Goal: Task Accomplishment & Management: Manage account settings

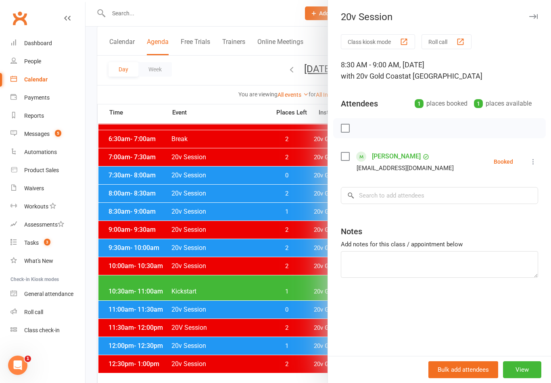
click at [538, 161] on button at bounding box center [533, 162] width 10 height 10
click at [496, 211] on link "Check in" at bounding box center [494, 210] width 87 height 16
click at [164, 289] on div at bounding box center [319, 191] width 466 height 383
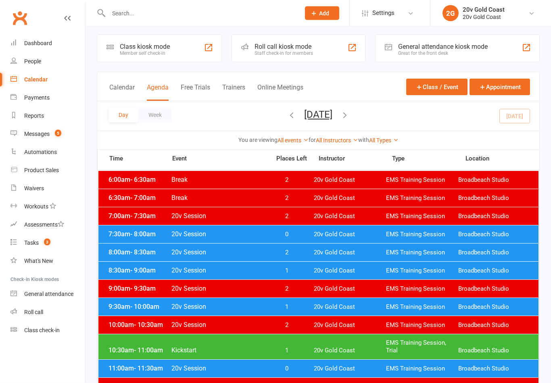
scroll to position [4, 0]
click at [352, 305] on span "20v Gold Coast" at bounding box center [350, 307] width 72 height 8
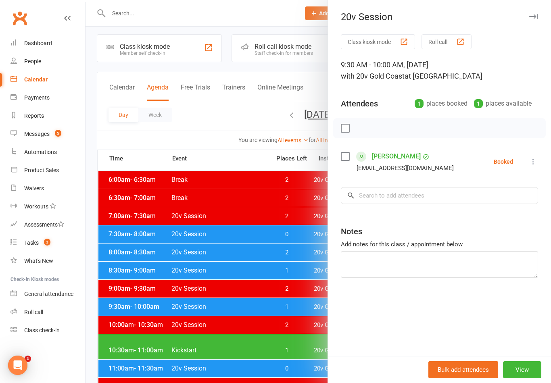
scroll to position [0, 0]
click at [284, 345] on div at bounding box center [319, 191] width 466 height 383
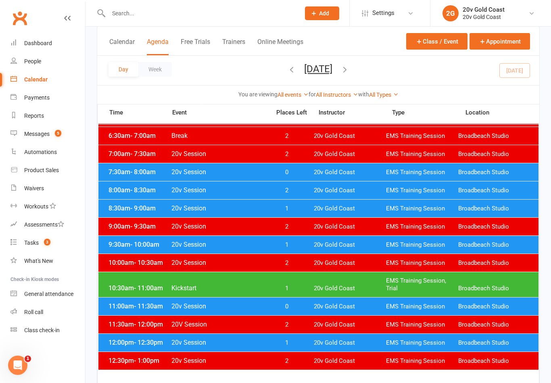
scroll to position [65, 0]
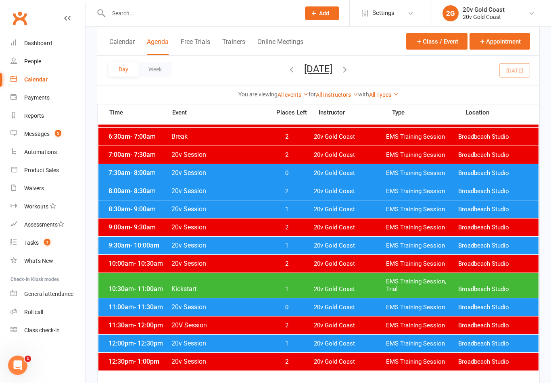
click at [427, 241] on div "9:30am - 10:00am 20v Session 1 20v Gold Coast EMS Training Session Broadbeach S…" at bounding box center [318, 246] width 440 height 18
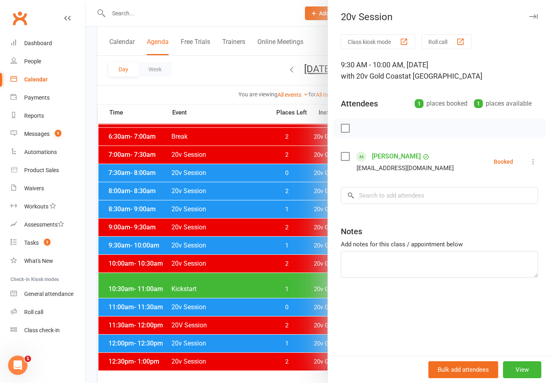
click at [273, 319] on div at bounding box center [319, 191] width 466 height 383
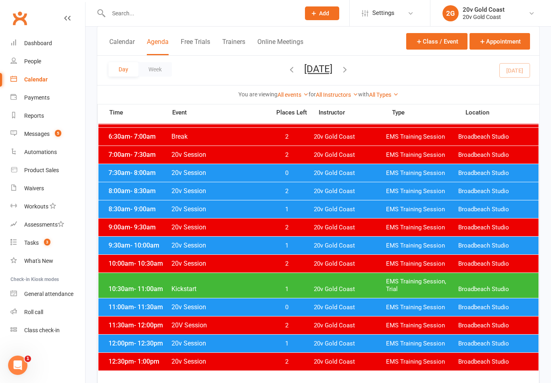
click at [358, 285] on div "10:30am - 11:00am Kickstart 1 20v Gold Coast EMS Training Session, Trial Broadb…" at bounding box center [318, 285] width 440 height 25
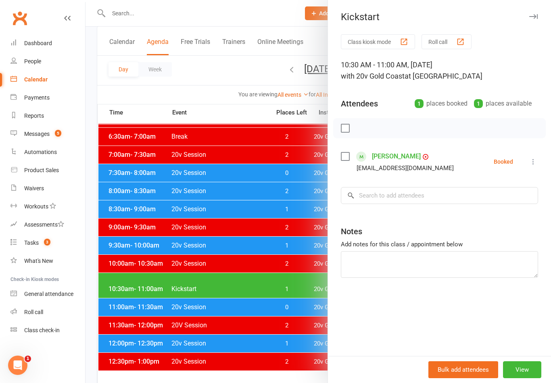
click at [303, 324] on div at bounding box center [319, 191] width 466 height 383
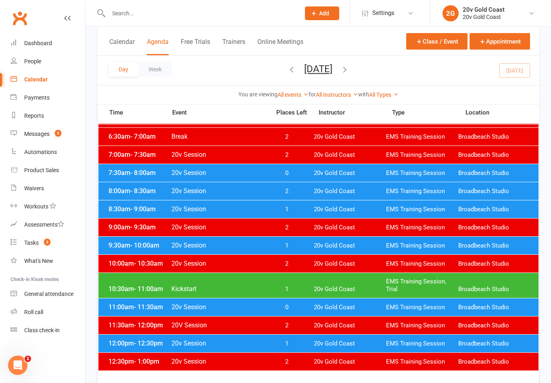
click at [330, 307] on span "20v Gold Coast" at bounding box center [350, 308] width 72 height 8
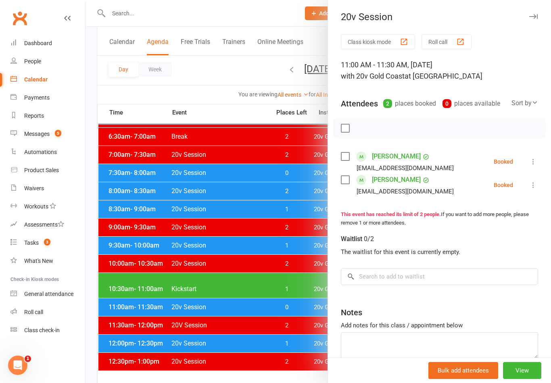
click at [305, 335] on div at bounding box center [319, 191] width 466 height 383
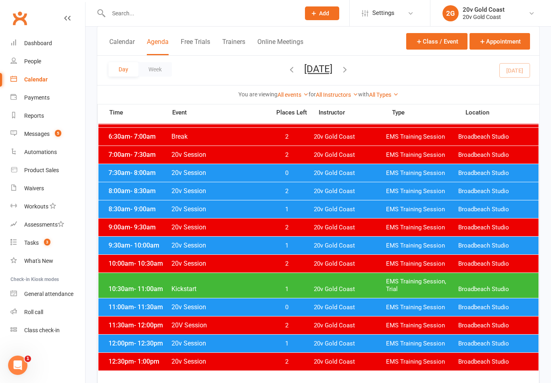
click at [322, 342] on span "20v Gold Coast" at bounding box center [350, 344] width 72 height 8
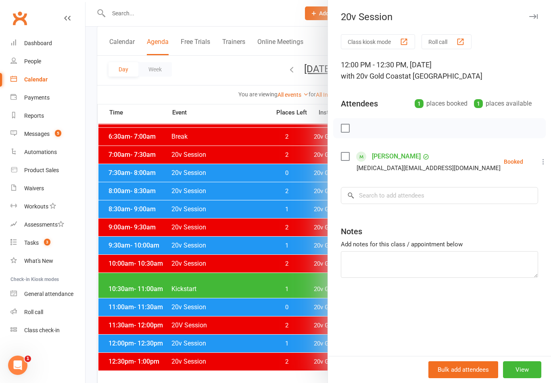
click at [300, 343] on div at bounding box center [319, 191] width 466 height 383
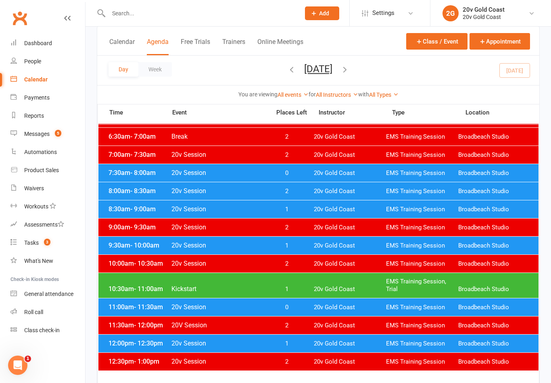
click at [51, 144] on link "Automations" at bounding box center [47, 152] width 75 height 18
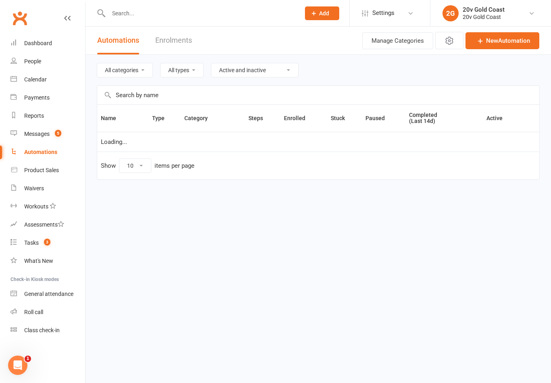
select select "100"
click at [58, 122] on link "Reports" at bounding box center [47, 116] width 75 height 18
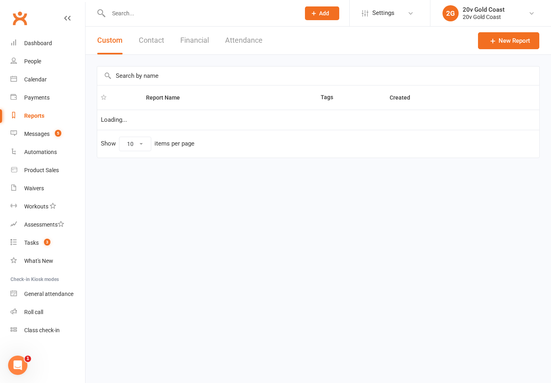
select select "100"
click at [56, 134] on span "5" at bounding box center [58, 133] width 6 height 7
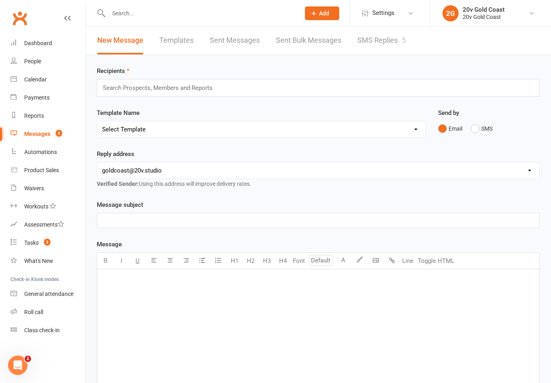
click at [385, 46] on link "SMS Replies 5" at bounding box center [381, 41] width 48 height 28
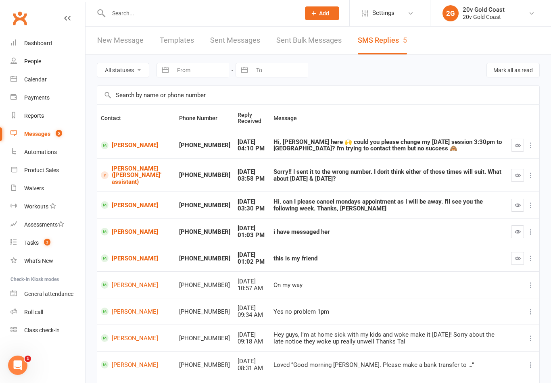
click at [130, 255] on link "[PERSON_NAME]" at bounding box center [136, 259] width 71 height 8
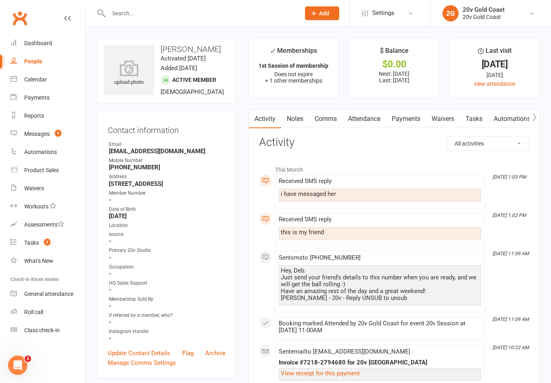
click at [325, 122] on link "Comms" at bounding box center [325, 119] width 33 height 19
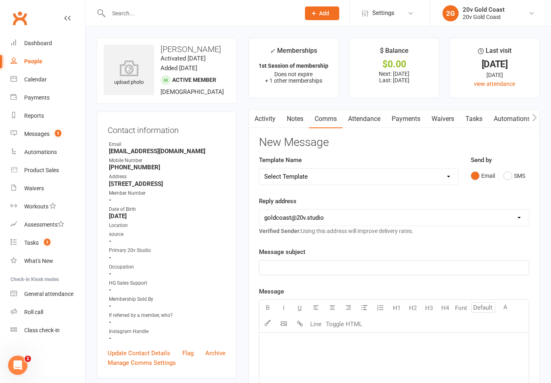
click at [505, 177] on button "SMS" at bounding box center [514, 175] width 22 height 15
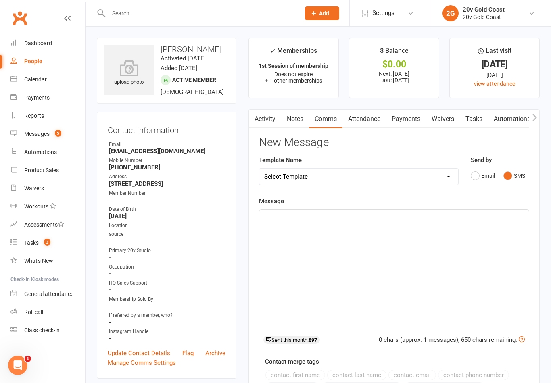
click at [412, 246] on div "﻿" at bounding box center [393, 270] width 269 height 121
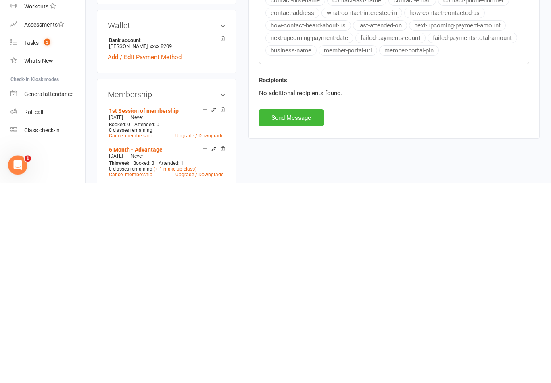
click at [306, 310] on button "Send Message" at bounding box center [291, 318] width 65 height 17
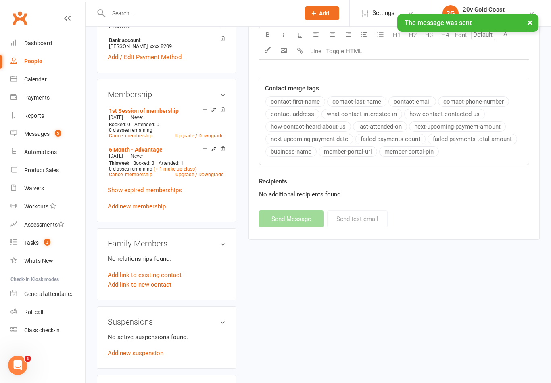
click at [44, 135] on div "Messages" at bounding box center [36, 134] width 25 height 6
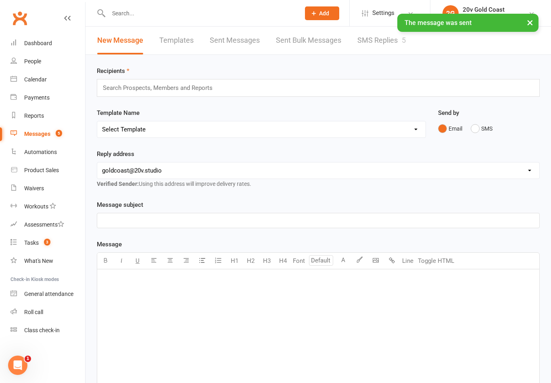
click at [393, 44] on link "SMS Replies 5" at bounding box center [381, 41] width 48 height 28
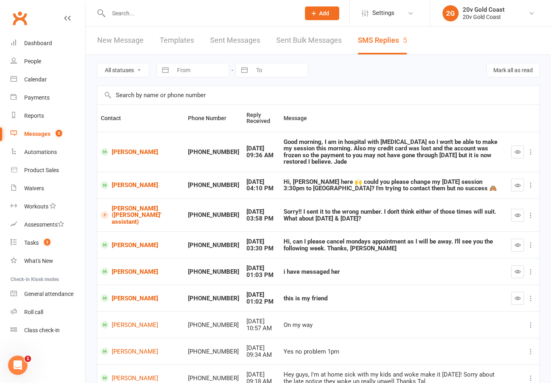
click at [519, 295] on icon "button" at bounding box center [518, 298] width 6 height 6
click at [517, 269] on icon "button" at bounding box center [518, 272] width 6 height 6
click at [47, 83] on link "Calendar" at bounding box center [47, 80] width 75 height 18
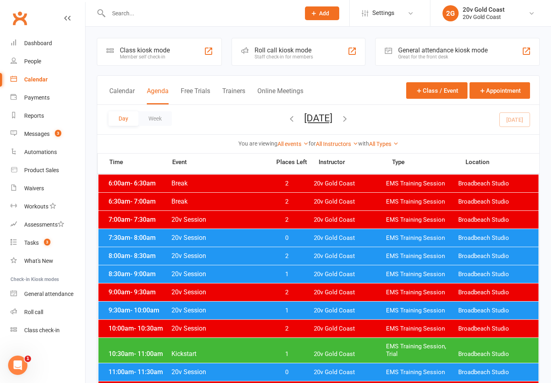
click at [332, 119] on button "[DATE]" at bounding box center [318, 118] width 28 height 11
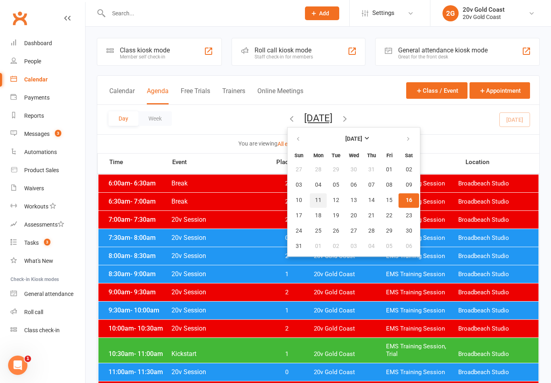
click at [310, 206] on button "11" at bounding box center [318, 200] width 17 height 15
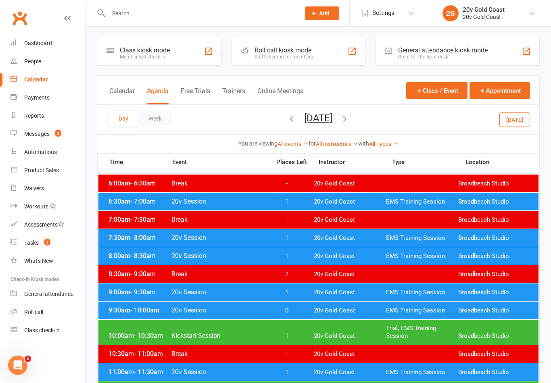
click at [332, 117] on button "Monday, Aug 11, 2025" at bounding box center [318, 118] width 28 height 11
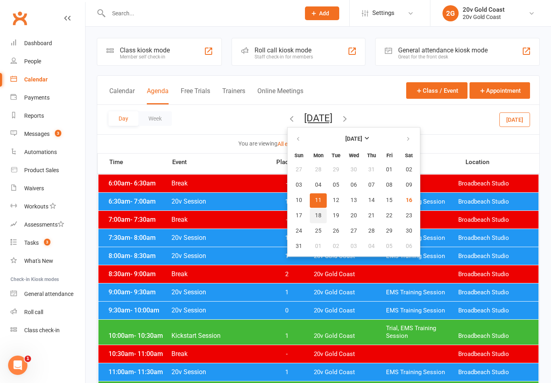
click at [315, 217] on span "18" at bounding box center [318, 216] width 6 height 6
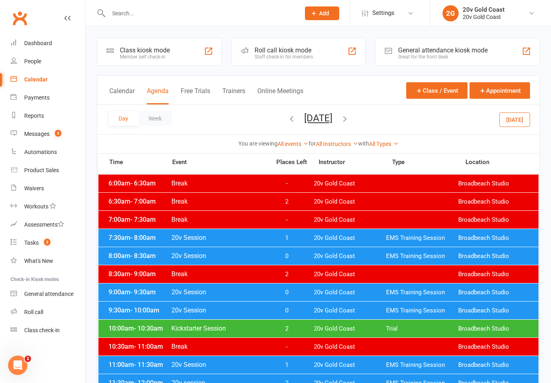
click at [382, 239] on span "20v Gold Coast" at bounding box center [350, 238] width 72 height 8
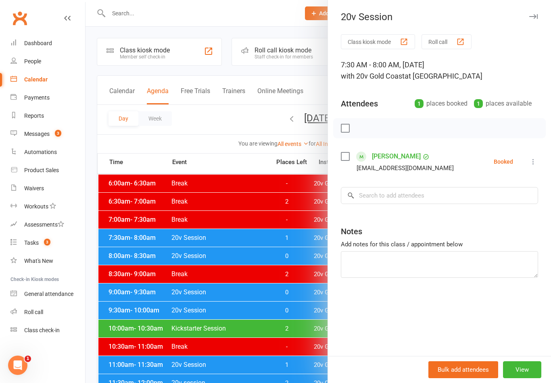
click at [159, 263] on div at bounding box center [319, 191] width 466 height 383
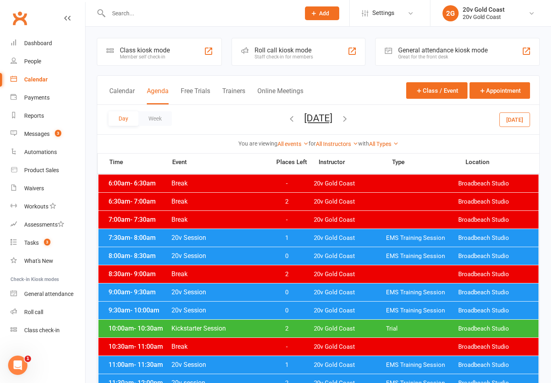
click at [152, 258] on span "- 8:30am" at bounding box center [142, 256] width 25 height 8
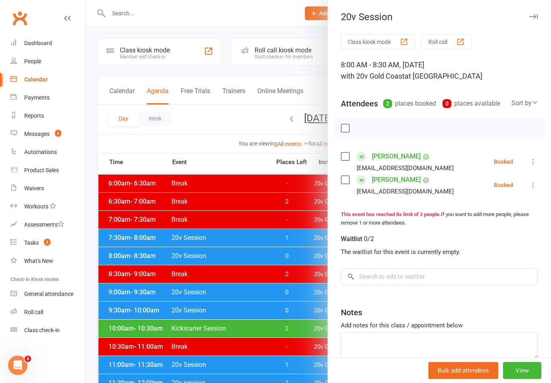
click at [136, 291] on div at bounding box center [319, 191] width 466 height 383
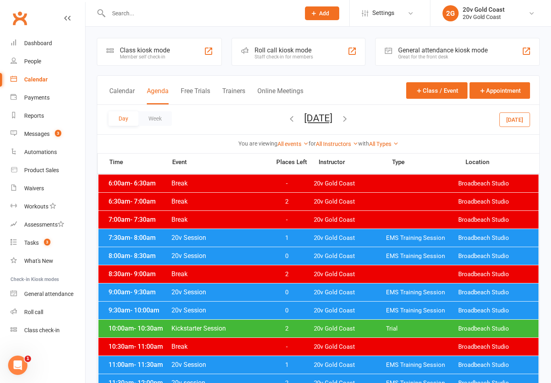
click at [137, 294] on span "- 9:30am" at bounding box center [142, 292] width 25 height 8
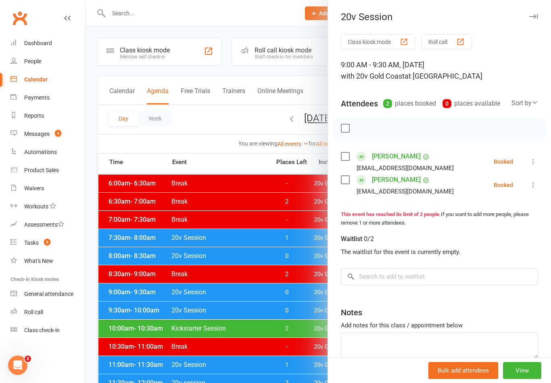
click at [537, 182] on icon at bounding box center [533, 185] width 8 height 8
click at [496, 218] on link "Remove" at bounding box center [494, 217] width 87 height 16
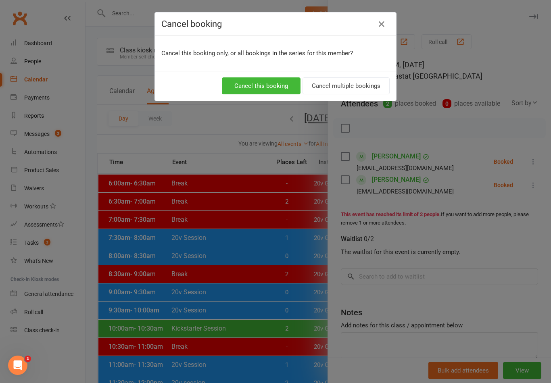
click at [276, 94] on button "Cancel this booking" at bounding box center [261, 85] width 79 height 17
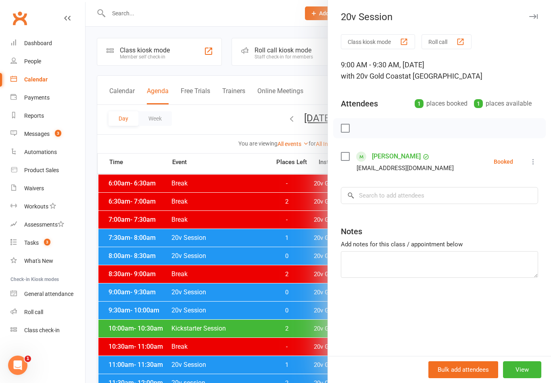
click at [37, 138] on link "Messages 3" at bounding box center [47, 134] width 75 height 18
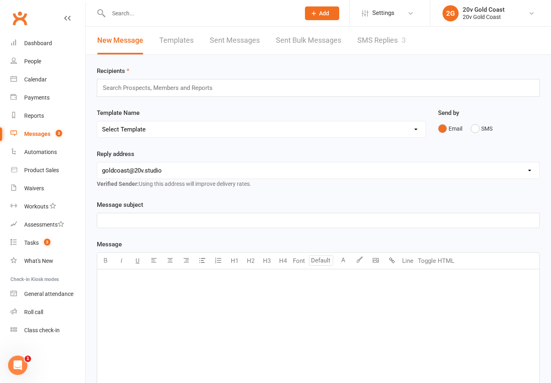
click at [386, 50] on link "SMS Replies 3" at bounding box center [381, 41] width 48 height 28
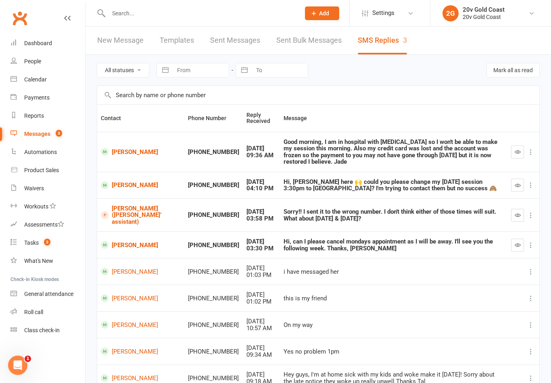
click at [129, 241] on link "[PERSON_NAME]" at bounding box center [141, 245] width 80 height 8
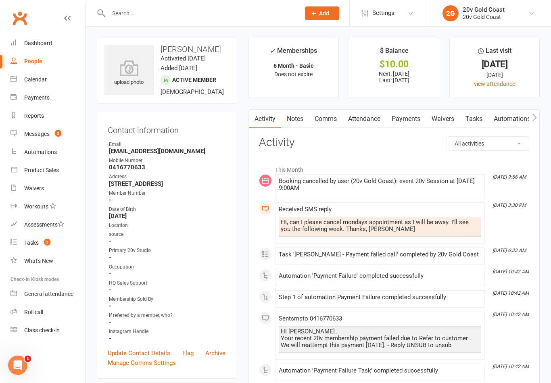
click at [375, 118] on link "Attendance" at bounding box center [365, 119] width 44 height 19
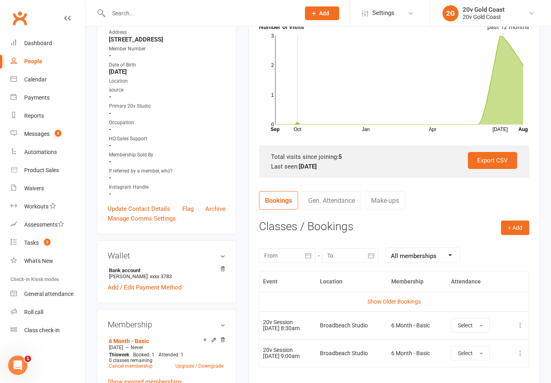
scroll to position [146, 0]
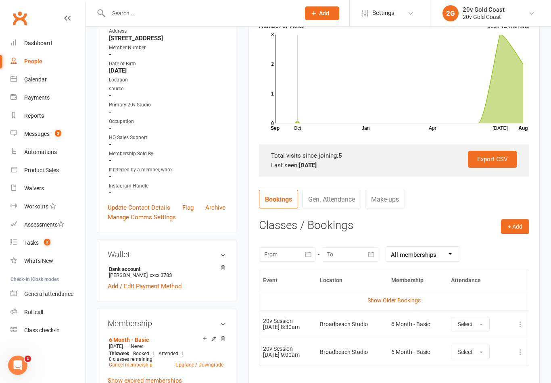
click at [40, 88] on link "Calendar" at bounding box center [47, 80] width 75 height 18
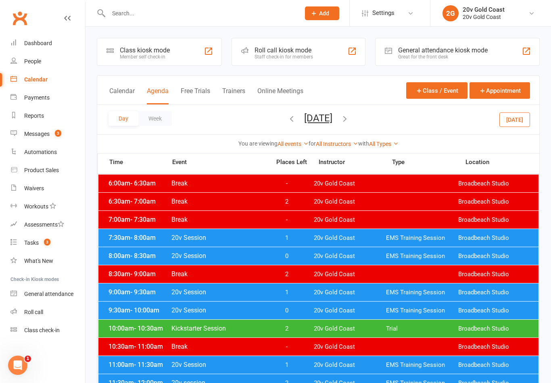
click at [407, 315] on div "9:30am - 10:00am 20v Session 0 20v Gold Coast EMS Training Session Broadbeach S…" at bounding box center [318, 311] width 440 height 18
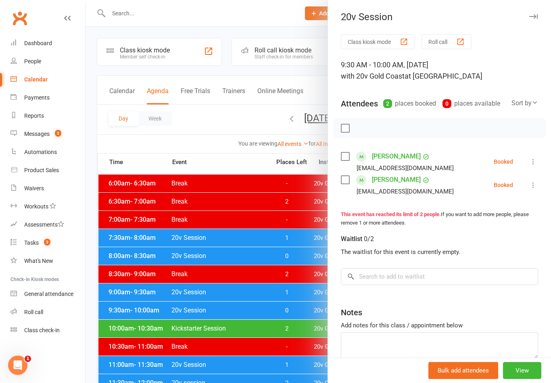
click at [186, 305] on div at bounding box center [319, 191] width 466 height 383
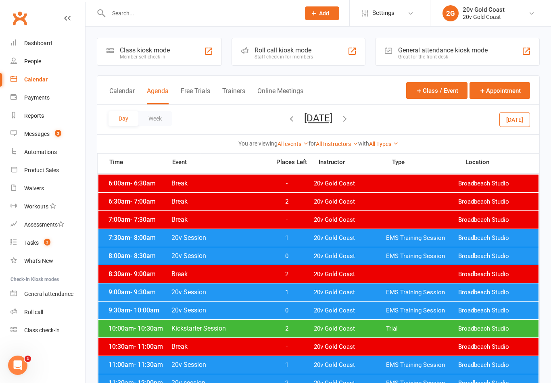
click at [179, 289] on span "20v Session" at bounding box center [218, 292] width 95 height 8
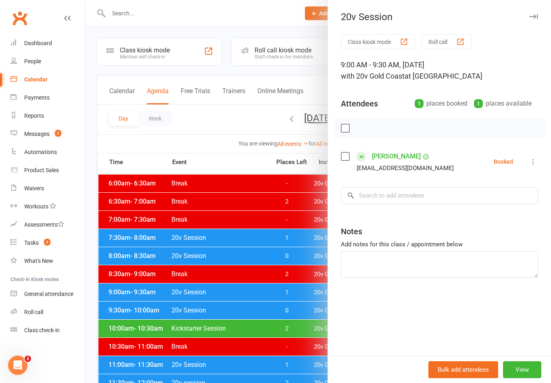
click at [183, 308] on div at bounding box center [319, 191] width 466 height 383
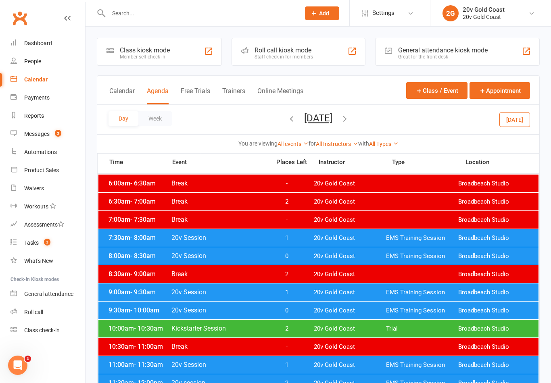
click at [38, 130] on link "Messages 3" at bounding box center [47, 134] width 75 height 18
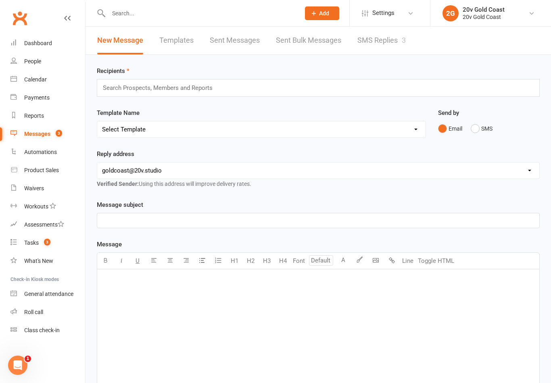
click at [378, 43] on link "SMS Replies 3" at bounding box center [381, 41] width 48 height 28
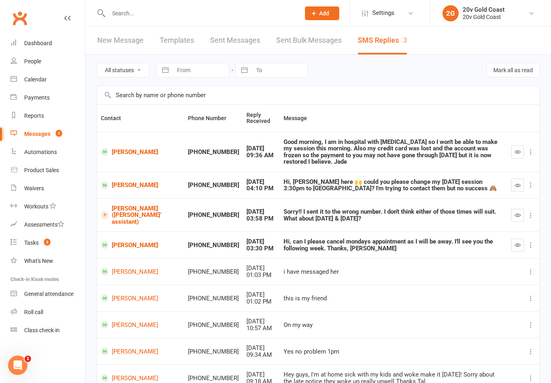
click at [33, 84] on link "Calendar" at bounding box center [47, 80] width 75 height 18
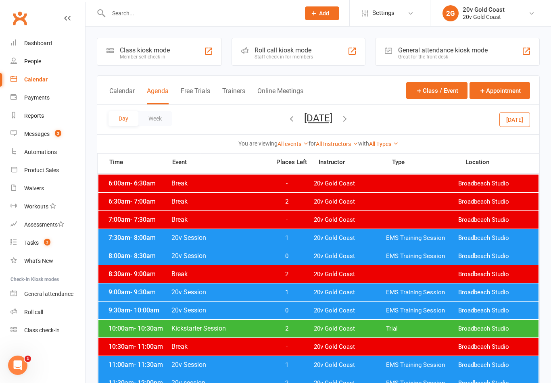
click at [332, 123] on button "[DATE]" at bounding box center [318, 118] width 28 height 11
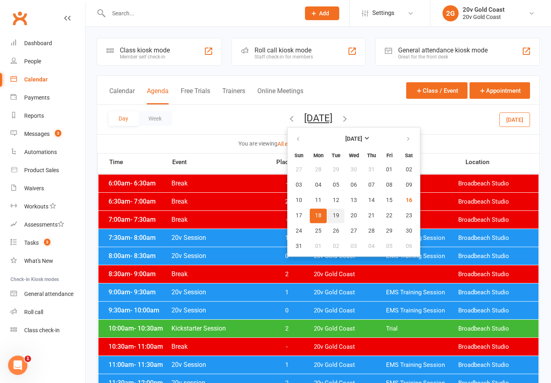
click at [333, 213] on span "19" at bounding box center [336, 216] width 6 height 6
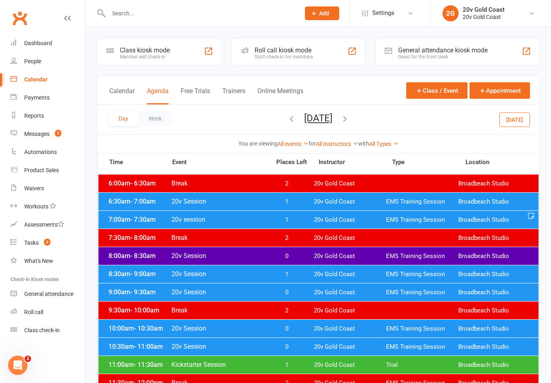
click at [400, 204] on span "EMS Training Session" at bounding box center [422, 202] width 72 height 8
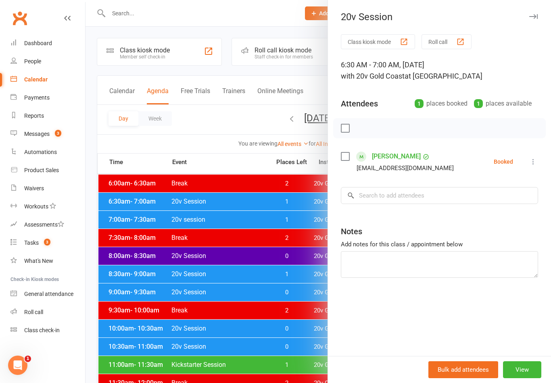
click at [174, 221] on div at bounding box center [319, 191] width 466 height 383
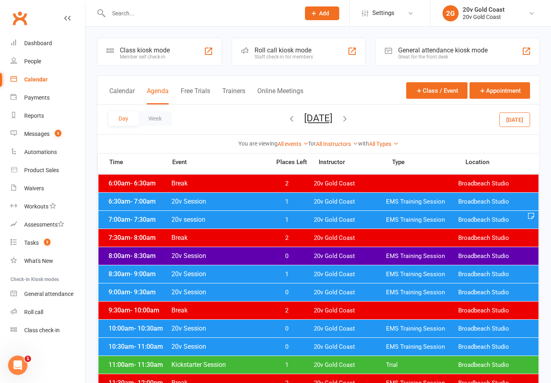
click at [173, 217] on span "20v session" at bounding box center [218, 220] width 95 height 8
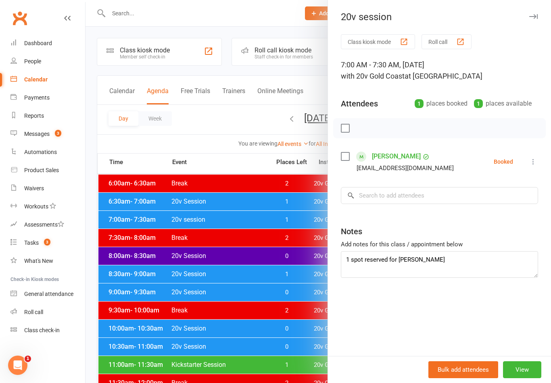
click at [188, 276] on div at bounding box center [319, 191] width 466 height 383
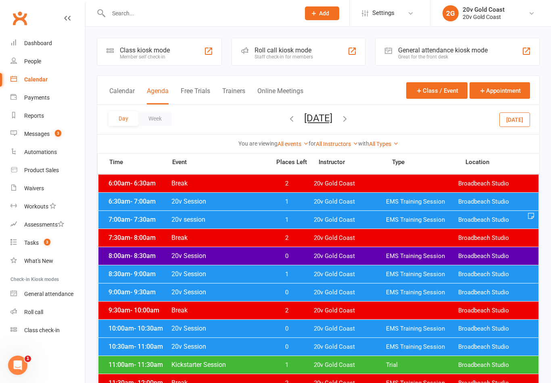
click at [189, 276] on span "20v Session" at bounding box center [218, 274] width 95 height 8
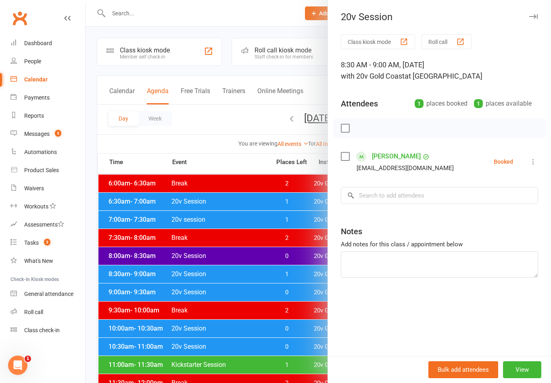
click at [418, 155] on link "[PERSON_NAME]" at bounding box center [396, 156] width 49 height 13
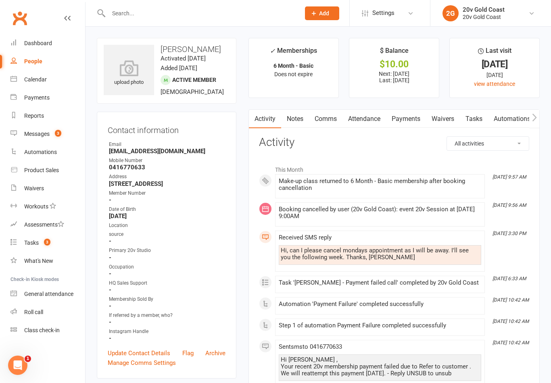
click at [369, 117] on link "Attendance" at bounding box center [365, 119] width 44 height 19
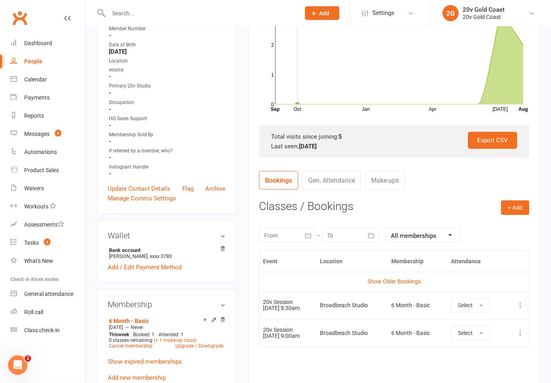
scroll to position [165, 0]
click at [524, 306] on icon at bounding box center [520, 305] width 8 height 8
click at [489, 349] on link "Remove booking" at bounding box center [485, 353] width 80 height 16
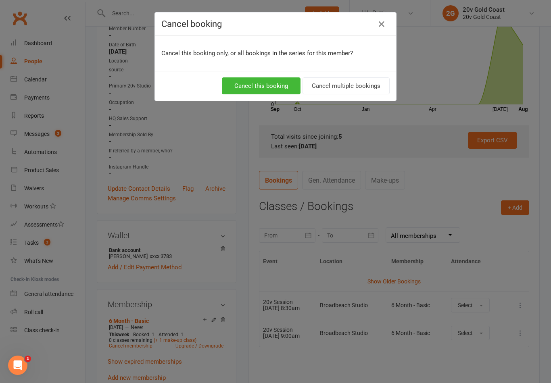
click at [266, 92] on button "Cancel this booking" at bounding box center [261, 85] width 79 height 17
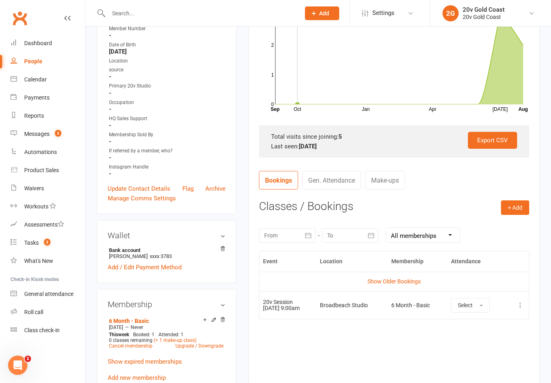
click at [60, 132] on span "3" at bounding box center [58, 133] width 6 height 7
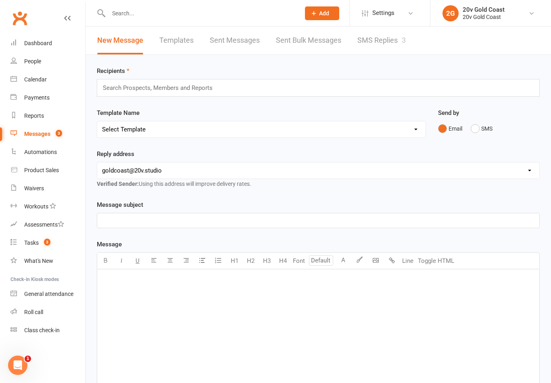
click at [396, 45] on link "SMS Replies 3" at bounding box center [381, 41] width 48 height 28
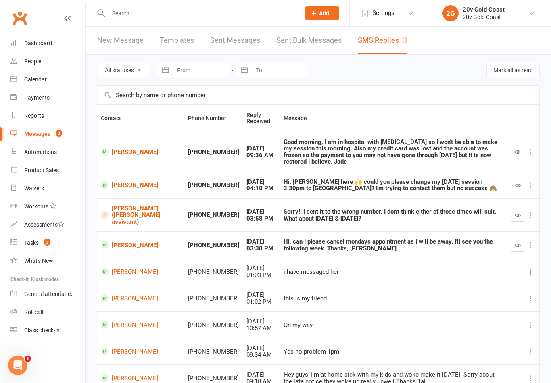
click at [118, 241] on link "[PERSON_NAME]" at bounding box center [141, 245] width 80 height 8
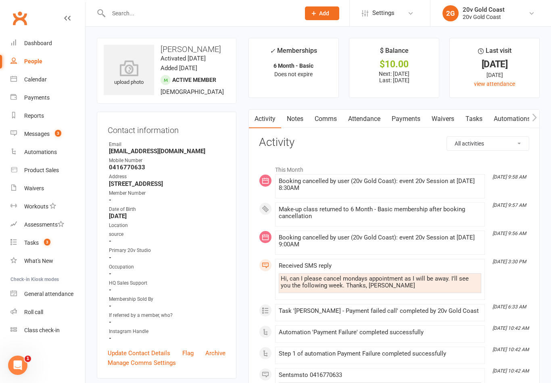
click at [295, 112] on link "Notes" at bounding box center [295, 119] width 28 height 19
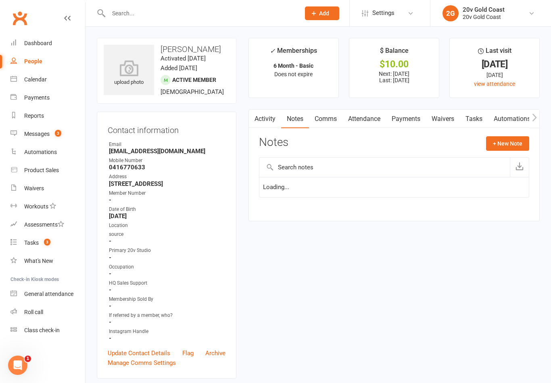
click at [324, 113] on link "Comms" at bounding box center [325, 119] width 33 height 19
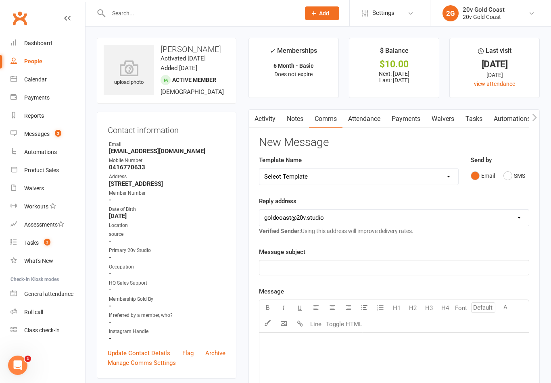
click at [505, 181] on button "SMS" at bounding box center [514, 175] width 22 height 15
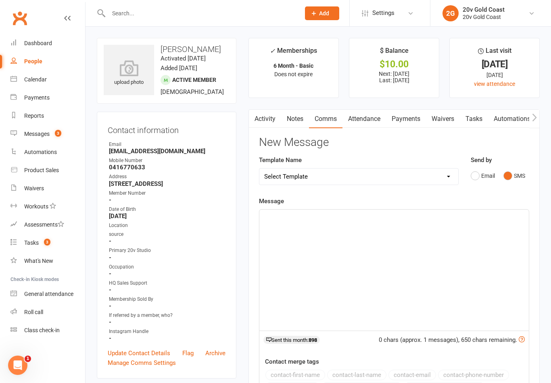
click at [461, 282] on div "﻿" at bounding box center [393, 270] width 269 height 121
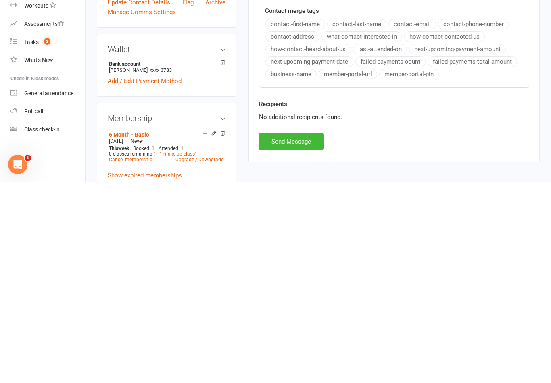
click at [303, 334] on button "Send Message" at bounding box center [291, 342] width 65 height 17
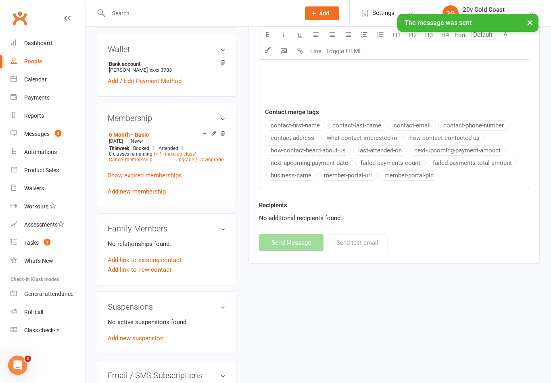
click at [46, 138] on link "Messages 3" at bounding box center [47, 134] width 75 height 18
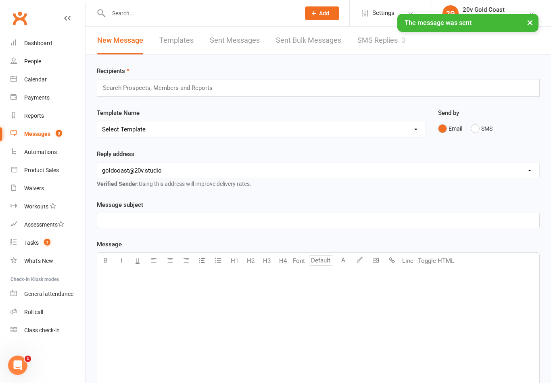
click at [377, 49] on link "SMS Replies 3" at bounding box center [381, 41] width 48 height 28
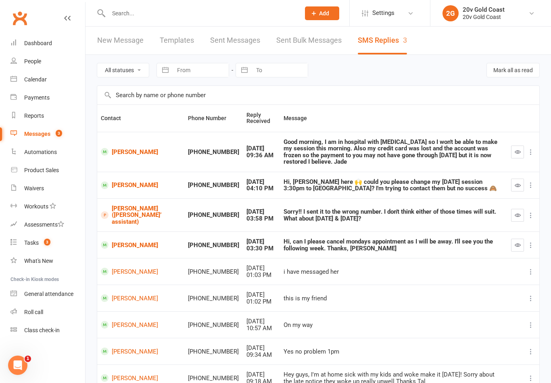
click at [514, 239] on button "button" at bounding box center [517, 245] width 13 height 13
click at [121, 148] on link "[PERSON_NAME]" at bounding box center [141, 152] width 80 height 8
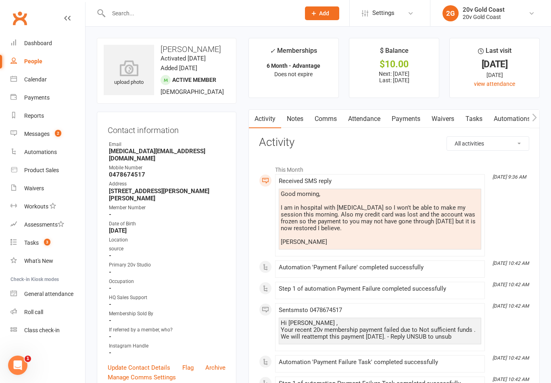
click at [327, 117] on link "Comms" at bounding box center [325, 119] width 33 height 19
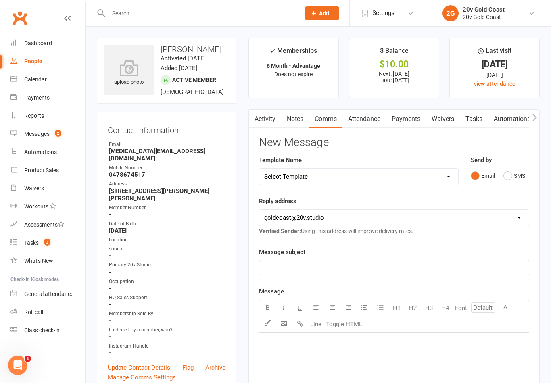
click at [495, 180] on button "Email" at bounding box center [483, 175] width 24 height 15
click at [508, 176] on button "SMS" at bounding box center [514, 175] width 22 height 15
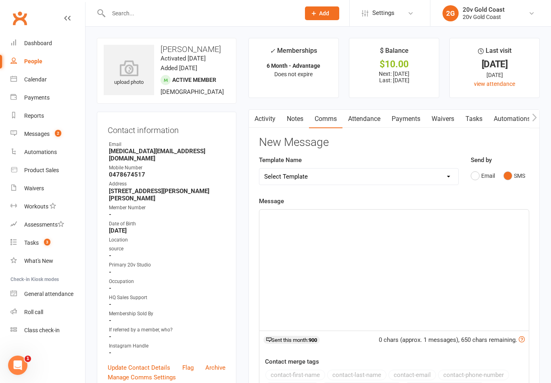
click at [436, 265] on div "﻿" at bounding box center [393, 270] width 269 height 121
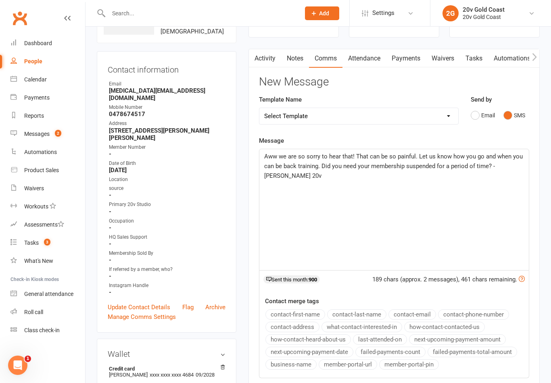
scroll to position [60, 0]
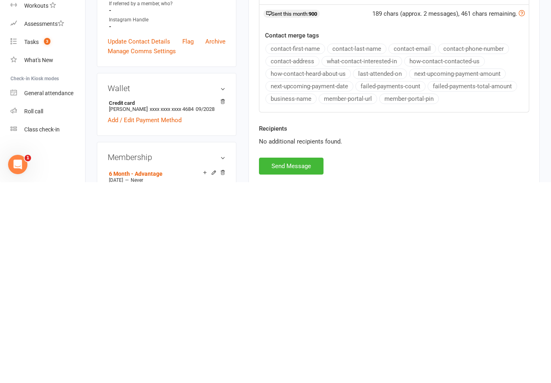
click at [300, 359] on button "Send Message" at bounding box center [291, 367] width 65 height 17
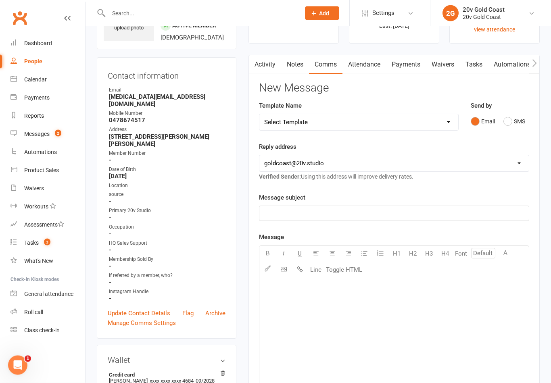
scroll to position [0, 0]
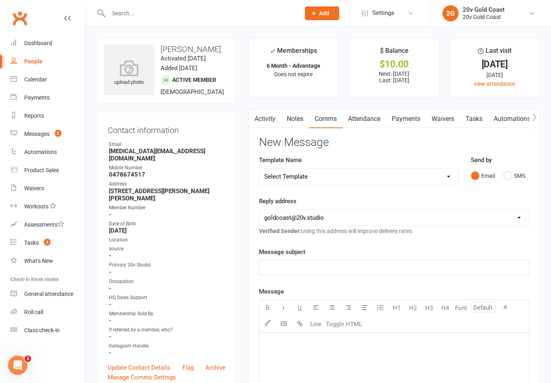
click at [33, 140] on link "Messages 2" at bounding box center [47, 134] width 75 height 18
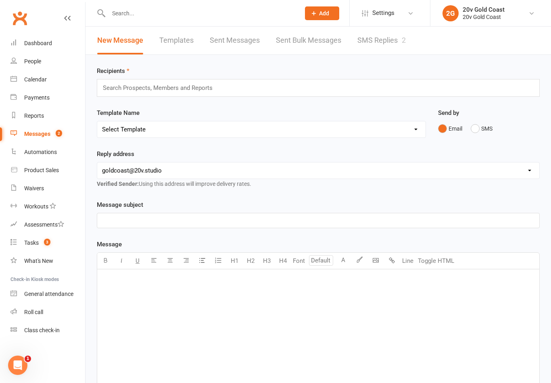
click at [388, 41] on link "SMS Replies 2" at bounding box center [381, 41] width 48 height 28
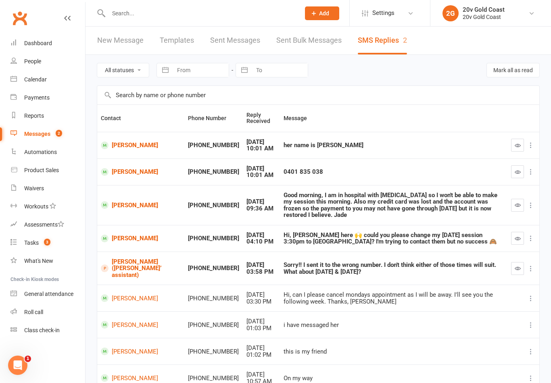
click at [518, 206] on button "button" at bounding box center [517, 205] width 13 height 13
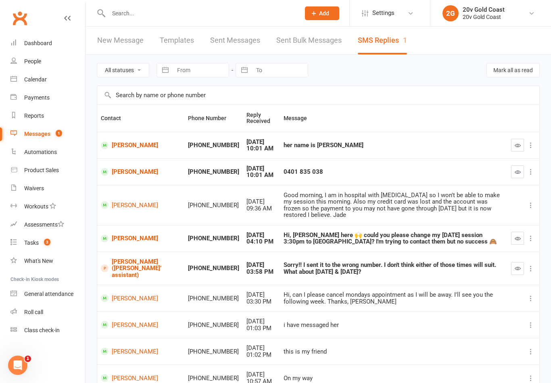
click at [132, 259] on link "[PERSON_NAME] ([PERSON_NAME]’ assistant)" at bounding box center [141, 269] width 80 height 20
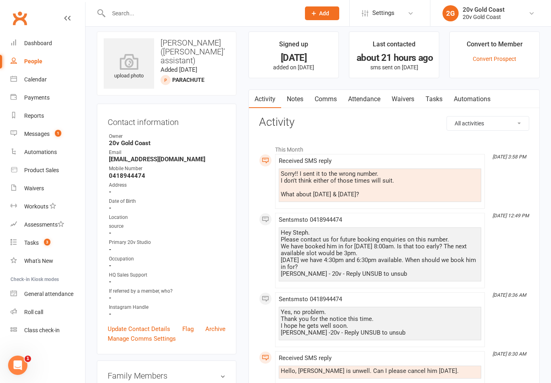
scroll to position [7, 0]
click at [40, 82] on div "Calendar" at bounding box center [35, 79] width 23 height 6
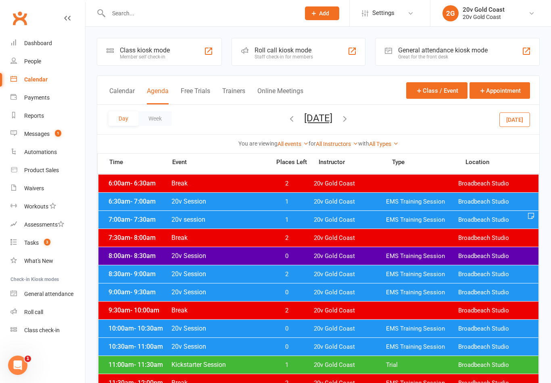
click at [313, 113] on button "Tuesday, Aug 19, 2025" at bounding box center [318, 118] width 28 height 11
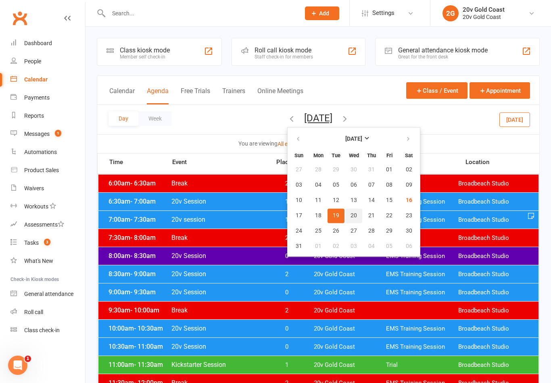
click at [351, 214] on span "20" at bounding box center [354, 216] width 6 height 6
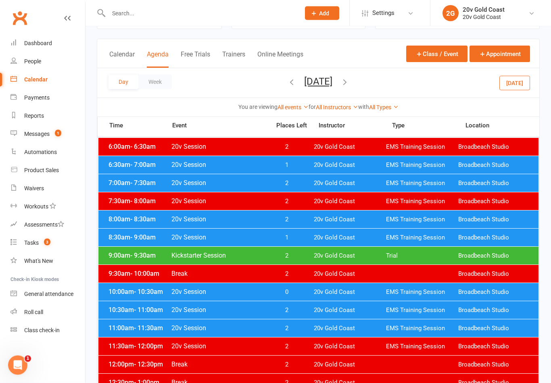
scroll to position [37, 0]
click at [48, 131] on div "Messages" at bounding box center [36, 134] width 25 height 6
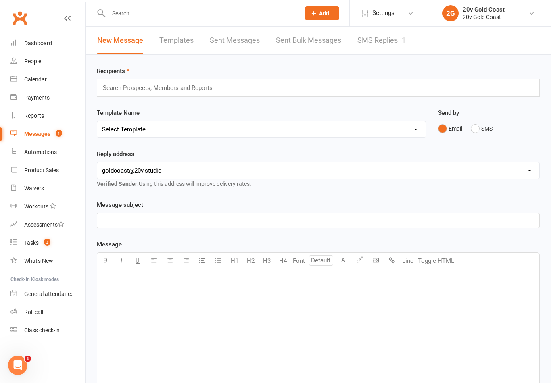
click at [391, 40] on link "SMS Replies 1" at bounding box center [381, 41] width 48 height 28
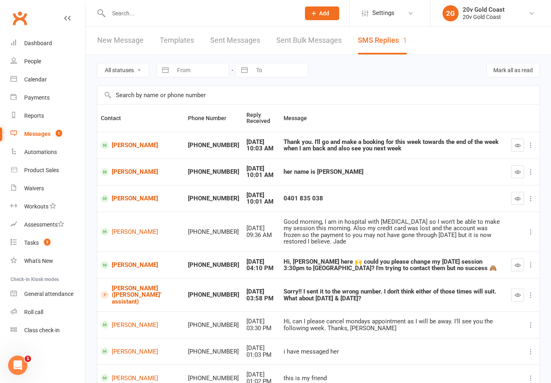
click at [132, 285] on link "[PERSON_NAME] ([PERSON_NAME]’ assistant)" at bounding box center [141, 295] width 80 height 20
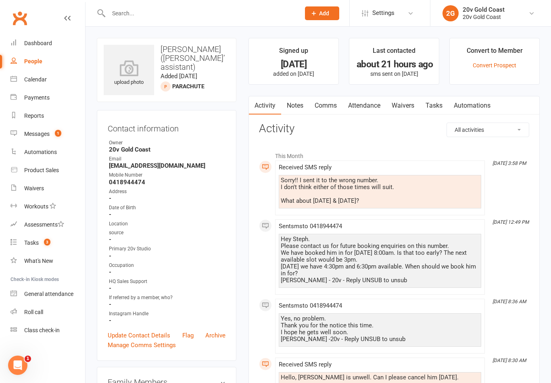
click at [336, 109] on link "Comms" at bounding box center [325, 105] width 33 height 19
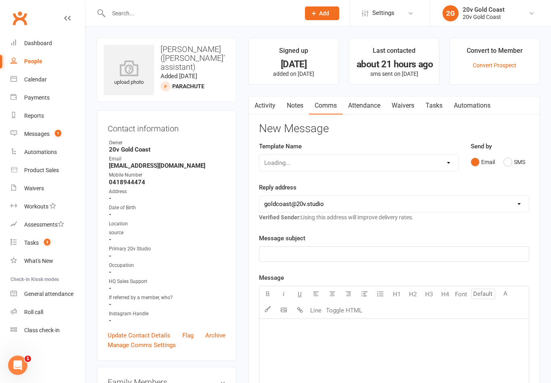
click at [507, 167] on button "SMS" at bounding box center [514, 162] width 22 height 15
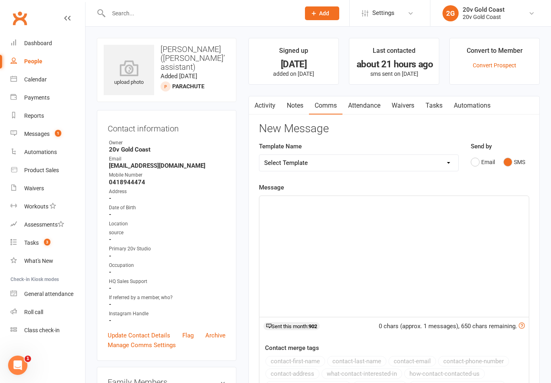
click at [429, 249] on div "﻿" at bounding box center [393, 256] width 269 height 121
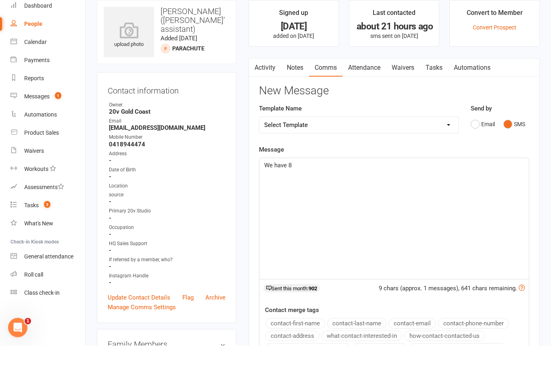
click at [36, 76] on div "Calendar" at bounding box center [35, 79] width 23 height 6
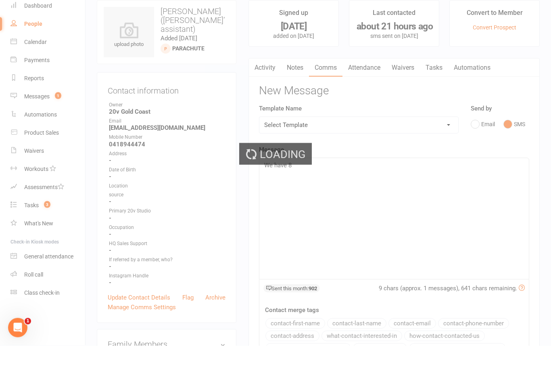
scroll to position [38, 0]
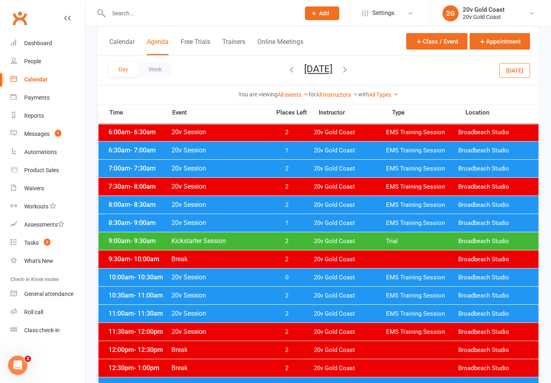
scroll to position [45, 0]
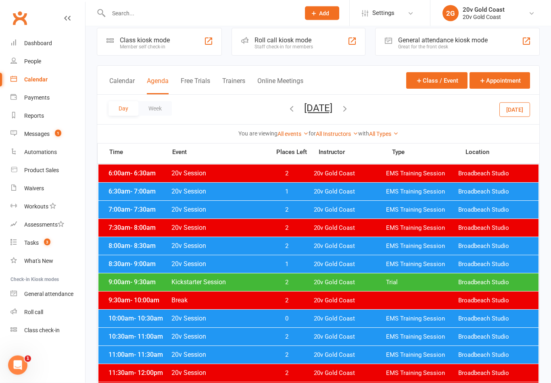
click at [48, 137] on div "Messages" at bounding box center [36, 134] width 25 height 6
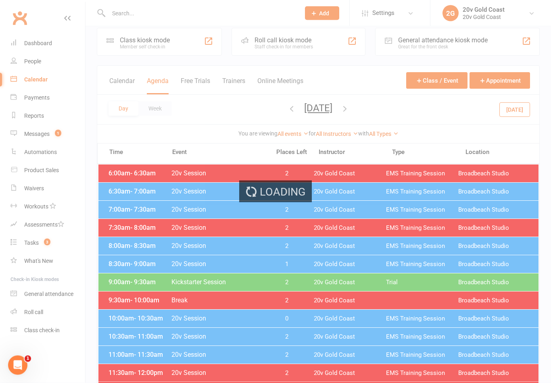
scroll to position [10, 0]
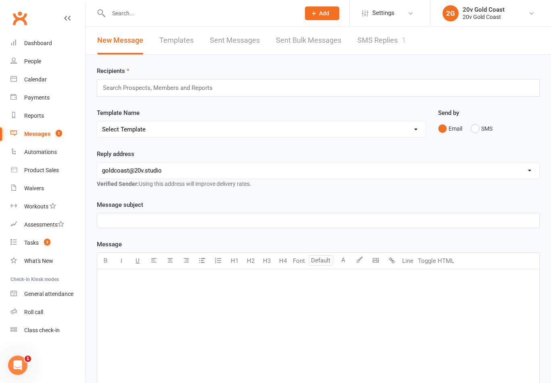
click at [393, 44] on link "SMS Replies 1" at bounding box center [381, 41] width 48 height 28
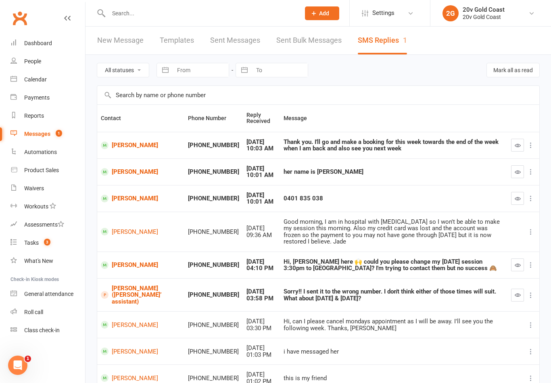
click at [130, 289] on link "[PERSON_NAME] ([PERSON_NAME]’ assistant)" at bounding box center [141, 295] width 80 height 20
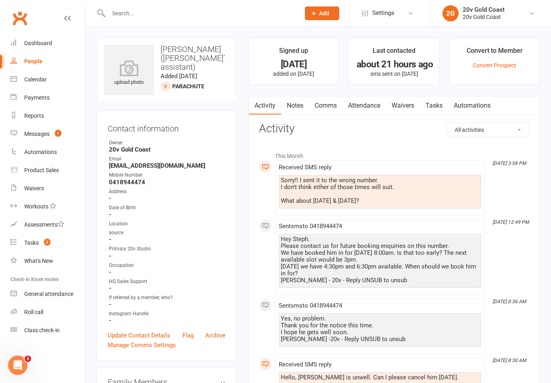
click at [328, 104] on link "Comms" at bounding box center [325, 105] width 33 height 19
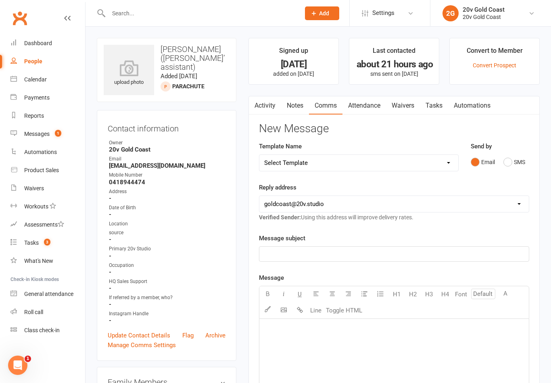
click at [512, 168] on button "SMS" at bounding box center [514, 162] width 22 height 15
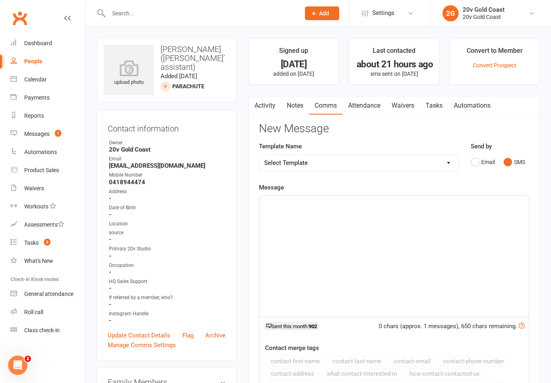
click at [411, 288] on div "﻿" at bounding box center [393, 256] width 269 height 121
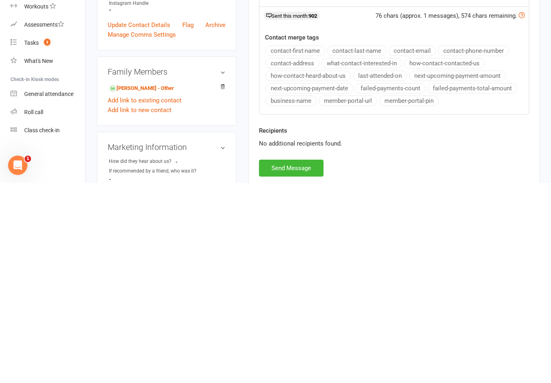
click at [296, 360] on button "Send Message" at bounding box center [291, 368] width 65 height 17
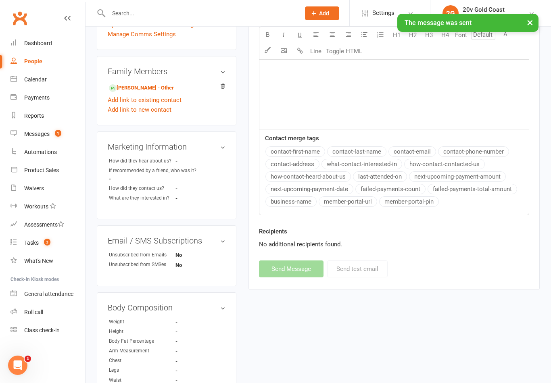
click at [44, 132] on div "Messages" at bounding box center [36, 134] width 25 height 6
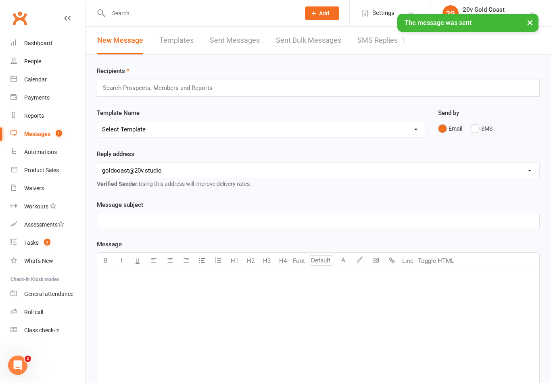
click at [385, 45] on link "SMS Replies 1" at bounding box center [381, 41] width 48 height 28
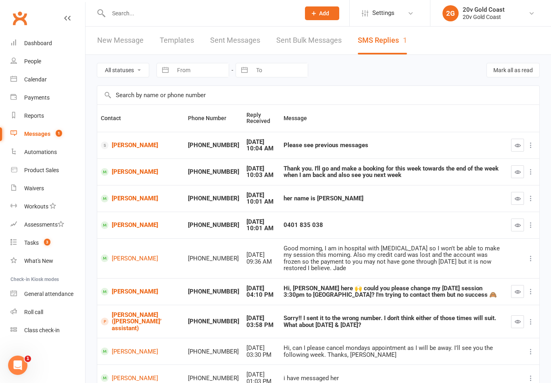
click at [522, 317] on button "button" at bounding box center [517, 321] width 13 height 13
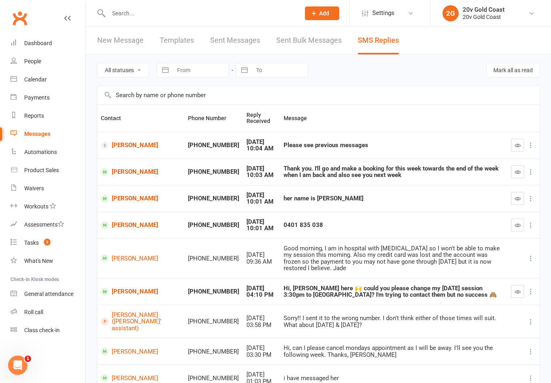
click at [127, 170] on link "[PERSON_NAME]" at bounding box center [141, 172] width 80 height 8
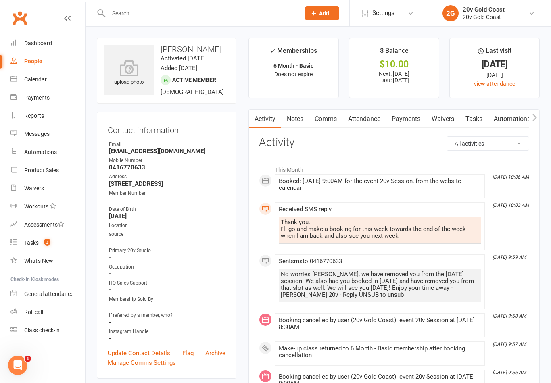
click at [295, 123] on link "Notes" at bounding box center [295, 119] width 28 height 19
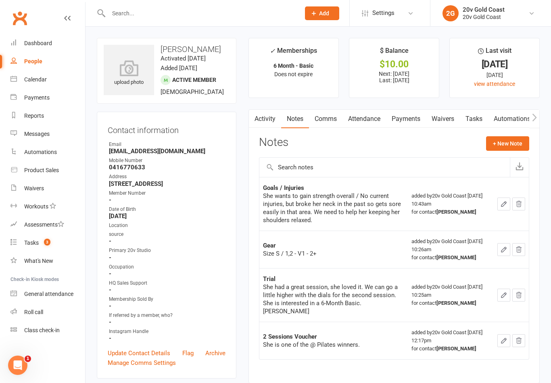
click at [329, 124] on link "Comms" at bounding box center [325, 119] width 33 height 19
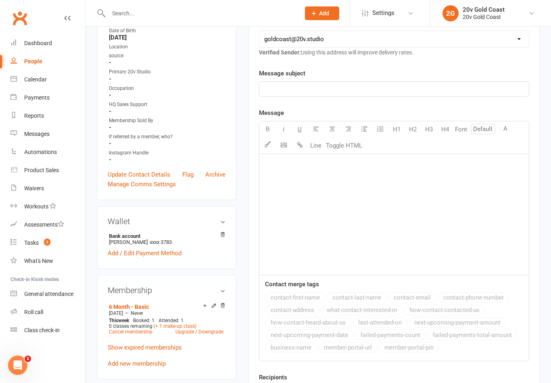
scroll to position [189, 0]
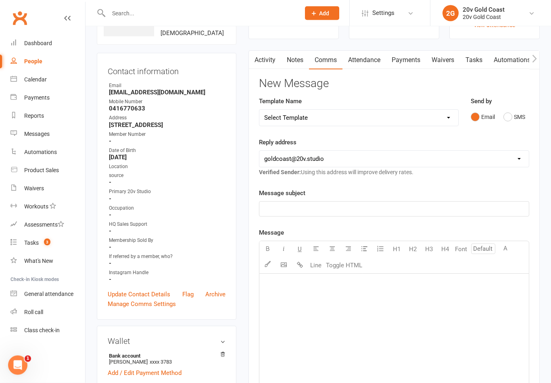
click at [519, 111] on button "SMS" at bounding box center [514, 117] width 22 height 15
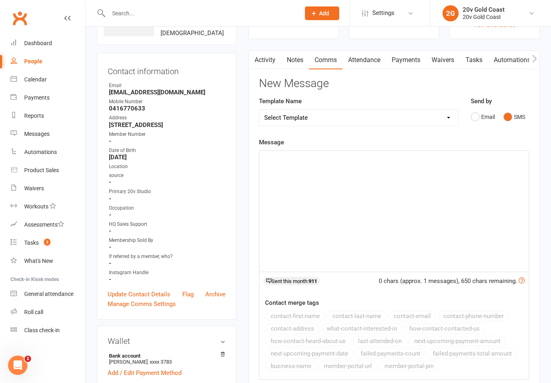
click at [470, 182] on div "﻿" at bounding box center [393, 211] width 269 height 121
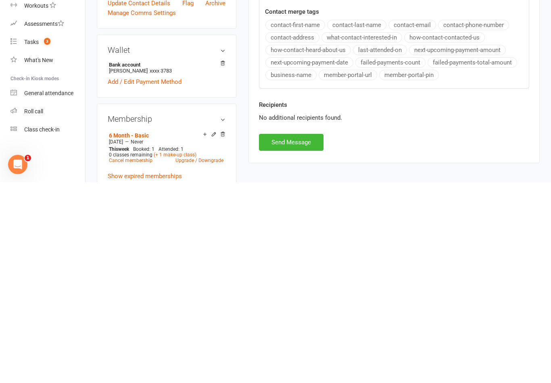
click at [313, 335] on button "Send Message" at bounding box center [291, 343] width 65 height 17
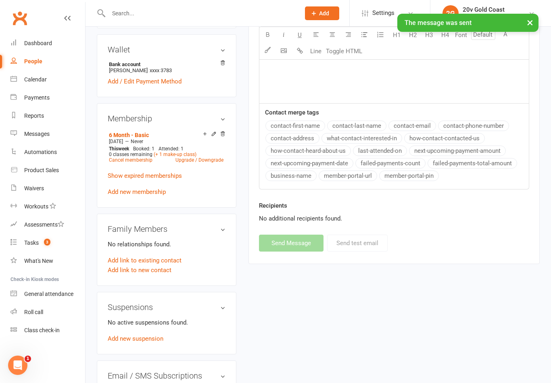
click at [38, 139] on link "Messages" at bounding box center [47, 134] width 75 height 18
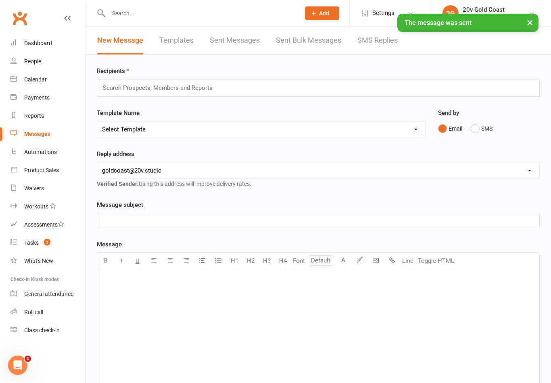
click at [375, 43] on link "SMS Replies" at bounding box center [377, 41] width 40 height 28
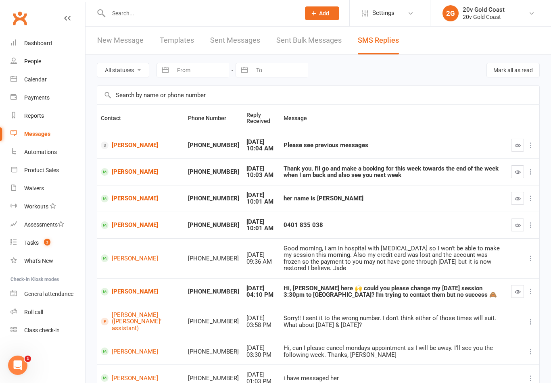
click at [518, 173] on icon "button" at bounding box center [518, 172] width 6 height 6
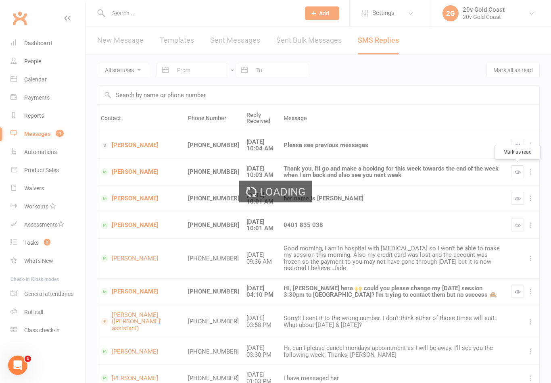
click at [127, 146] on div "Loading" at bounding box center [275, 191] width 551 height 383
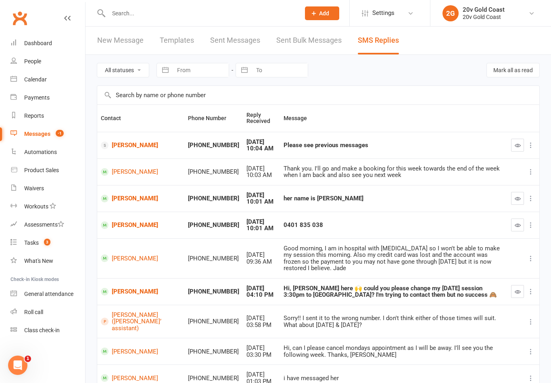
click at [121, 138] on td "[PERSON_NAME]" at bounding box center [140, 145] width 87 height 27
click at [134, 147] on link "[PERSON_NAME]" at bounding box center [141, 146] width 80 height 8
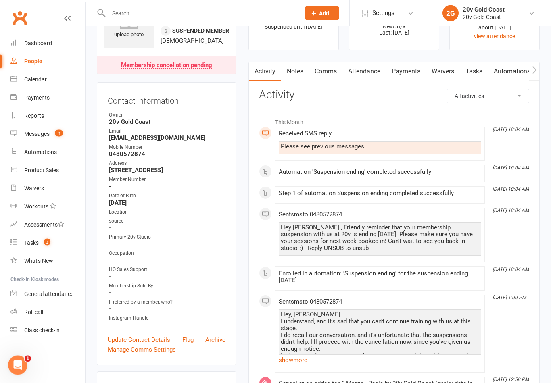
scroll to position [48, 0]
click at [333, 67] on link "Comms" at bounding box center [325, 70] width 33 height 19
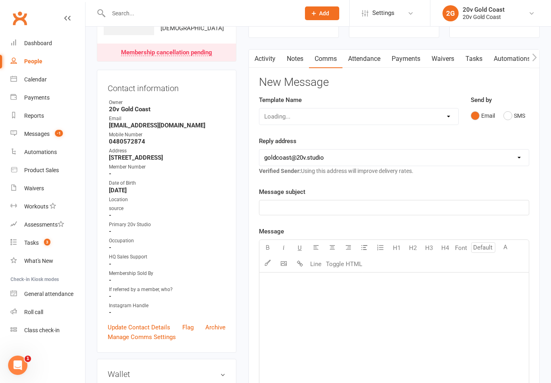
scroll to position [61, 0]
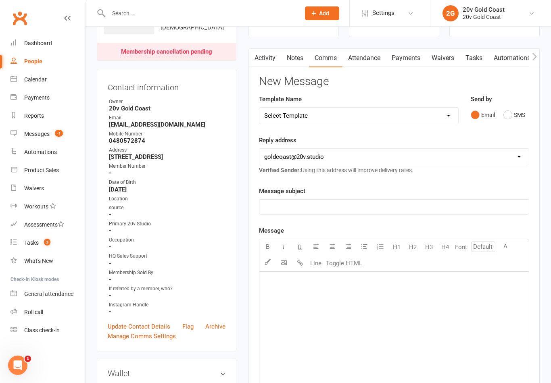
click at [510, 113] on button "SMS" at bounding box center [514, 114] width 22 height 15
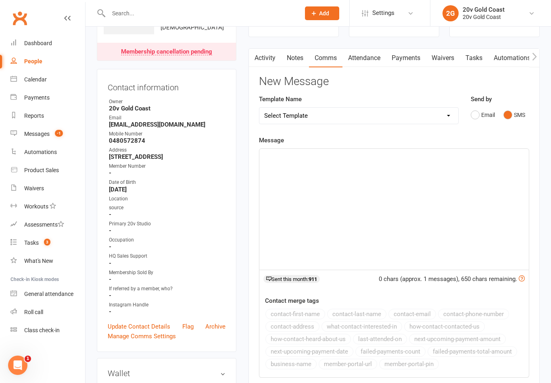
click at [418, 225] on div "﻿" at bounding box center [393, 209] width 269 height 121
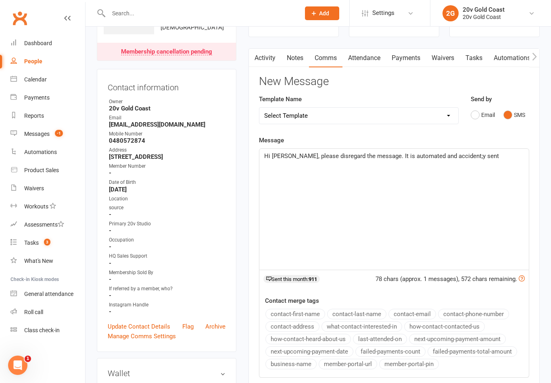
click at [437, 151] on p "Hi Brittany, please disregard the message. It is automated and accident;y sent" at bounding box center [394, 156] width 260 height 10
click at [445, 152] on span "Hi Brittany, please disregard the message. It is automated and accident;y sent" at bounding box center [381, 155] width 235 height 7
click at [448, 155] on span "Hi Brittany, please disregard the message. It is automated and accident;y sent" at bounding box center [381, 155] width 235 height 7
click at [472, 157] on span "Hi Brittany, please disregard the message. It is automated and accidentally ;y …" at bounding box center [387, 155] width 246 height 7
click at [503, 162] on div "Hi Brittany, please disregard the message. It is automated and accidentally sent" at bounding box center [393, 209] width 269 height 121
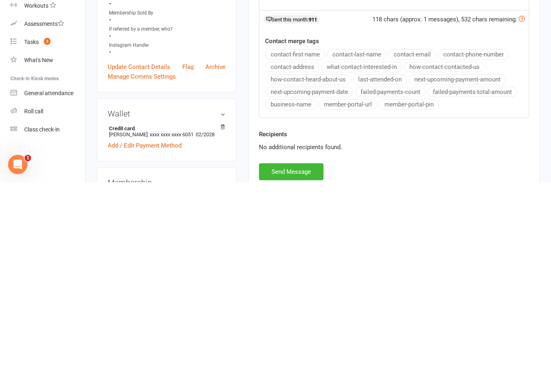
click at [304, 364] on button "Send Message" at bounding box center [291, 372] width 65 height 17
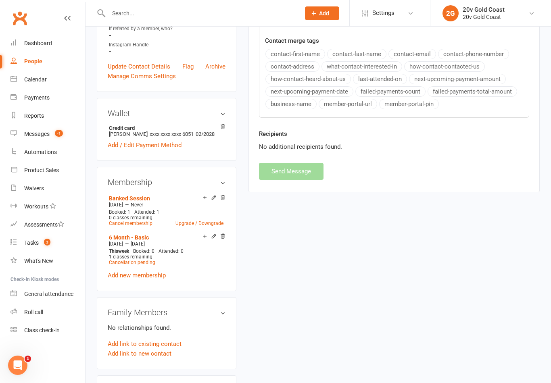
click at [45, 134] on div "Messages" at bounding box center [36, 134] width 25 height 6
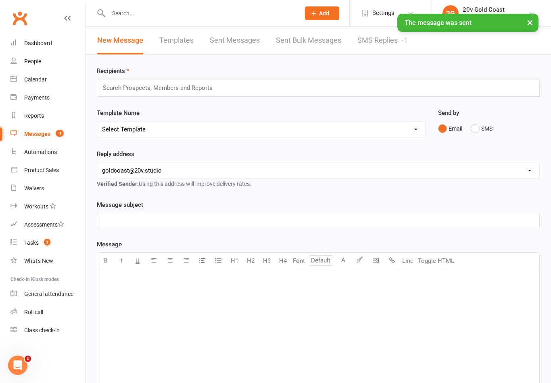
click at [388, 43] on link "SMS Replies -1" at bounding box center [382, 41] width 50 height 28
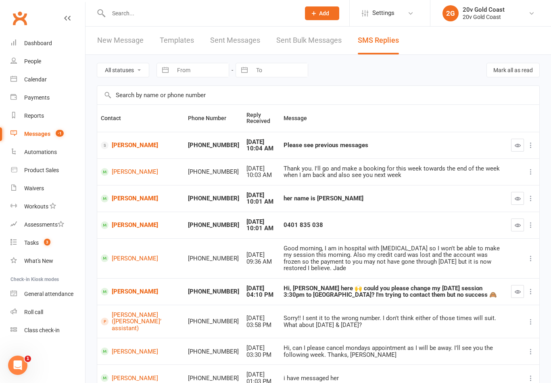
click at [520, 148] on icon "button" at bounding box center [518, 145] width 6 height 6
click at [38, 241] on div "Tasks" at bounding box center [31, 243] width 15 height 6
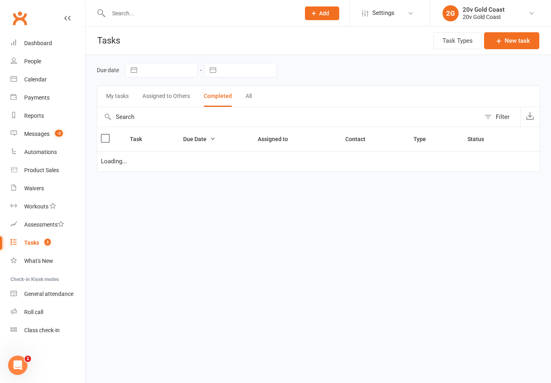
select select "finished"
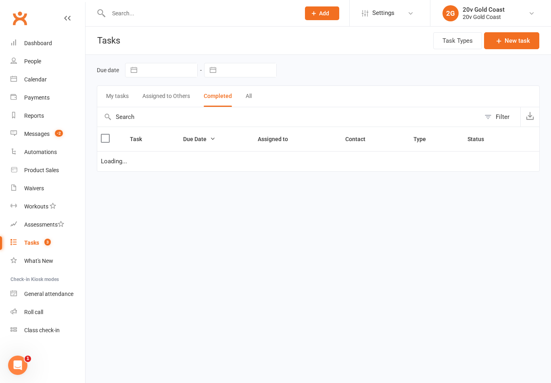
select select "finished"
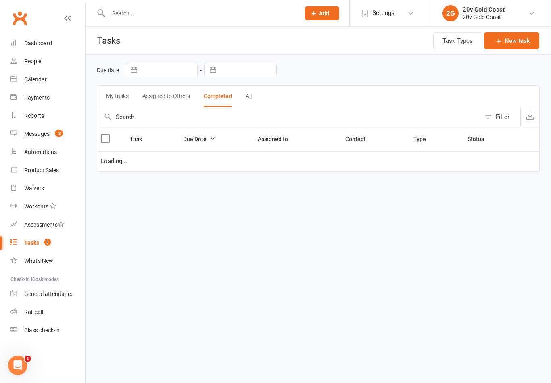
select select "finished"
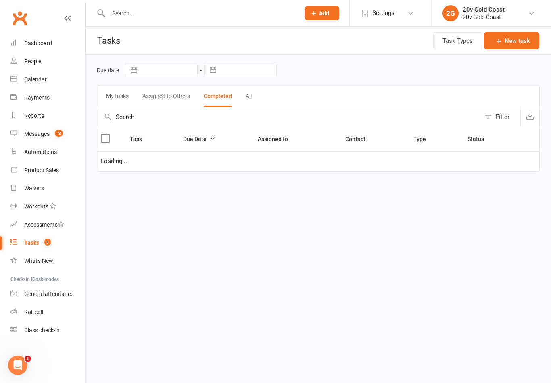
select select "finished"
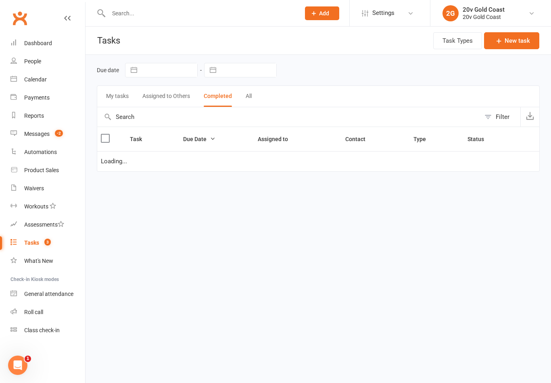
select select "finished"
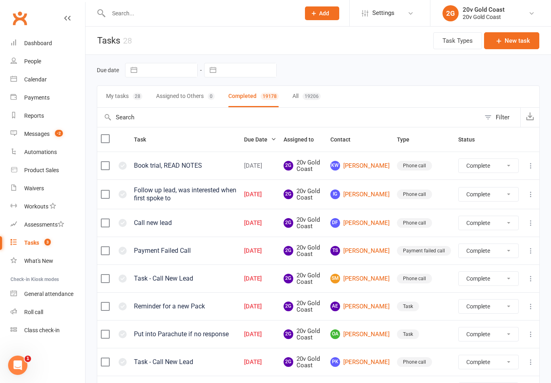
click at [167, 71] on input "text" at bounding box center [169, 70] width 56 height 14
select select "6"
select select "2025"
select select "7"
select select "2025"
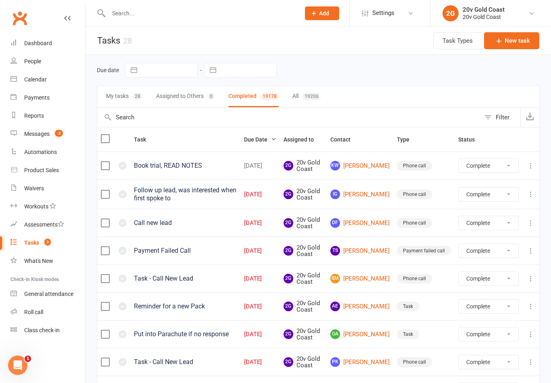
select select "8"
select select "2025"
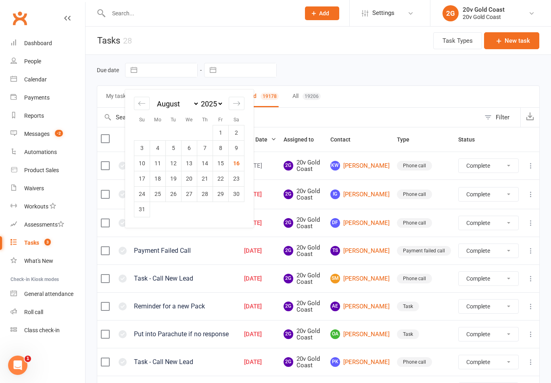
click at [236, 163] on td "16" at bounding box center [237, 163] width 16 height 15
type input "16 Aug 2025"
select select "finished"
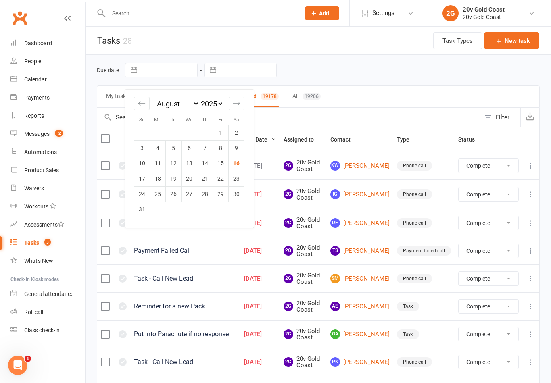
select select "finished"
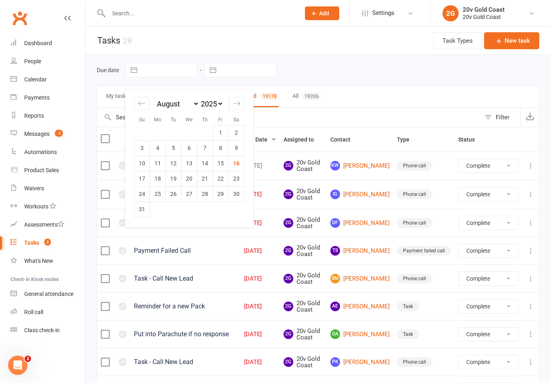
select select "finished"
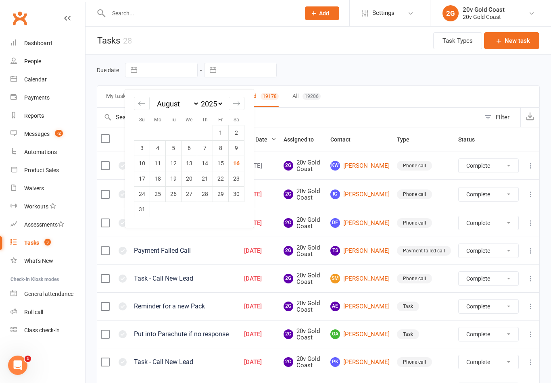
select select "finished"
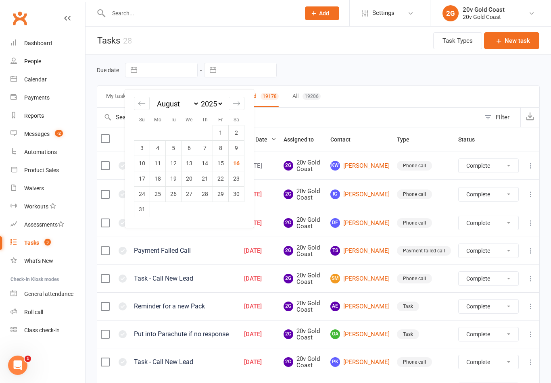
select select "finished"
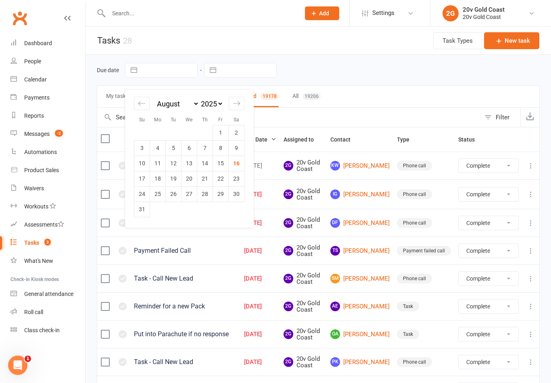
select select "finished"
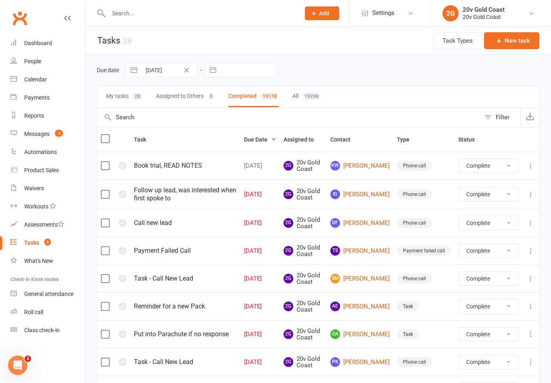
select select "finished"
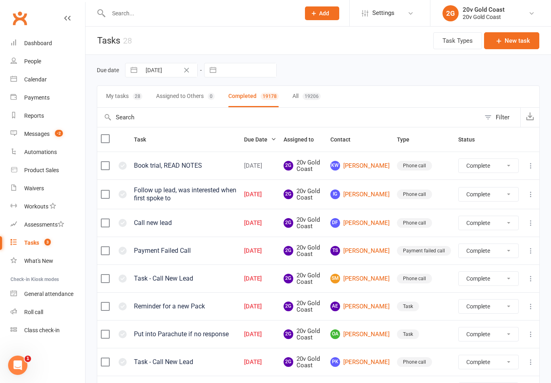
select select "finished"
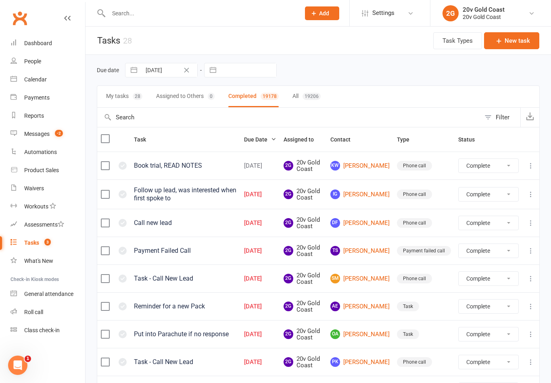
select select "finished"
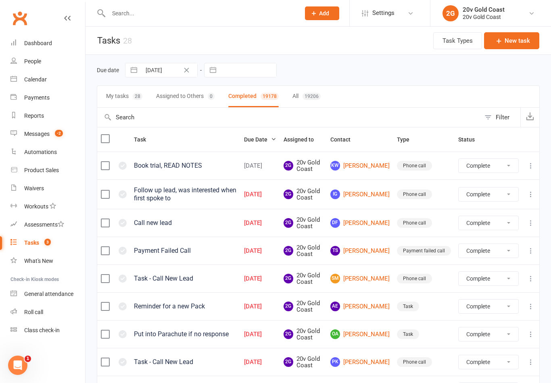
select select "finished"
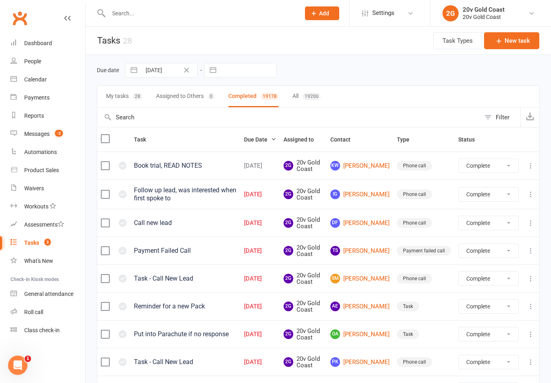
select select "finished"
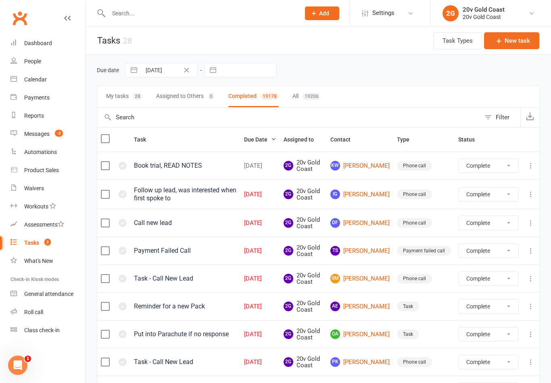
select select "finished"
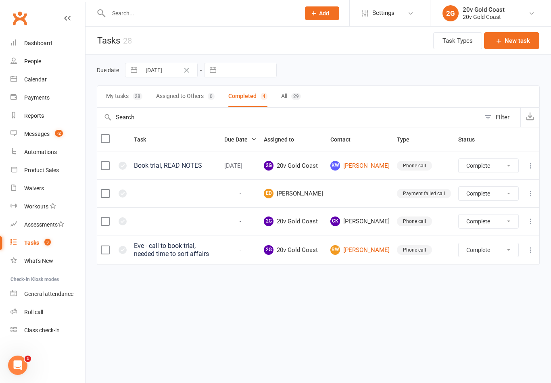
click at [192, 71] on button "Clear Date" at bounding box center [187, 70] width 14 height 10
select select "finished"
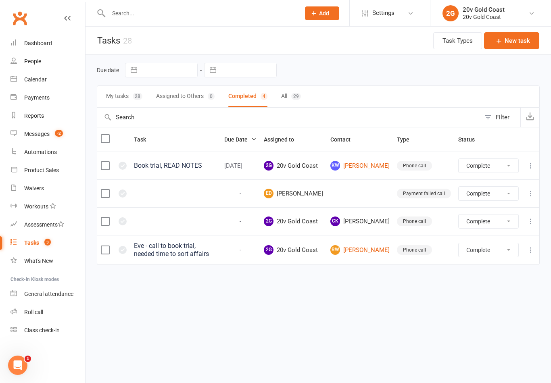
select select "finished"
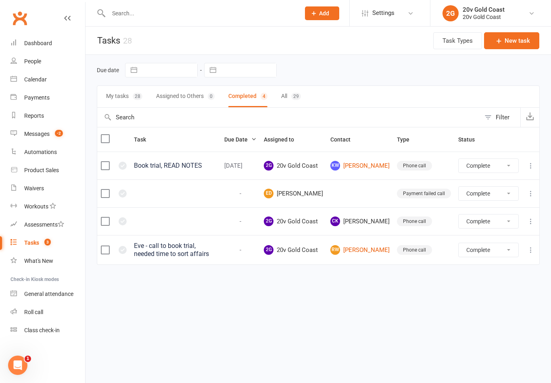
select select "finished"
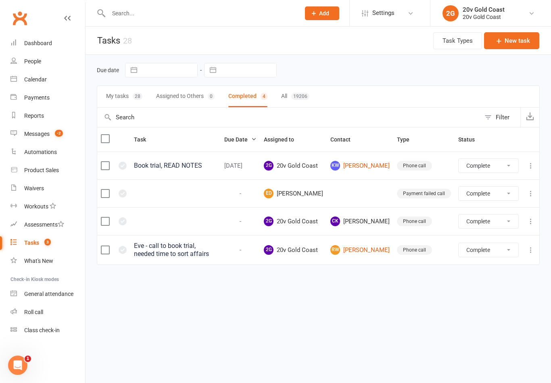
select select "finished"
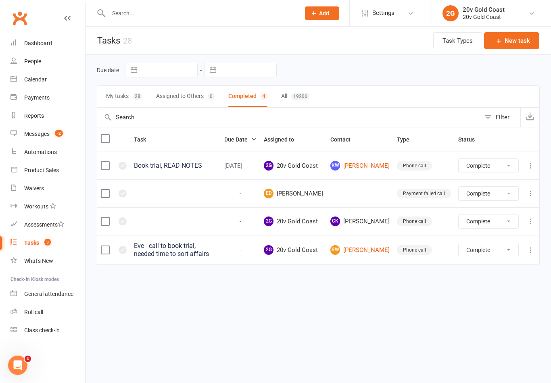
select select "finished"
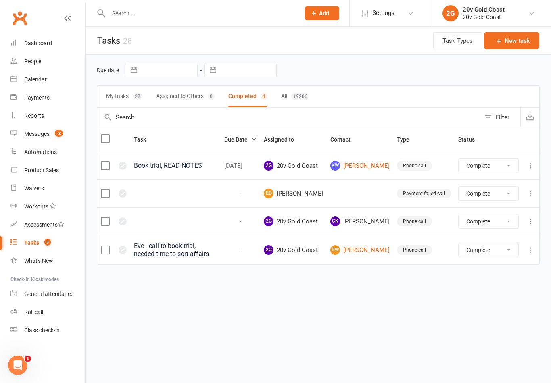
select select "finished"
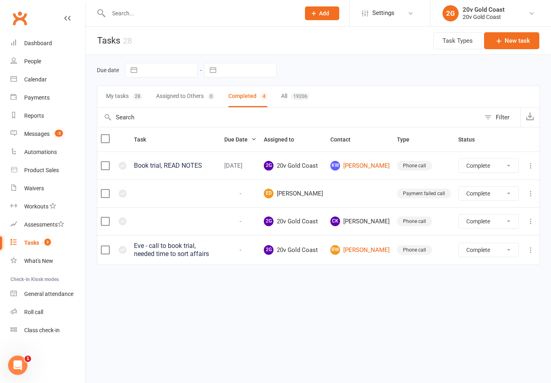
select select "finished"
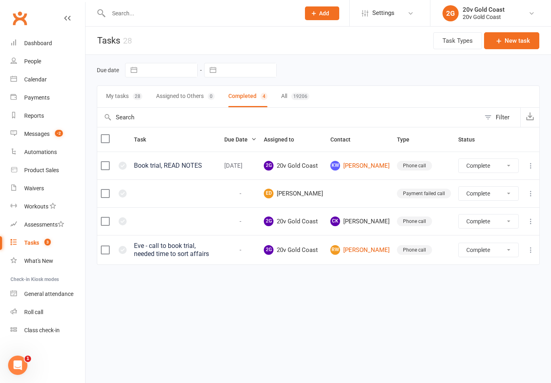
select select "finished"
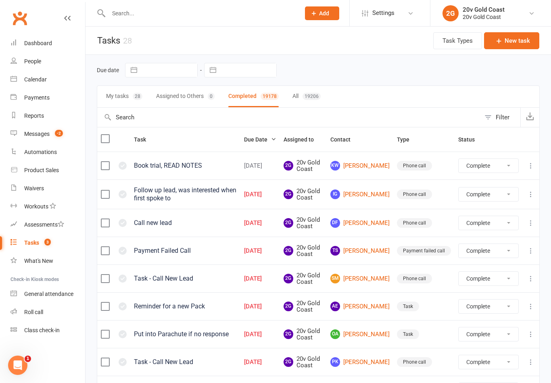
click at [297, 91] on button "All 19206" at bounding box center [306, 96] width 28 height 21
select select "finished"
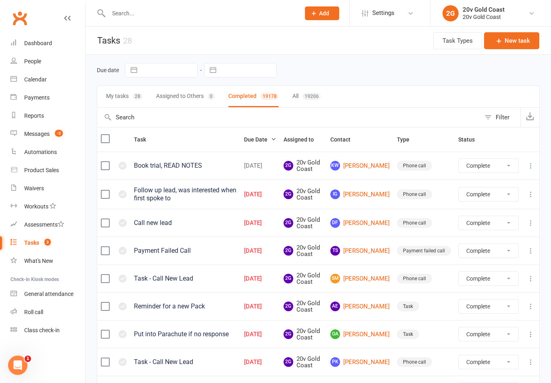
select select "finished"
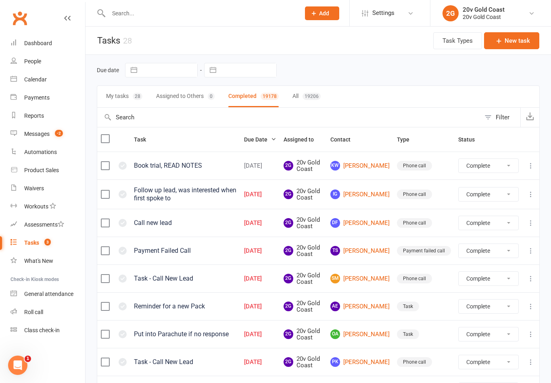
select select "finished"
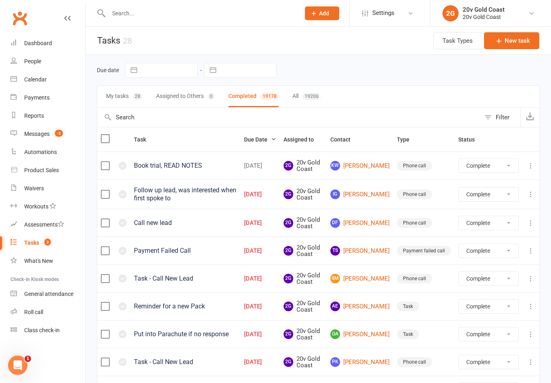
select select "finished"
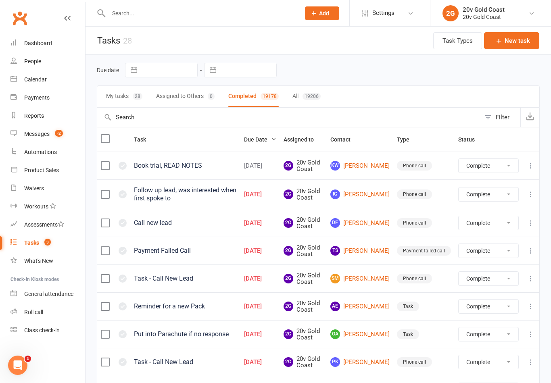
select select "finished"
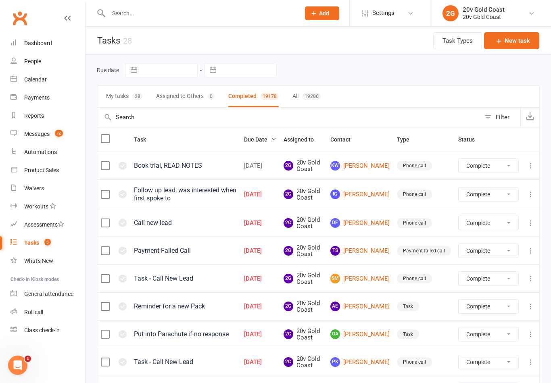
select select "finished"
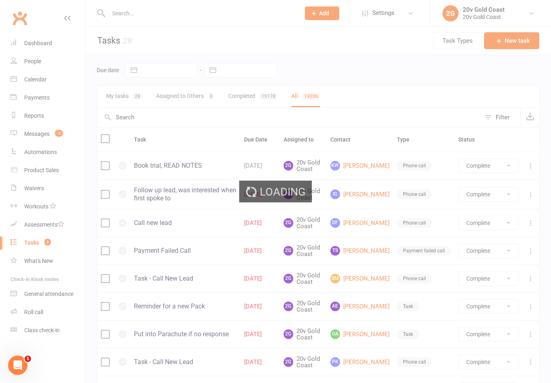
select select "finished"
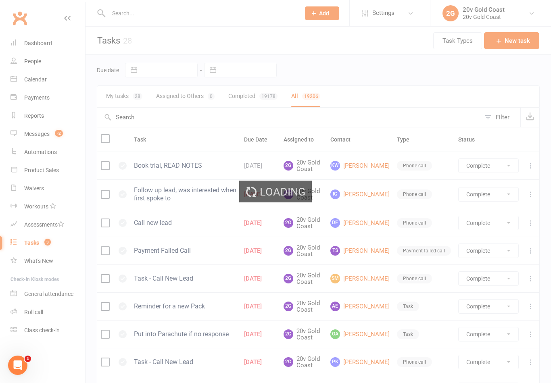
select select "finished"
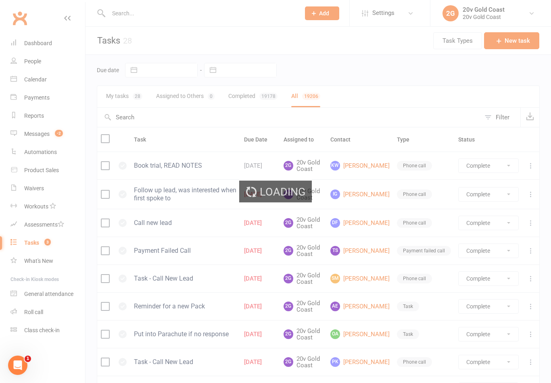
select select "finished"
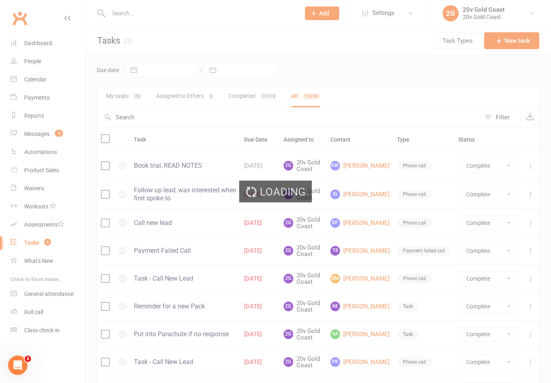
select select "finished"
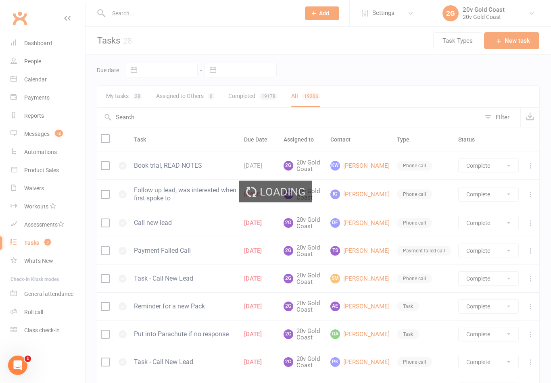
select select "finished"
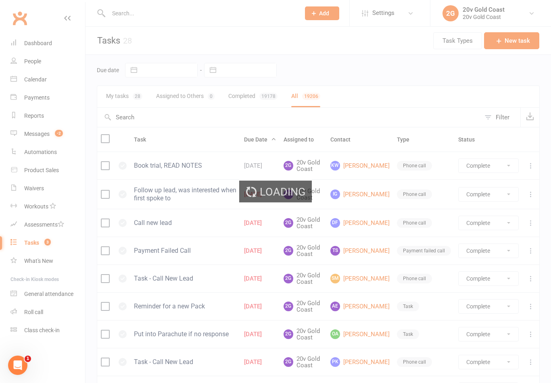
select select "finished"
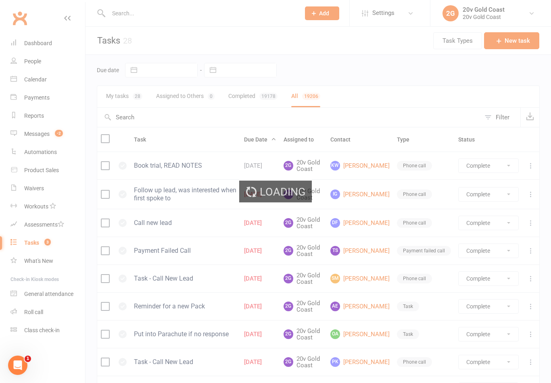
select select "finished"
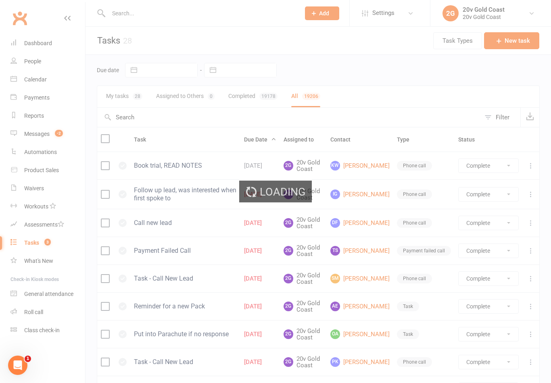
select select "finished"
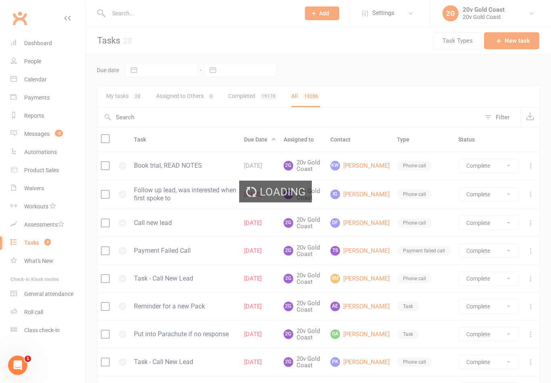
select select "finished"
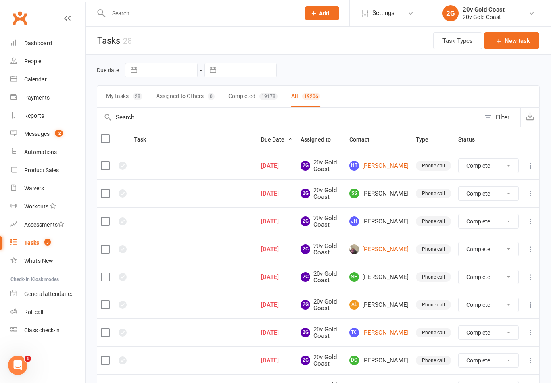
click at [123, 97] on button "My tasks 28" at bounding box center [124, 96] width 36 height 21
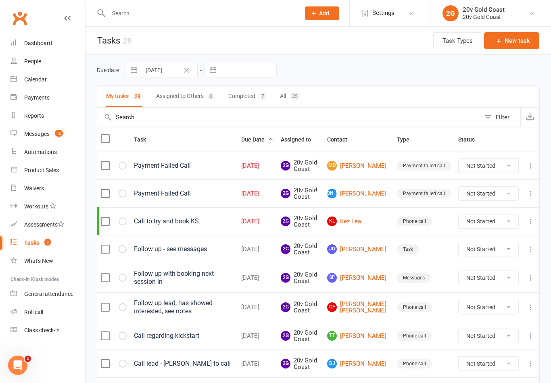
click at [369, 169] on link "MD Madison Dart" at bounding box center [358, 166] width 63 height 10
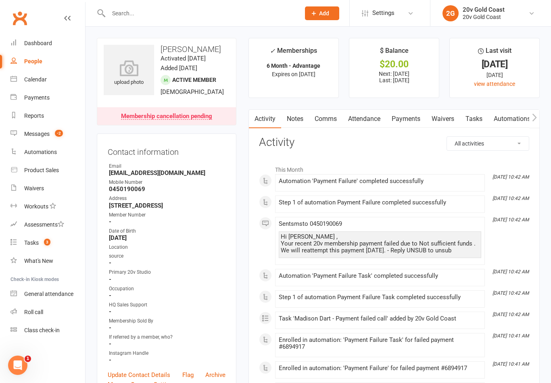
click at [411, 119] on link "Payments" at bounding box center [406, 119] width 40 height 19
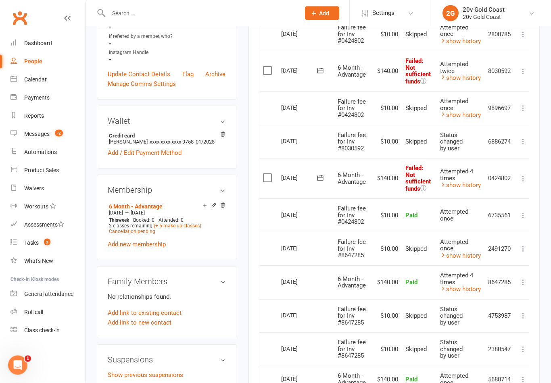
scroll to position [336, 0]
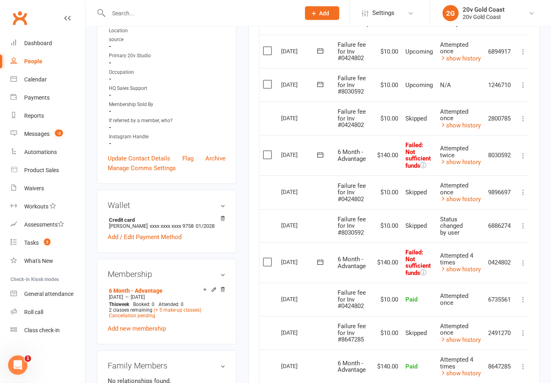
click at [470, 266] on link "show history" at bounding box center [460, 269] width 41 height 7
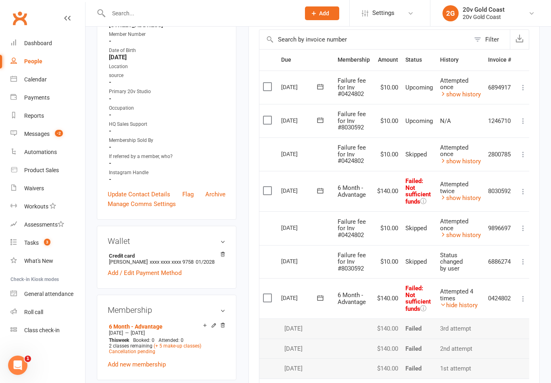
scroll to position [180, 0]
click at [466, 195] on link "show history" at bounding box center [460, 198] width 41 height 7
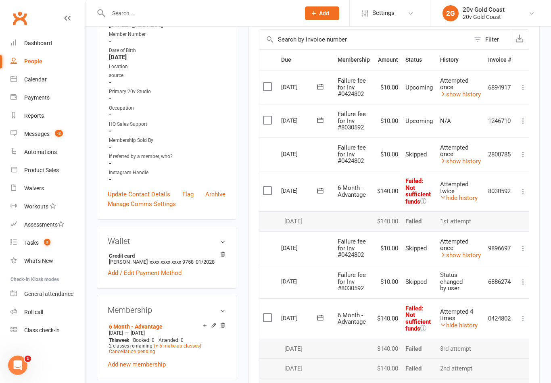
click at [470, 195] on link "hide history" at bounding box center [459, 197] width 38 height 7
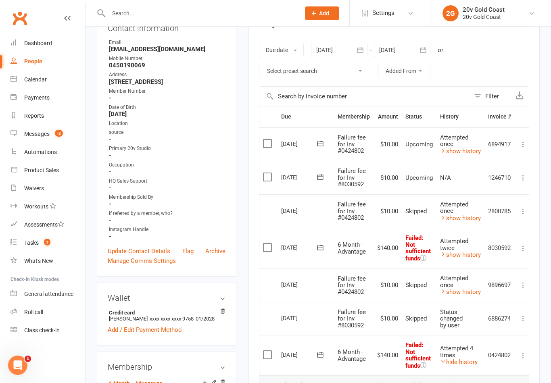
scroll to position [122, 0]
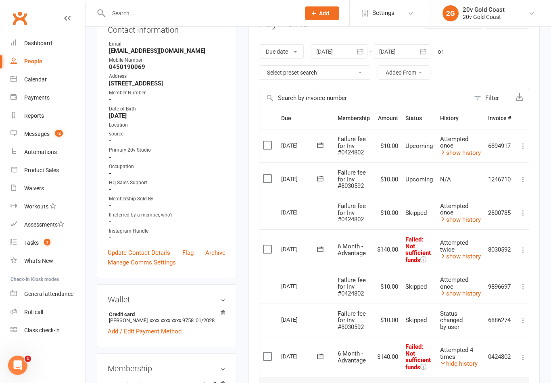
click at [472, 216] on link "show history" at bounding box center [460, 219] width 41 height 7
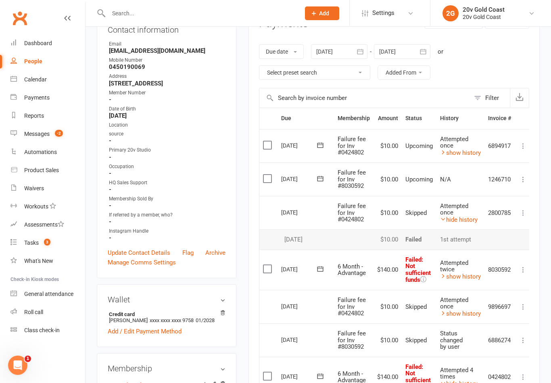
click at [470, 216] on link "hide history" at bounding box center [459, 219] width 38 height 7
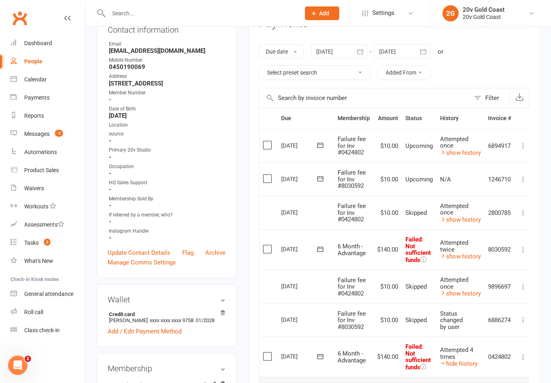
click at [471, 154] on link "show history" at bounding box center [460, 152] width 41 height 7
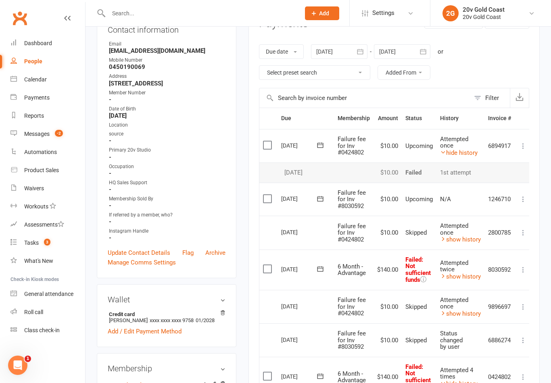
click at [472, 153] on link "hide history" at bounding box center [459, 152] width 38 height 7
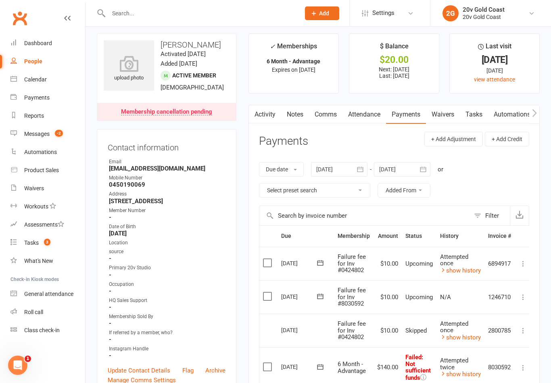
scroll to position [19, 0]
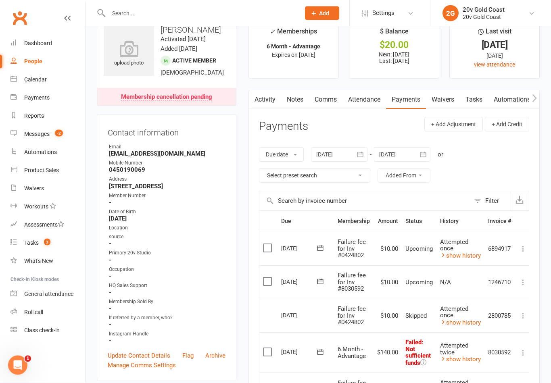
click at [263, 107] on link "Activity" at bounding box center [265, 100] width 32 height 19
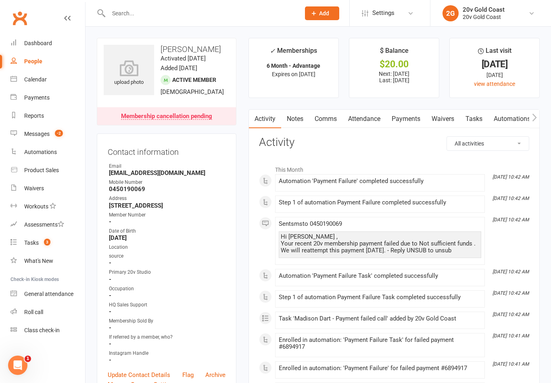
click at [476, 119] on link "Tasks" at bounding box center [474, 119] width 28 height 19
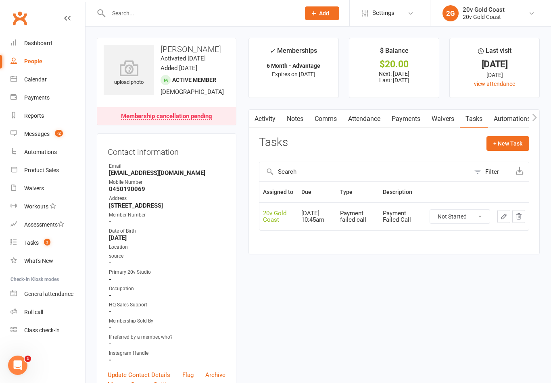
click at [471, 223] on select "Not Started In Progress Waiting Complete" at bounding box center [460, 217] width 60 height 14
click at [49, 251] on link "Tasks 3" at bounding box center [47, 243] width 75 height 18
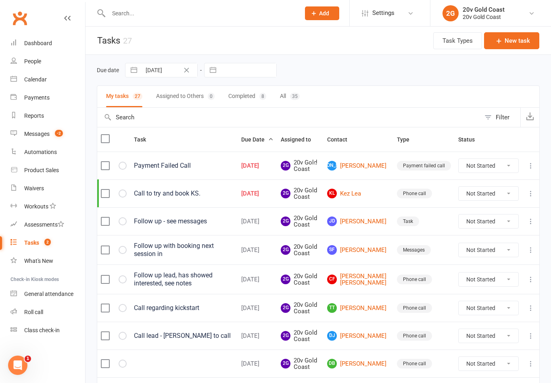
click at [359, 165] on link "JA Jade Allen" at bounding box center [358, 166] width 63 height 10
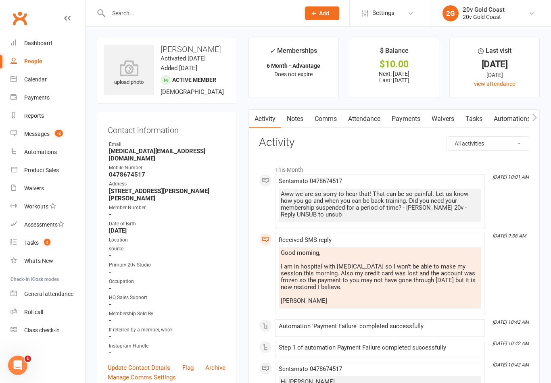
click at [405, 121] on link "Payments" at bounding box center [406, 119] width 40 height 19
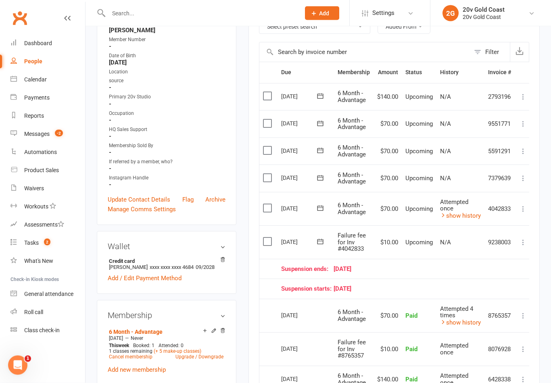
scroll to position [169, 0]
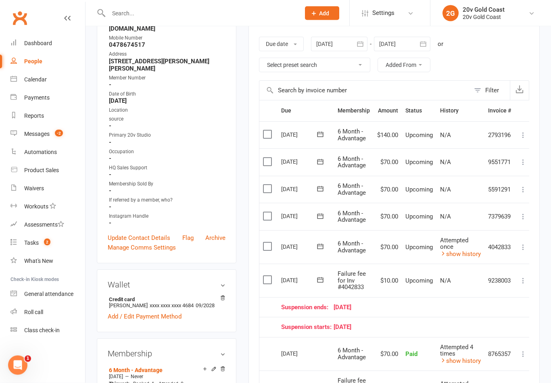
click at [476, 251] on link "show history" at bounding box center [460, 254] width 41 height 7
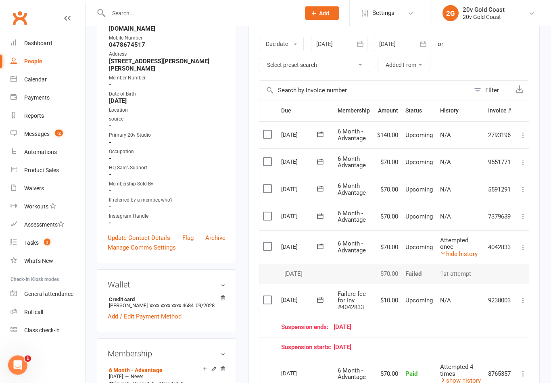
scroll to position [130, 0]
click at [522, 298] on icon at bounding box center [523, 301] width 8 height 8
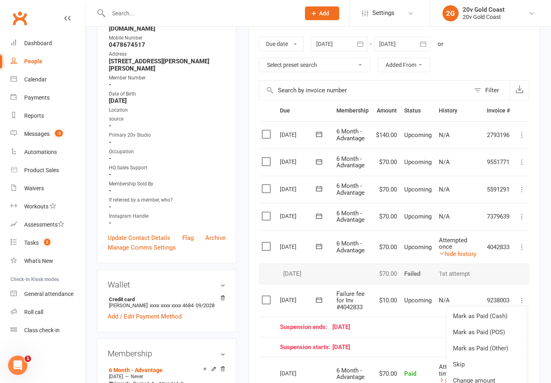
click at [468, 359] on link "Skip" at bounding box center [487, 365] width 80 height 16
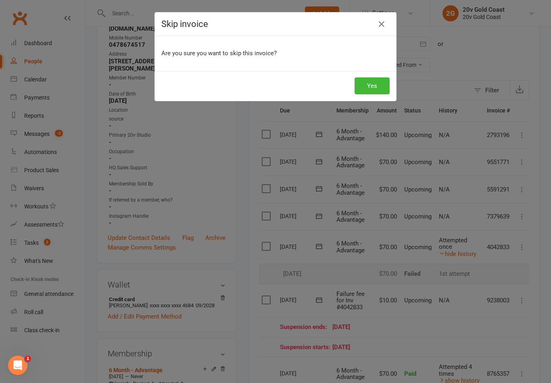
click at [372, 86] on button "Yes" at bounding box center [372, 85] width 35 height 17
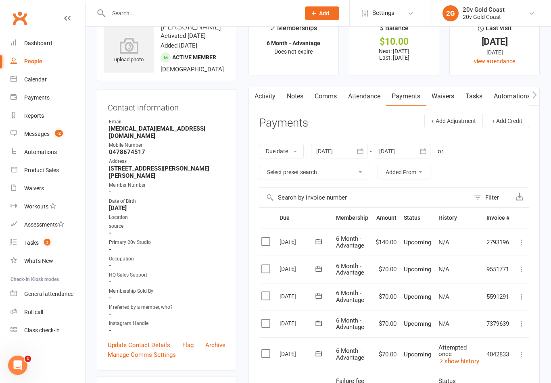
scroll to position [0, 0]
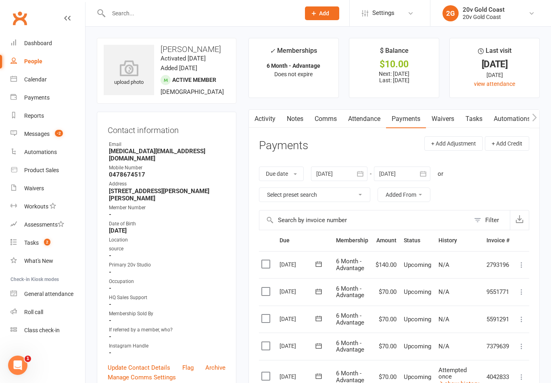
click at [478, 120] on link "Tasks" at bounding box center [474, 119] width 28 height 19
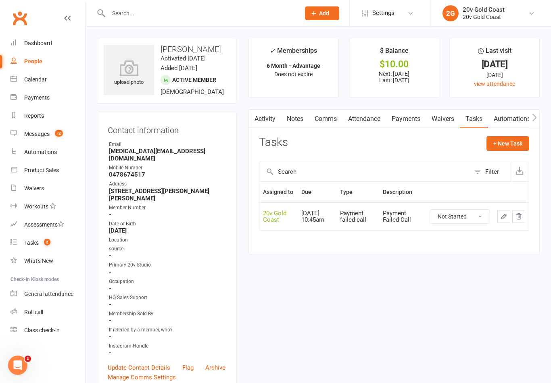
click at [466, 223] on select "Not Started In Progress Waiting Complete" at bounding box center [460, 217] width 60 height 14
click at [59, 241] on link "Tasks 2" at bounding box center [47, 243] width 75 height 18
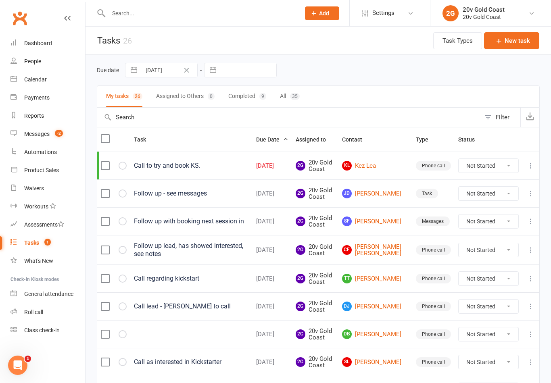
click at [382, 163] on link "KL Kez Lea" at bounding box center [375, 166] width 67 height 10
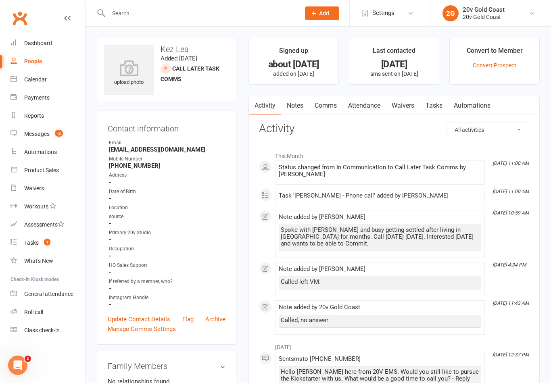
click at [298, 106] on link "Notes" at bounding box center [295, 105] width 28 height 19
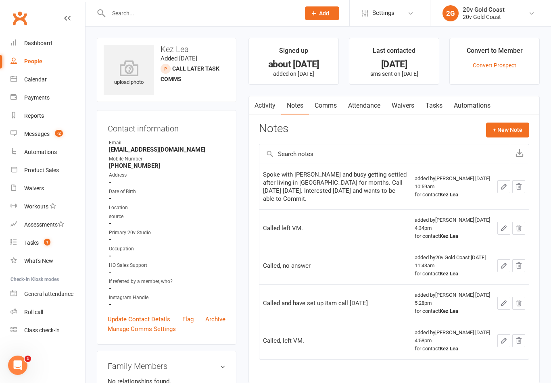
click at [499, 128] on button "+ New Note" at bounding box center [507, 130] width 43 height 15
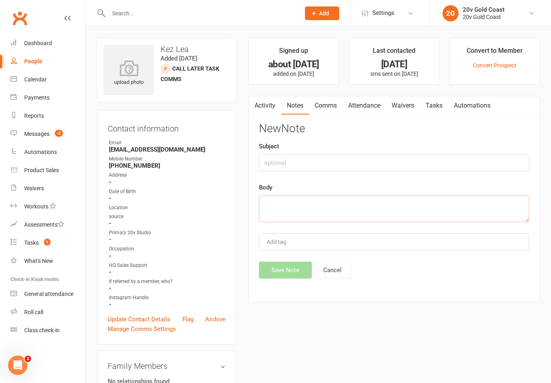
click at [395, 216] on textarea at bounding box center [394, 209] width 270 height 27
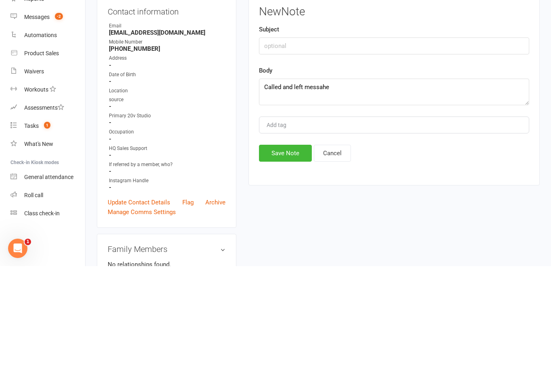
click at [309, 262] on button "Save Note" at bounding box center [285, 270] width 53 height 17
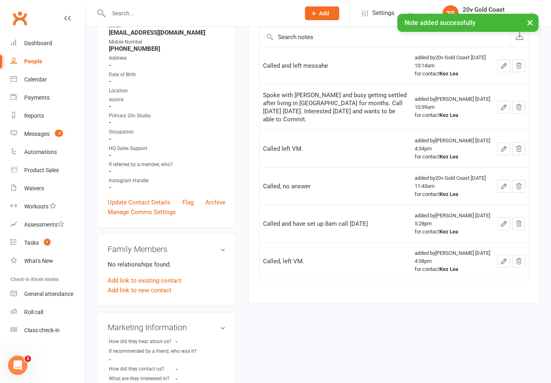
click at [505, 64] on icon "button" at bounding box center [503, 65] width 5 height 5
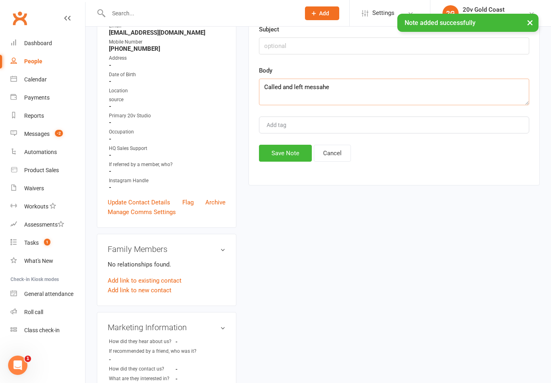
click at [457, 94] on textarea "Called and left messahe" at bounding box center [394, 92] width 270 height 27
click at [284, 159] on button "Save Note" at bounding box center [285, 153] width 53 height 17
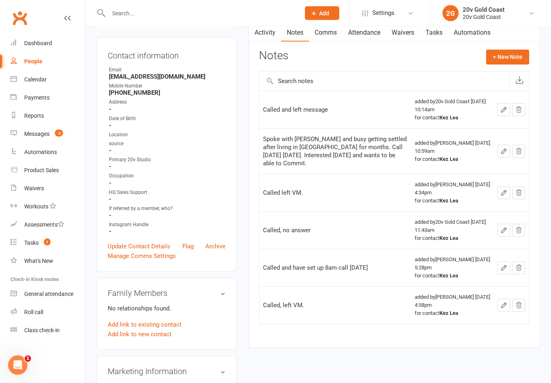
scroll to position [0, 0]
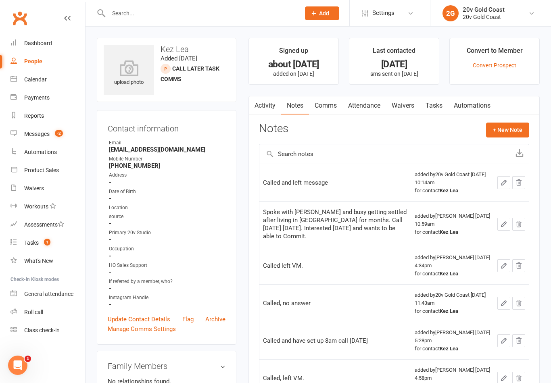
click at [430, 107] on link "Tasks" at bounding box center [434, 105] width 28 height 19
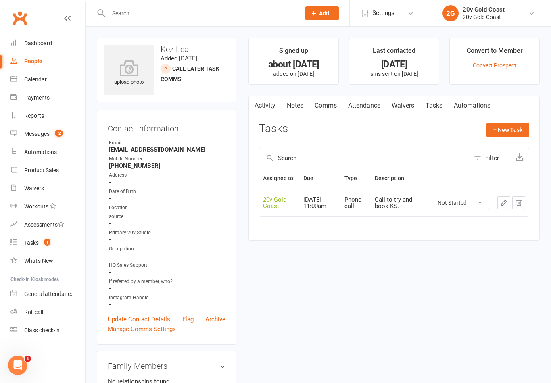
click at [470, 207] on select "Not Started In Progress Waiting Complete" at bounding box center [460, 203] width 60 height 14
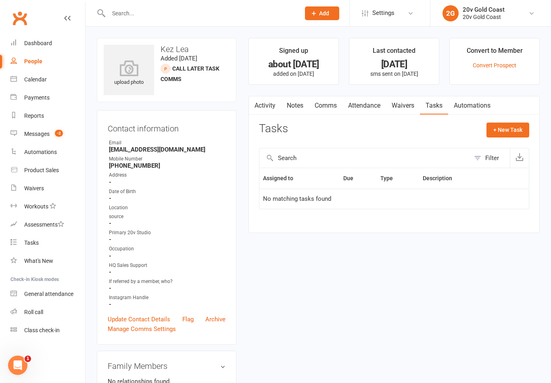
click at [52, 62] on link "People" at bounding box center [47, 61] width 75 height 18
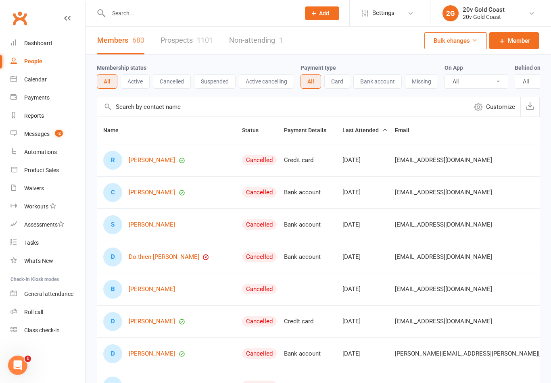
scroll to position [0, 8]
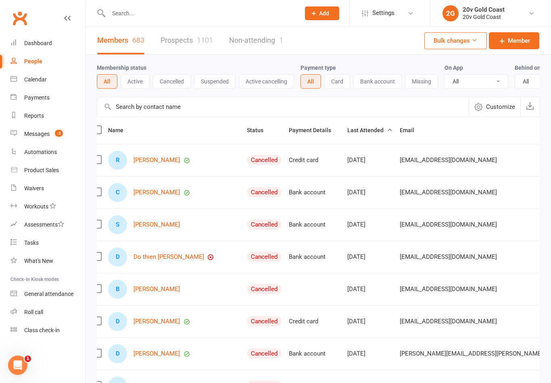
click at [192, 41] on link "Prospects 1101" at bounding box center [187, 41] width 52 height 28
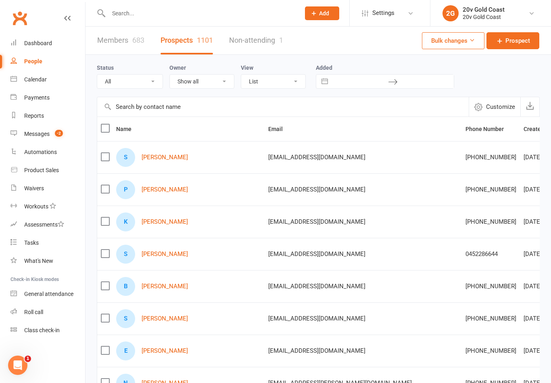
click at [42, 83] on link "Calendar" at bounding box center [47, 80] width 75 height 18
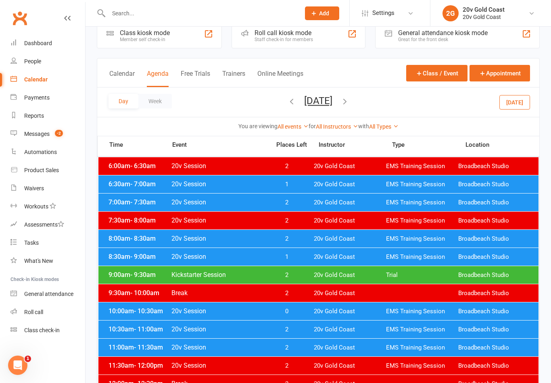
scroll to position [16, 0]
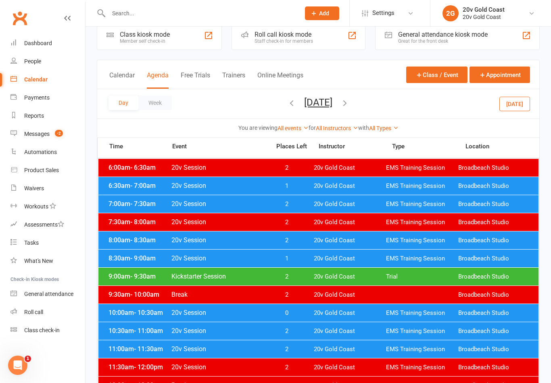
click at [504, 110] on button "[DATE]" at bounding box center [514, 103] width 31 height 15
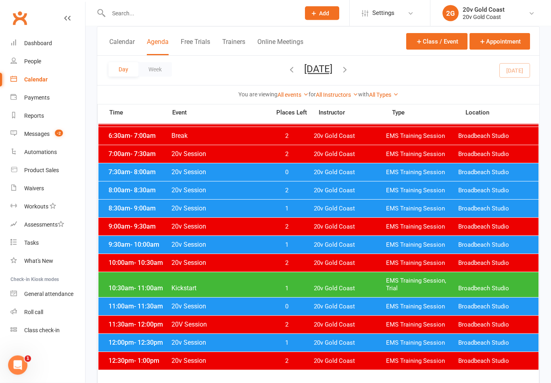
scroll to position [75, 0]
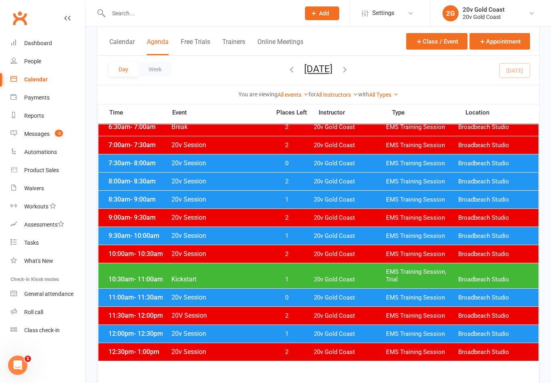
click at [346, 274] on div "10:30am - 11:00am Kickstart 1 20v Gold Coast EMS Training Session, Trial Broadb…" at bounding box center [318, 275] width 440 height 25
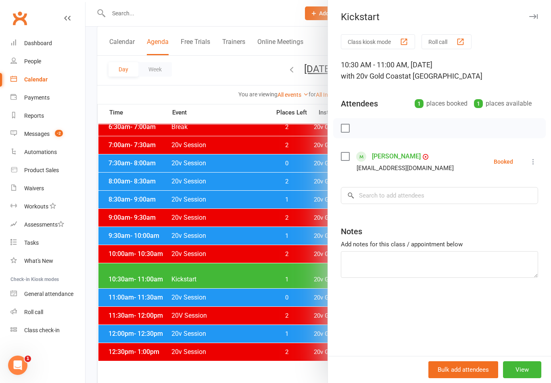
click at [393, 158] on link "[PERSON_NAME]" at bounding box center [396, 156] width 49 height 13
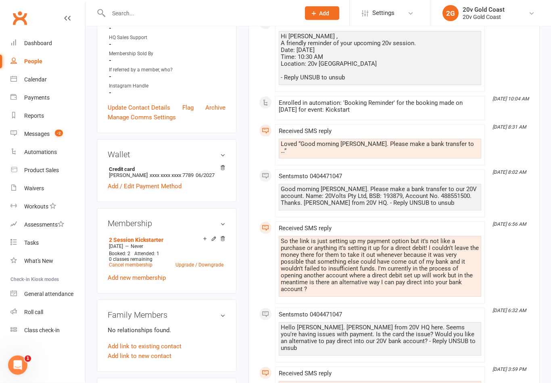
scroll to position [246, 0]
click at [150, 282] on link "Add new membership" at bounding box center [137, 277] width 58 height 7
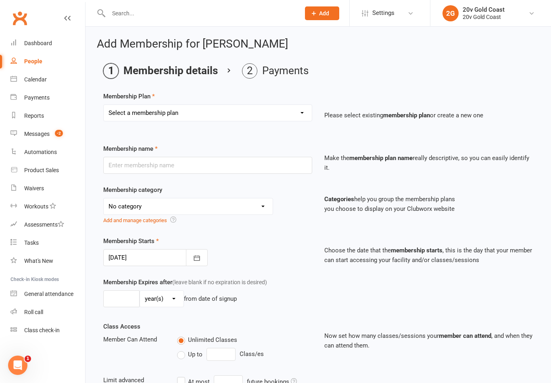
click at [292, 115] on select "Select a membership plan Create new Membership Plan 18 Month - Basic 18 Month -…" at bounding box center [208, 113] width 208 height 16
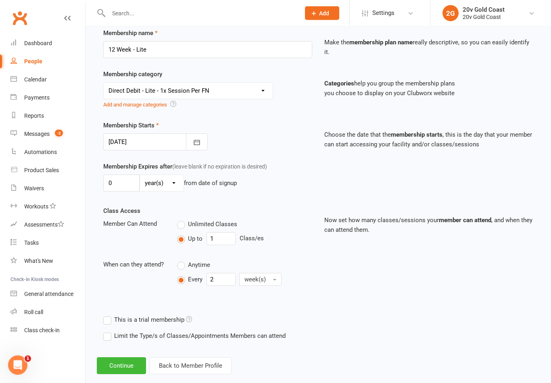
scroll to position [124, 0]
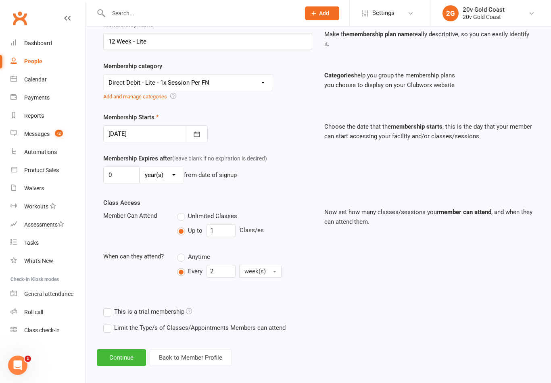
click at [130, 359] on button "Continue" at bounding box center [121, 357] width 49 height 17
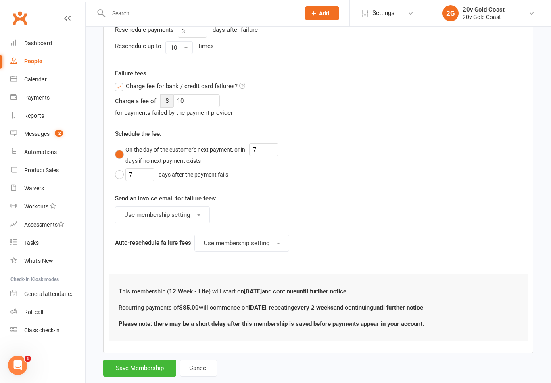
scroll to position [368, 0]
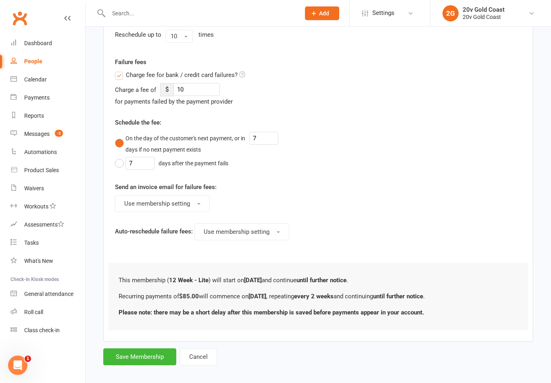
click at [152, 355] on button "Save Membership" at bounding box center [139, 357] width 73 height 17
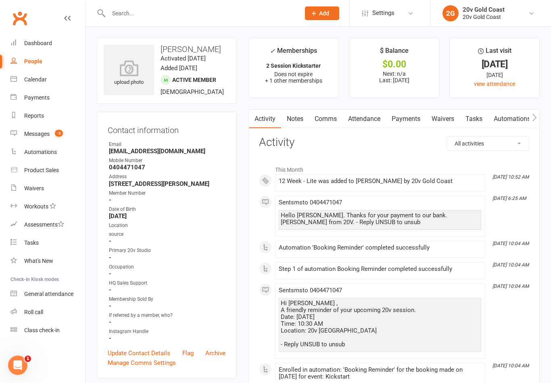
click at [41, 83] on div "Calendar" at bounding box center [35, 79] width 23 height 6
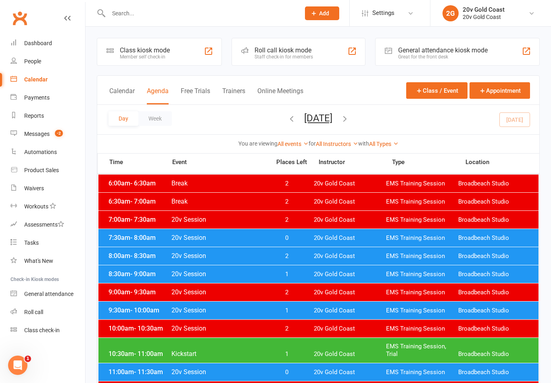
click at [332, 113] on button "[DATE]" at bounding box center [318, 118] width 28 height 11
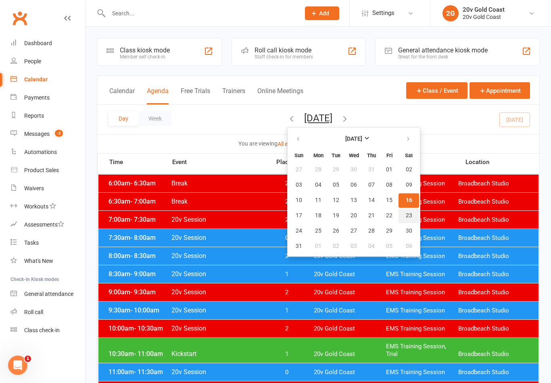
click at [406, 213] on span "23" at bounding box center [409, 216] width 6 height 6
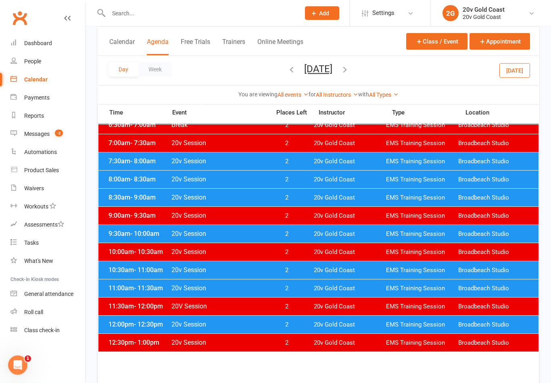
scroll to position [77, 0]
click at [405, 270] on span "EMS Training Session" at bounding box center [422, 271] width 72 height 8
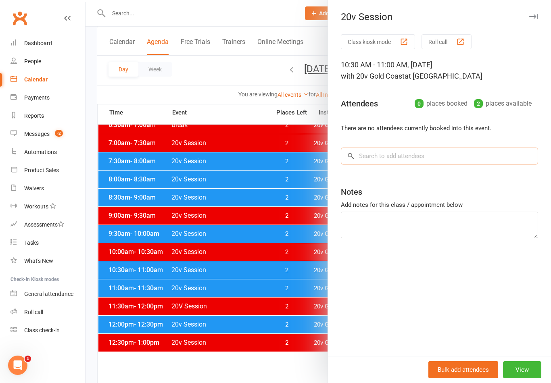
click at [467, 163] on input "search" at bounding box center [439, 156] width 197 height 17
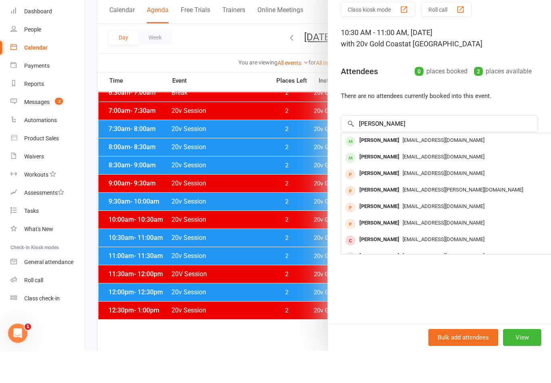
click at [442, 169] on span "[EMAIL_ADDRESS][DOMAIN_NAME]" at bounding box center [444, 172] width 82 height 6
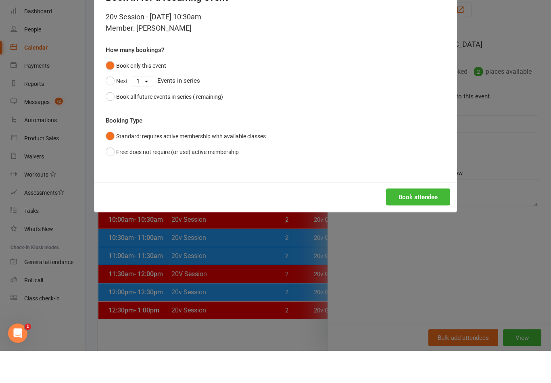
scroll to position [109, 0]
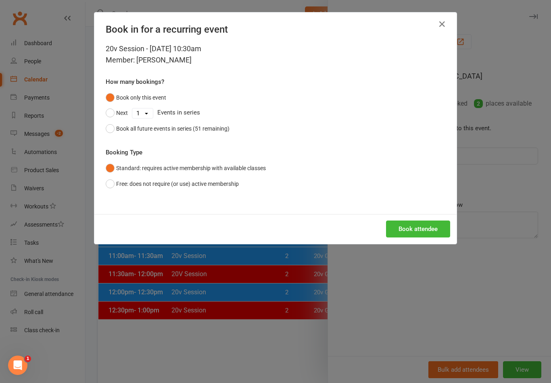
click at [425, 226] on button "Book attendee" at bounding box center [418, 229] width 64 height 17
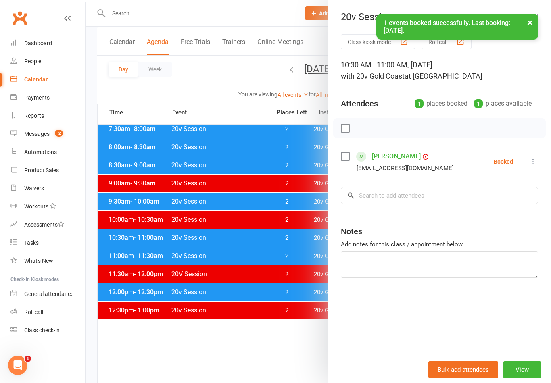
click at [390, 157] on link "[PERSON_NAME]" at bounding box center [396, 156] width 49 height 13
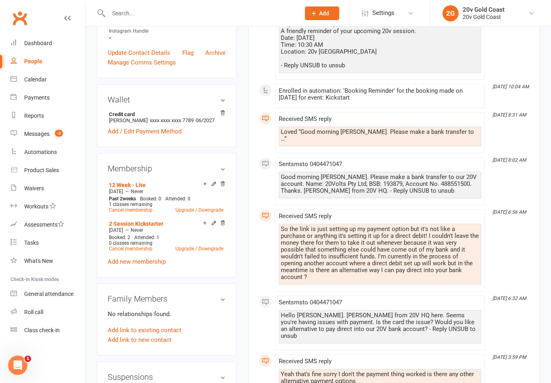
scroll to position [299, 0]
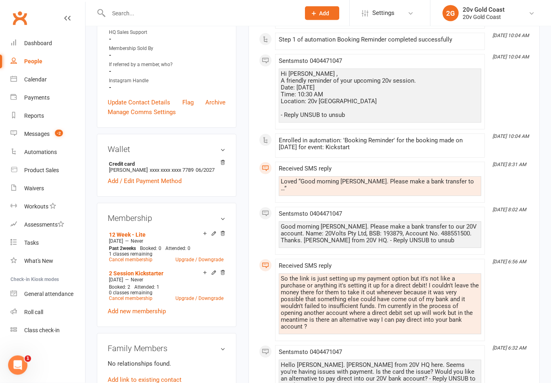
click at [39, 80] on div "Calendar" at bounding box center [35, 79] width 23 height 6
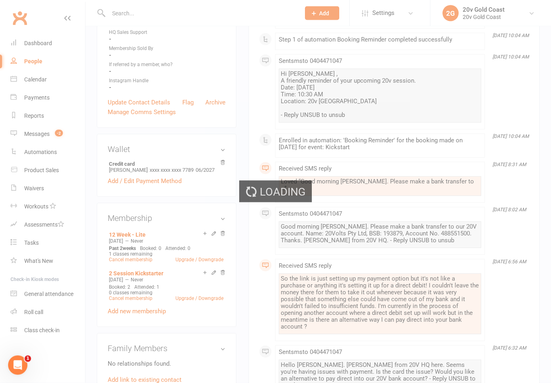
scroll to position [251, 0]
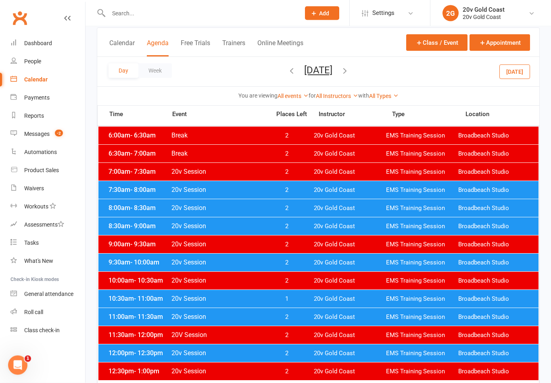
click at [515, 78] on button "[DATE]" at bounding box center [514, 72] width 31 height 15
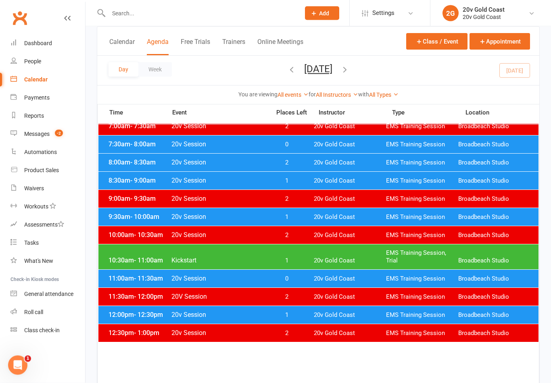
scroll to position [94, 0]
click at [394, 256] on span "EMS Training Session, Trial" at bounding box center [422, 256] width 72 height 15
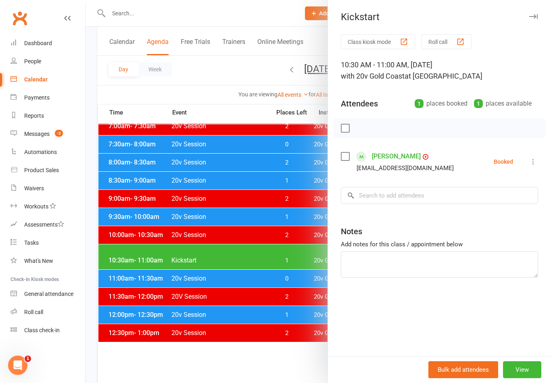
click at [533, 167] on button at bounding box center [533, 162] width 10 height 10
click at [497, 211] on link "Check in" at bounding box center [494, 210] width 87 height 16
click at [259, 366] on div at bounding box center [319, 191] width 466 height 383
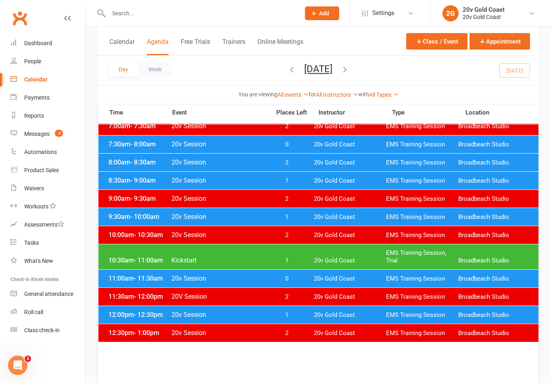
click at [337, 282] on span "20v Gold Coast" at bounding box center [350, 279] width 72 height 8
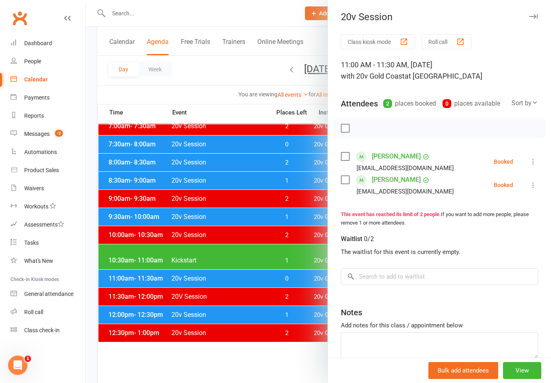
click at [537, 162] on icon at bounding box center [533, 162] width 8 height 8
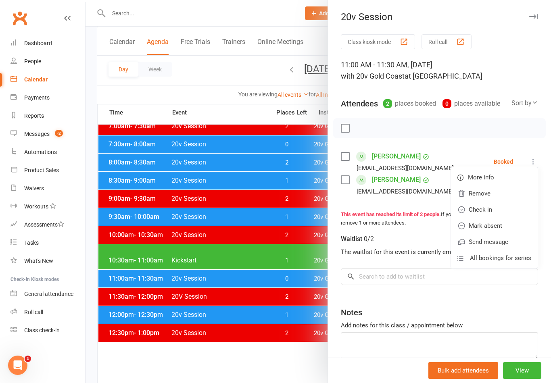
click at [509, 211] on link "Check in" at bounding box center [494, 210] width 87 height 16
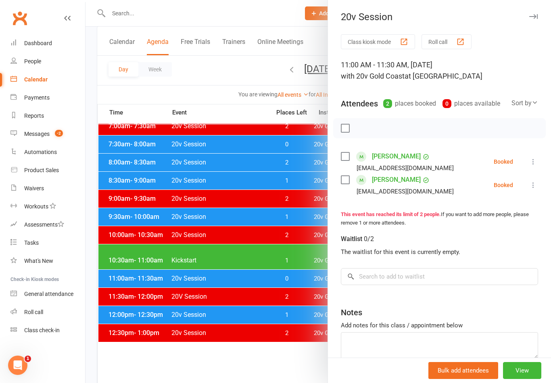
click at [535, 187] on icon at bounding box center [533, 185] width 8 height 8
click at [486, 233] on link "Check in" at bounding box center [494, 233] width 87 height 16
click at [285, 358] on div at bounding box center [319, 191] width 466 height 383
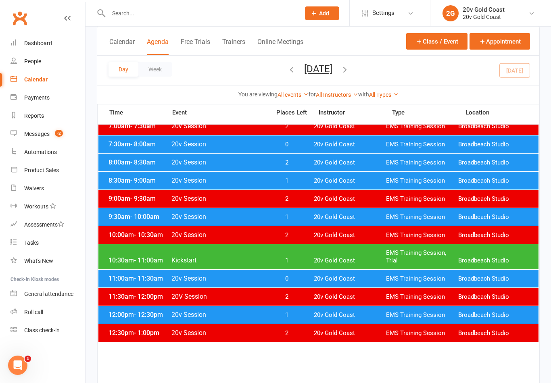
click at [322, 292] on div "11:30am - 12:00pm 20V Session 2 20v Gold Coast EMS Training Session Broadbeach …" at bounding box center [318, 297] width 440 height 18
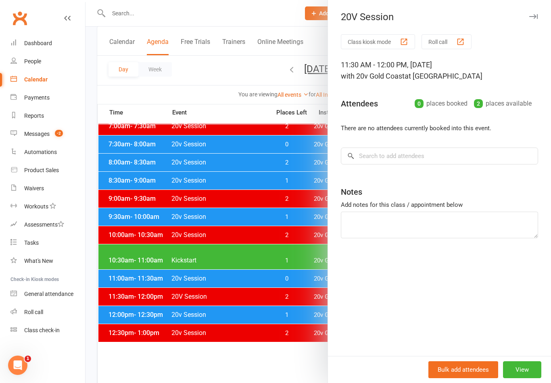
click at [279, 361] on div at bounding box center [319, 191] width 466 height 383
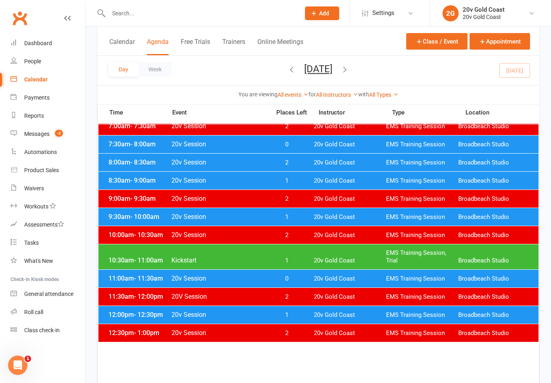
click at [320, 315] on span "20v Gold Coast" at bounding box center [350, 315] width 72 height 8
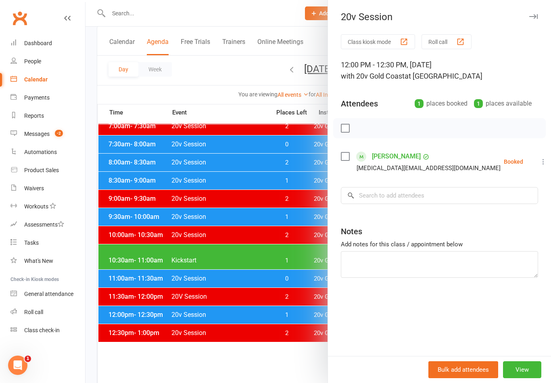
click at [539, 163] on icon at bounding box center [543, 162] width 8 height 8
click at [502, 225] on link "Mark absent" at bounding box center [504, 226] width 87 height 16
click at [393, 151] on link "[PERSON_NAME]" at bounding box center [396, 156] width 49 height 13
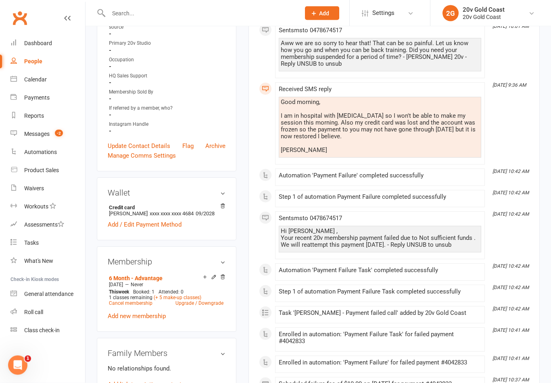
scroll to position [222, 0]
click at [206, 274] on icon at bounding box center [205, 277] width 6 height 6
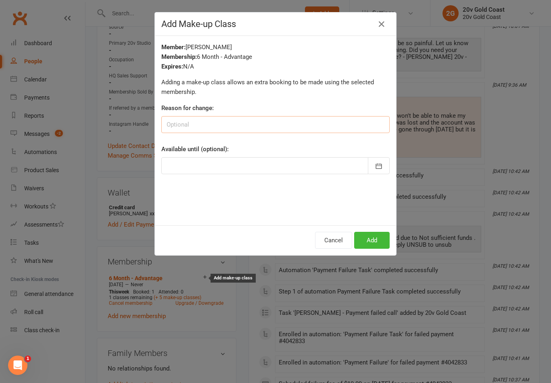
click at [311, 123] on input at bounding box center [275, 124] width 228 height 17
click at [344, 81] on p "Adding a make-up class allows an extra booking to be made using the selected me…" at bounding box center [275, 86] width 228 height 19
click at [375, 245] on button "Add" at bounding box center [372, 240] width 36 height 17
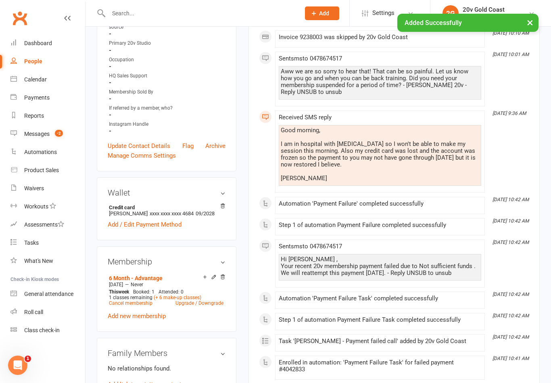
click at [52, 77] on link "Calendar" at bounding box center [47, 80] width 75 height 18
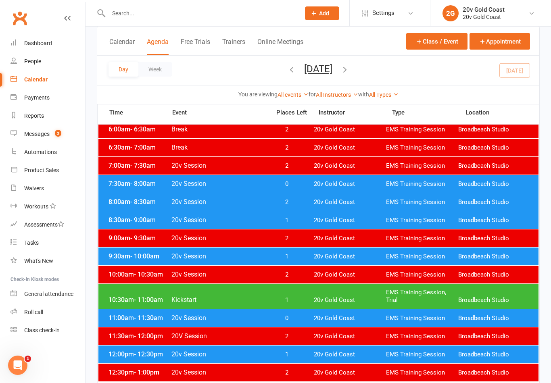
scroll to position [53, 0]
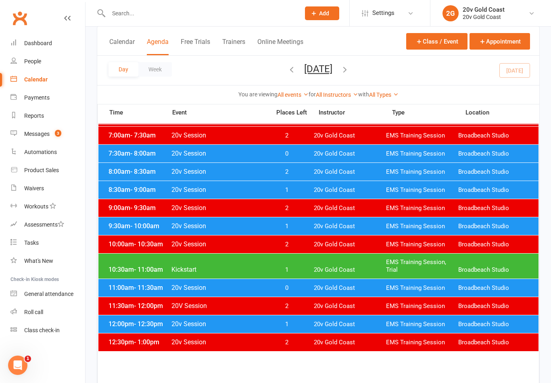
scroll to position [84, 0]
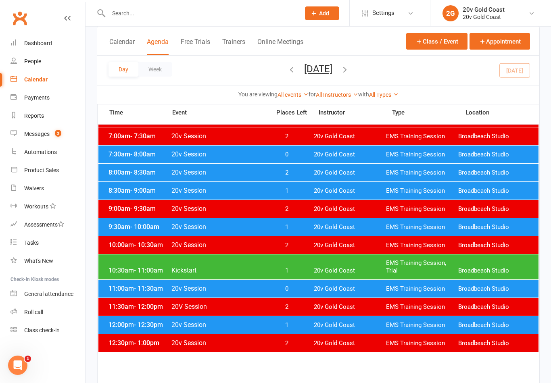
click at [345, 328] on span "20v Gold Coast" at bounding box center [350, 326] width 72 height 8
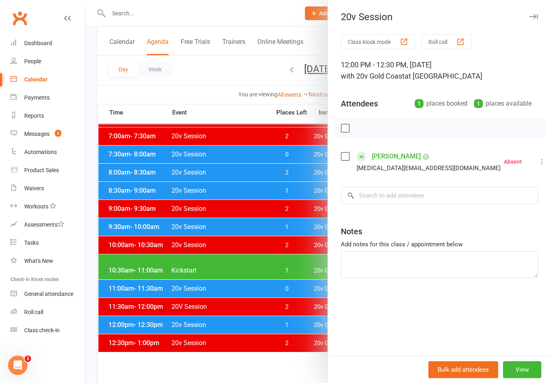
click at [292, 290] on div at bounding box center [319, 191] width 466 height 383
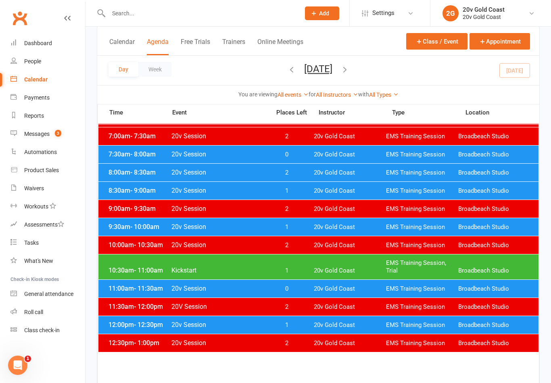
click at [306, 289] on span "0" at bounding box center [286, 289] width 42 height 8
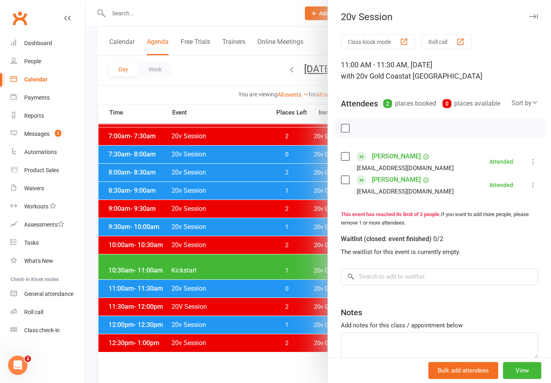
click at [285, 302] on div at bounding box center [319, 191] width 466 height 383
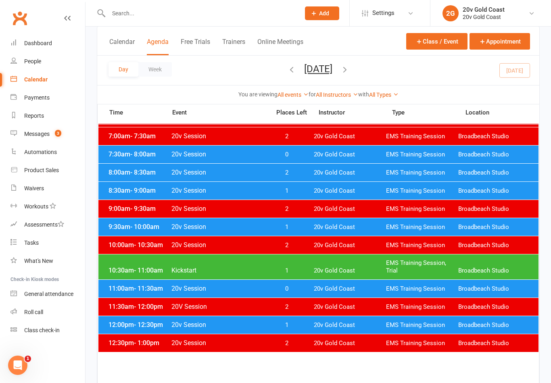
click at [58, 133] on span "3" at bounding box center [58, 133] width 6 height 7
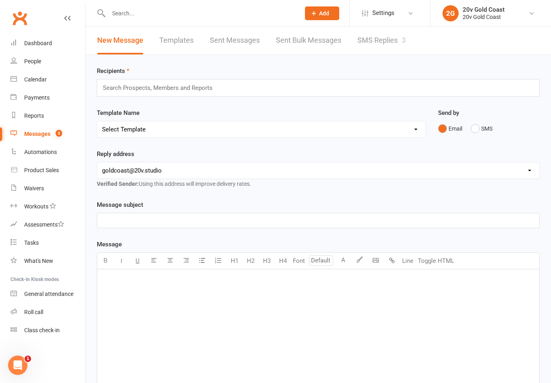
click at [393, 39] on link "SMS Replies 3" at bounding box center [381, 41] width 48 height 28
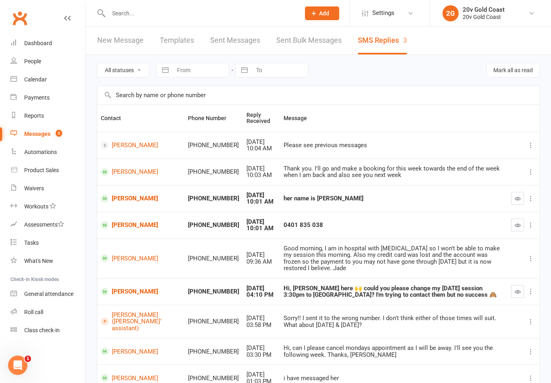
click at [132, 195] on link "[PERSON_NAME]" at bounding box center [141, 199] width 80 height 8
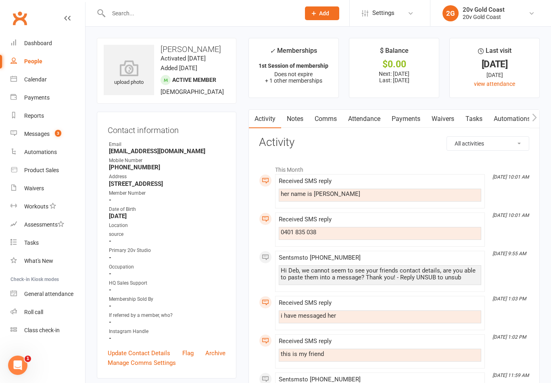
click at [334, 121] on link "Comms" at bounding box center [325, 119] width 33 height 19
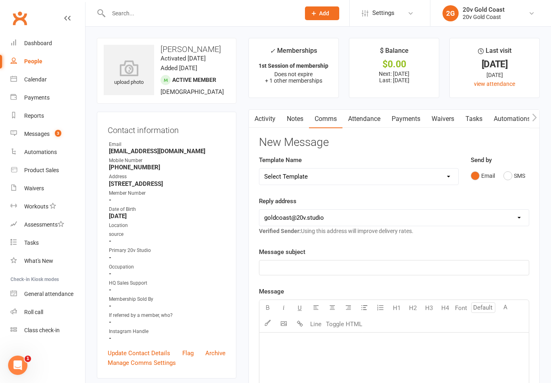
click at [290, 122] on link "Notes" at bounding box center [295, 119] width 28 height 19
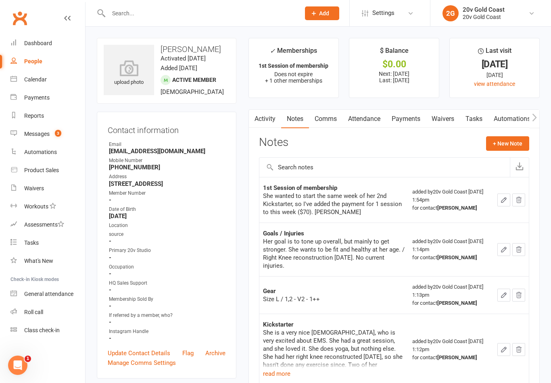
click at [514, 144] on button "+ New Note" at bounding box center [507, 143] width 43 height 15
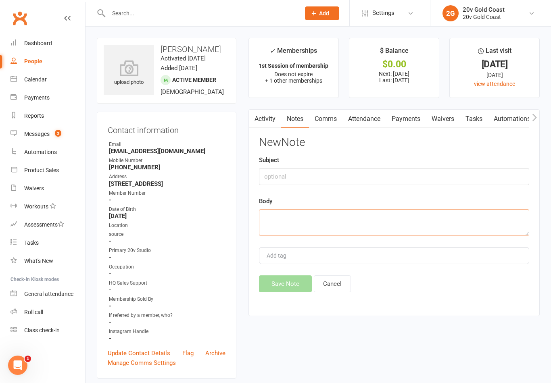
click at [430, 226] on textarea at bounding box center [394, 222] width 270 height 27
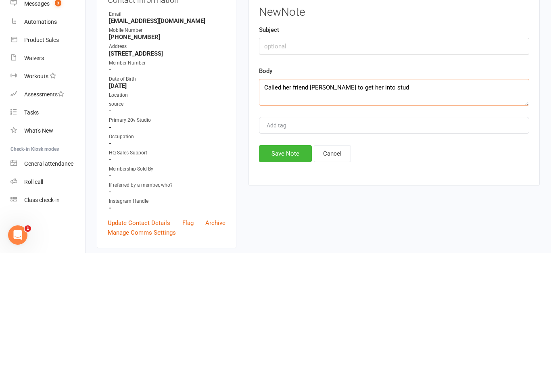
type textarea "Called her friend [PERSON_NAME] to get her into studi"
click at [340, 276] on button "Cancel" at bounding box center [332, 284] width 37 height 17
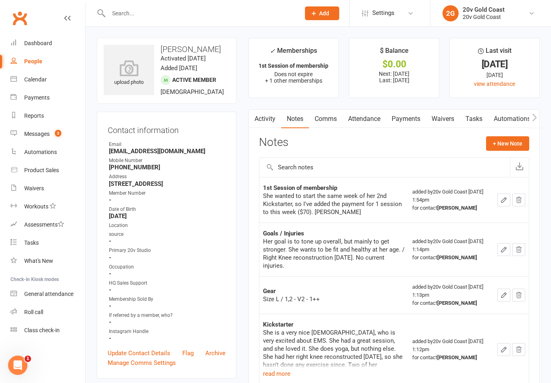
click at [324, 10] on span "Add" at bounding box center [324, 13] width 10 height 6
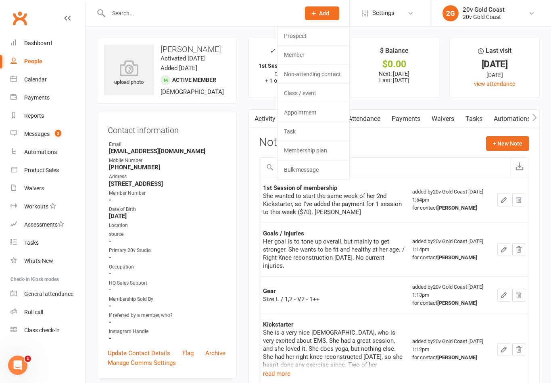
click at [318, 36] on link "Prospect" at bounding box center [314, 36] width 72 height 19
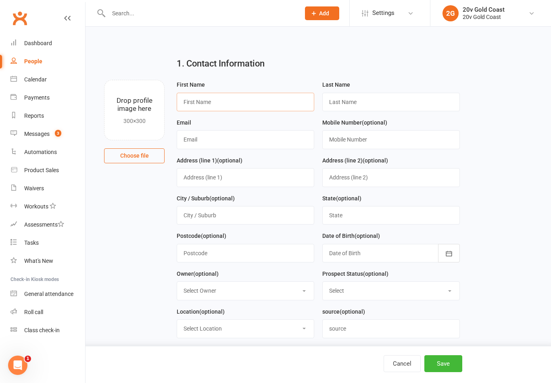
click at [261, 104] on input "text" at bounding box center [246, 102] width 138 height 19
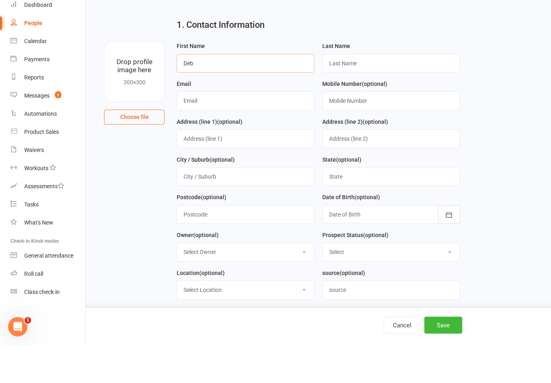
type input "Deb"
click at [401, 130] on input "text" at bounding box center [391, 139] width 138 height 19
type input "0401835038"
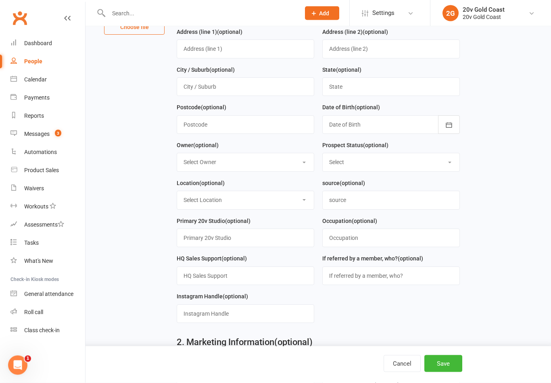
scroll to position [129, 0]
click at [443, 169] on select "Select Parachute Referrals In Communication Call Later Task Comms [DATE] [DATE]…" at bounding box center [391, 162] width 137 height 18
click at [434, 168] on select "Select Parachute Referrals In Communication Call Later Task Comms [DATE] [DATE]…" at bounding box center [391, 162] width 137 height 18
select select "[DATE]"
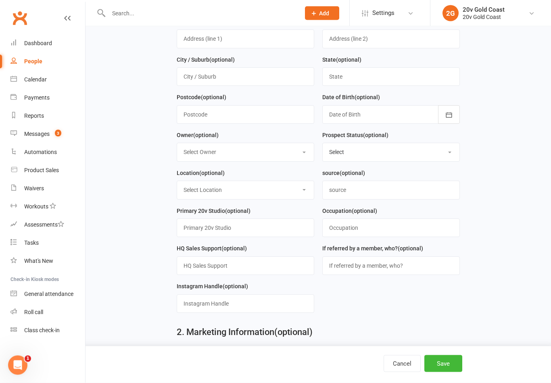
click at [282, 192] on select "Select Location [GEOGRAPHIC_DATA] Studio" at bounding box center [245, 191] width 137 height 18
select select "0"
click at [425, 191] on input "text" at bounding box center [391, 190] width 138 height 19
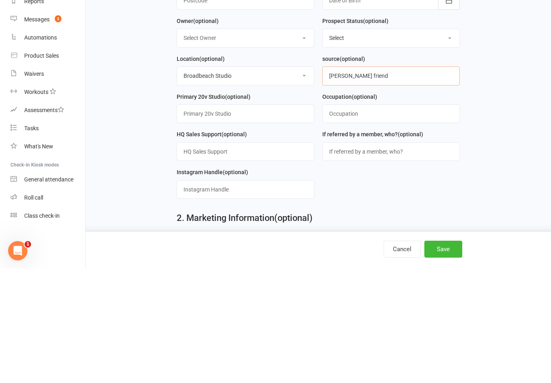
click at [391, 181] on input "[PERSON_NAME] friend" at bounding box center [391, 190] width 138 height 19
click at [396, 181] on input "[PERSON_NAME] friend" at bounding box center [391, 190] width 138 height 19
type input "[PERSON_NAME]"
click at [374, 181] on input "[PERSON_NAME]" at bounding box center [391, 190] width 138 height 19
click at [379, 181] on input "[PERSON_NAME]" at bounding box center [391, 190] width 138 height 19
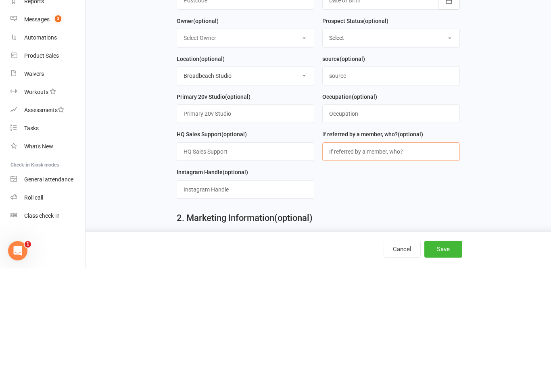
click at [386, 257] on input "text" at bounding box center [391, 266] width 138 height 19
click at [363, 257] on input "text" at bounding box center [391, 266] width 138 height 19
paste input "[PERSON_NAME]"
type input "[PERSON_NAME]"
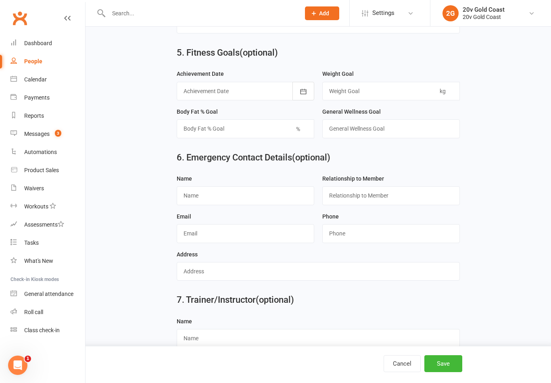
scroll to position [786, 0]
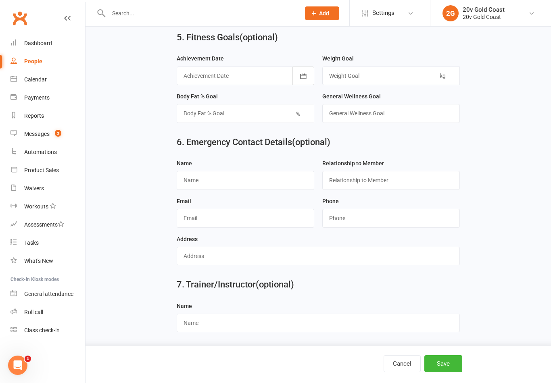
click at [445, 372] on button "Save" at bounding box center [443, 363] width 38 height 17
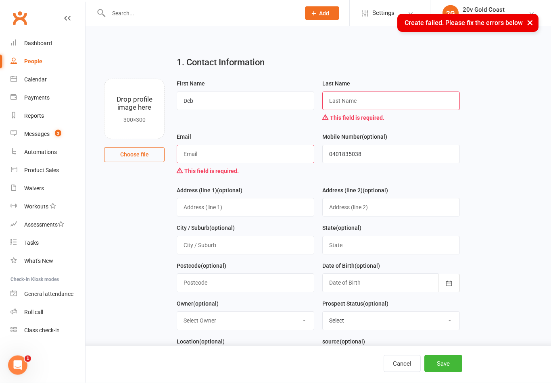
scroll to position [0, 0]
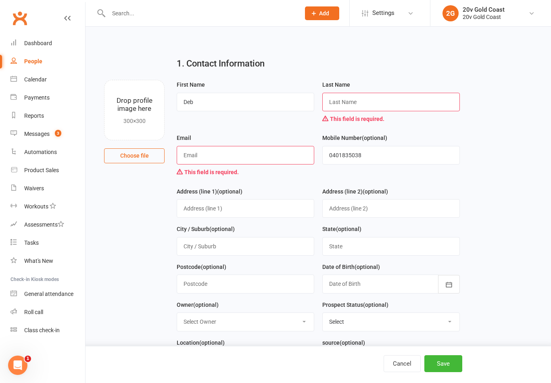
click at [403, 109] on input "text" at bounding box center [391, 102] width 138 height 19
type input "Tbc"
click at [257, 151] on input "text" at bounding box center [246, 155] width 138 height 19
click at [443, 363] on button "Save" at bounding box center [443, 363] width 38 height 17
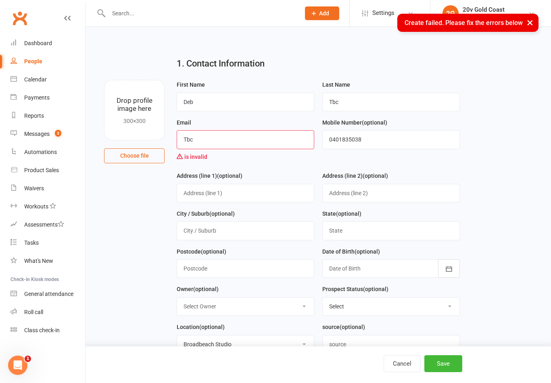
click at [280, 144] on input "Tbc" at bounding box center [246, 139] width 138 height 19
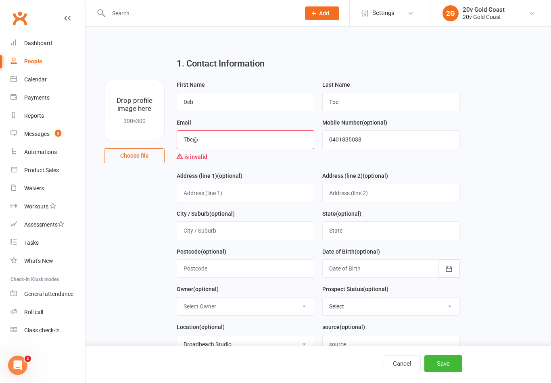
click at [268, 141] on input "Tbc@" at bounding box center [246, 139] width 138 height 19
click at [289, 144] on input "Tbc@change me" at bounding box center [246, 139] width 138 height 19
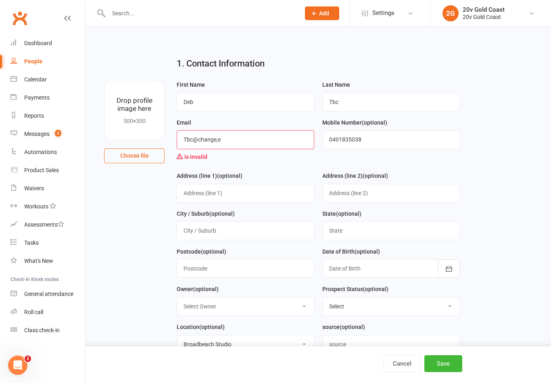
click at [277, 142] on input "Tbc@change,e" at bounding box center [246, 139] width 138 height 19
click at [263, 146] on input "Tbc@changeme" at bounding box center [246, 139] width 138 height 19
click at [442, 369] on button "Save" at bounding box center [443, 363] width 38 height 17
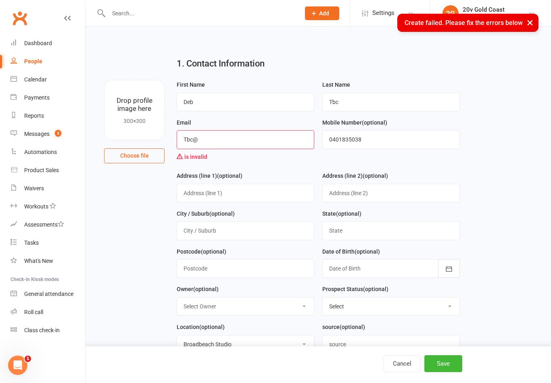
click at [271, 144] on input "Tbc@" at bounding box center [246, 139] width 138 height 19
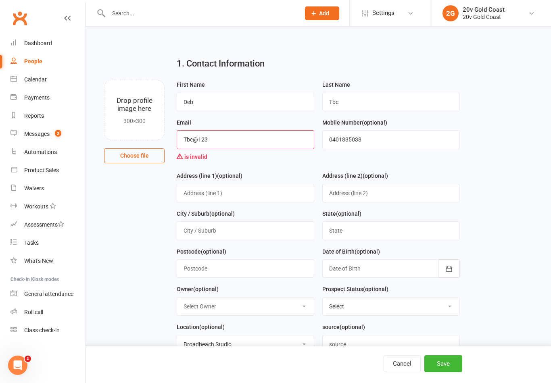
click at [445, 366] on button "Save" at bounding box center [443, 363] width 38 height 17
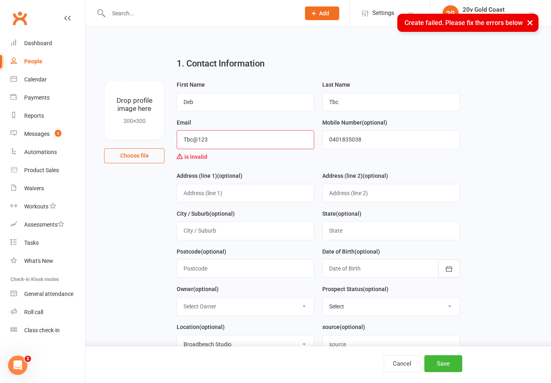
click at [284, 143] on input "Tbc@123" at bounding box center [246, 139] width 138 height 19
type input "[EMAIL_ADDRESS][DOMAIN_NAME]"
click at [442, 370] on button "Save" at bounding box center [443, 363] width 38 height 17
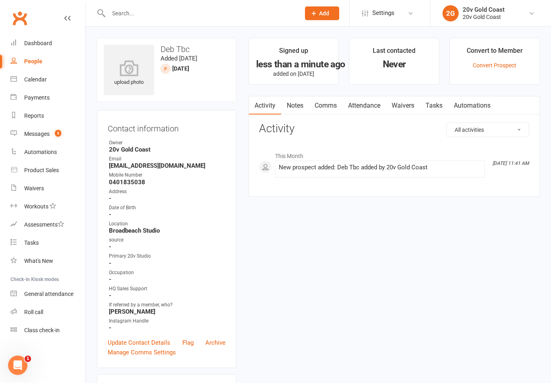
click at [296, 101] on link "Notes" at bounding box center [295, 105] width 28 height 19
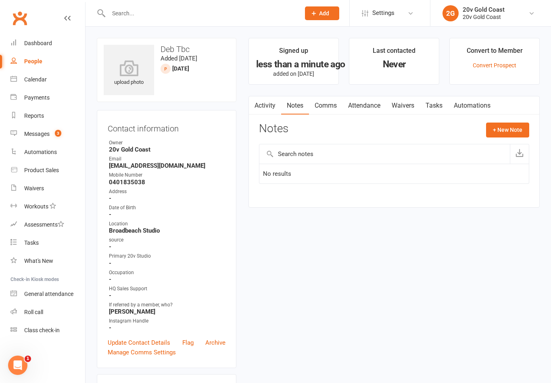
click at [514, 126] on button "+ New Note" at bounding box center [507, 130] width 43 height 15
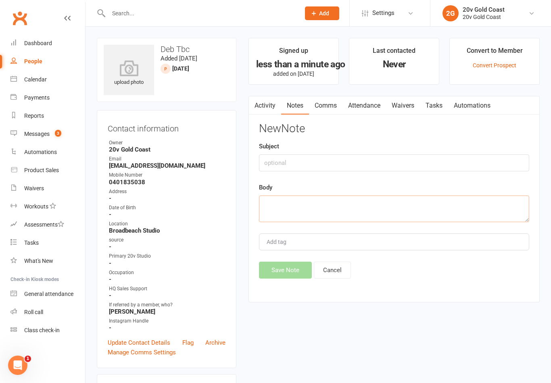
click at [384, 207] on textarea at bounding box center [394, 209] width 270 height 27
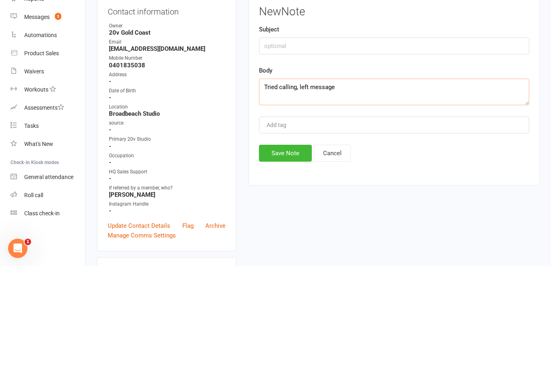
type textarea "Tried calling, left message"
click at [297, 262] on button "Save Note" at bounding box center [285, 270] width 53 height 17
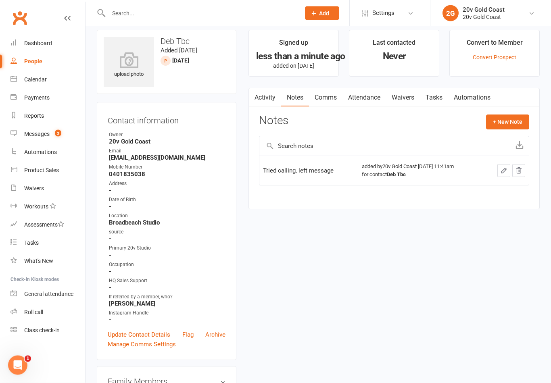
scroll to position [8, 0]
click at [118, 332] on link "Update Contact Details" at bounding box center [139, 335] width 63 height 10
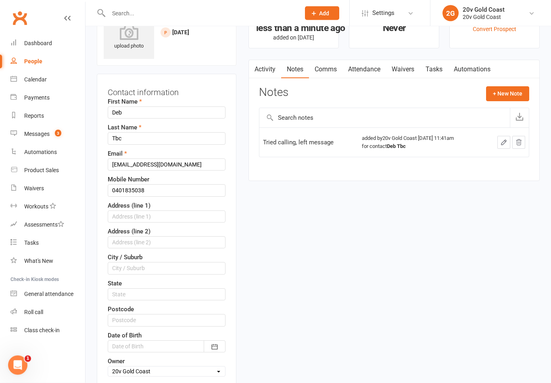
scroll to position [38, 0]
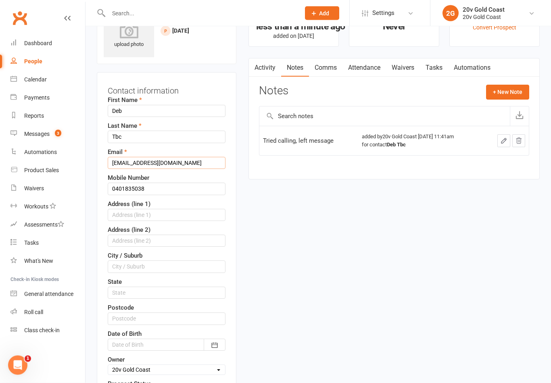
click at [159, 165] on input "[EMAIL_ADDRESS][DOMAIN_NAME]" at bounding box center [167, 163] width 118 height 12
type input "T"
type input "/"
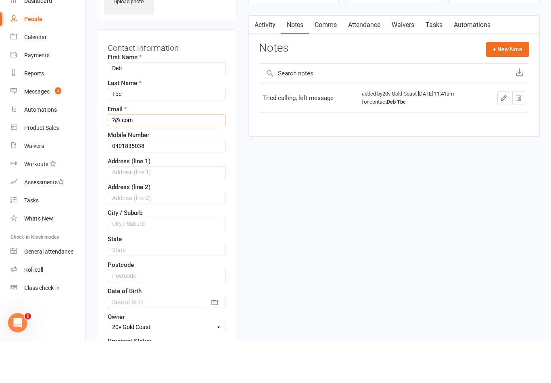
type input "?@.com"
click at [202, 147] on div "Email ?@.com" at bounding box center [167, 158] width 118 height 22
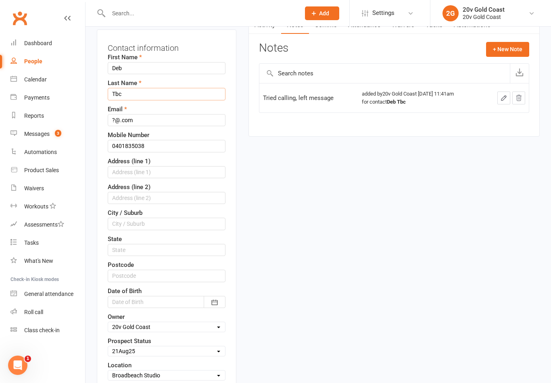
click at [205, 96] on input "Tbc" at bounding box center [167, 94] width 118 height 12
type input "T"
type input "U"
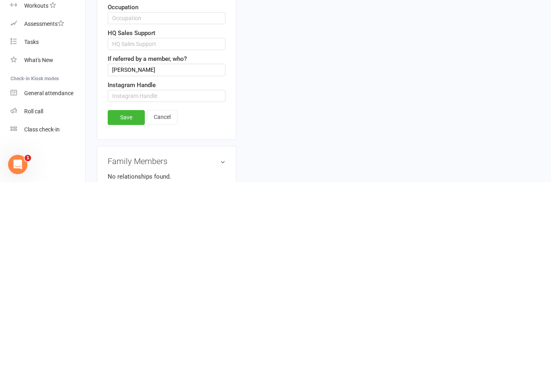
type input "-"
click at [127, 311] on link "Save" at bounding box center [126, 318] width 37 height 15
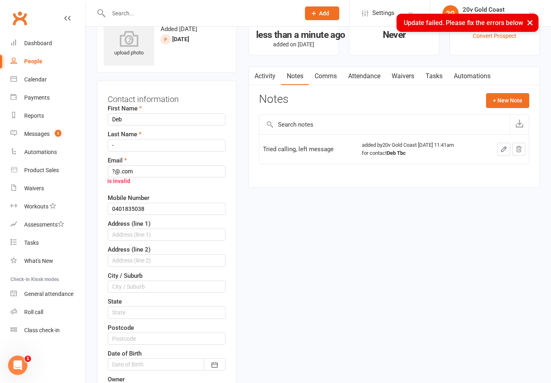
scroll to position [23, 0]
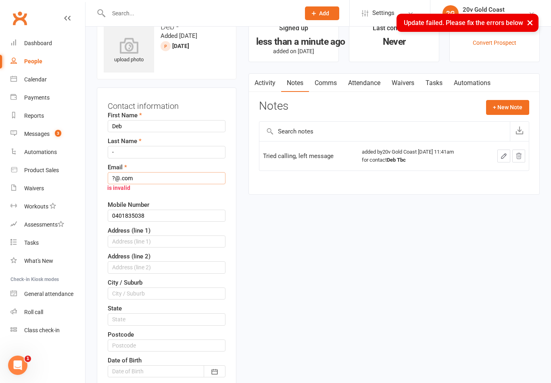
click at [174, 174] on input "?@.com" at bounding box center [167, 178] width 118 height 12
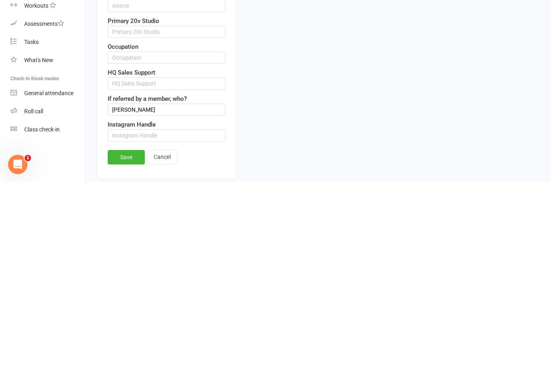
click at [126, 351] on link "Save" at bounding box center [126, 358] width 37 height 15
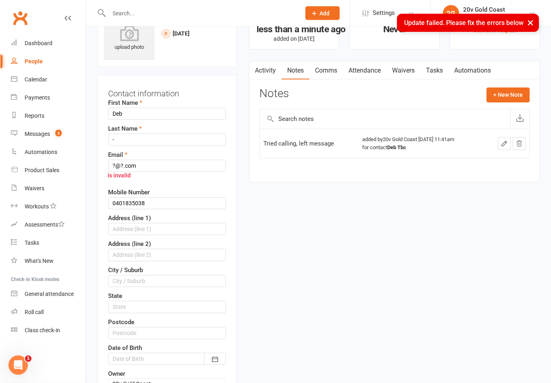
scroll to position [29, 0]
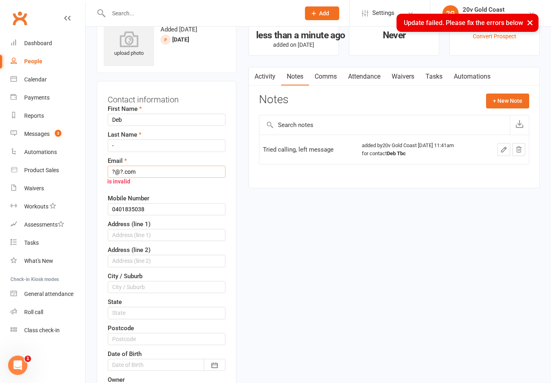
click at [161, 172] on input "?@?.com" at bounding box center [167, 172] width 118 height 12
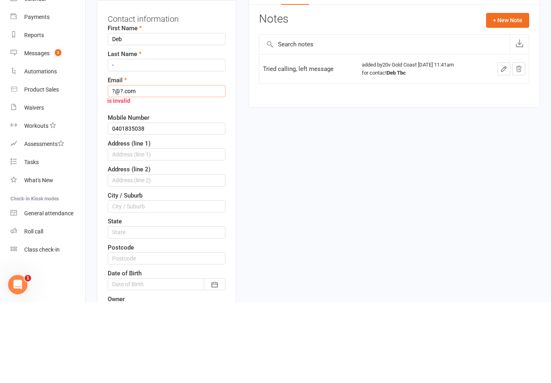
click at [120, 166] on input "?@?.com" at bounding box center [167, 172] width 118 height 12
click at [125, 166] on input "?@[DOMAIN_NAME]" at bounding box center [167, 172] width 118 height 12
click at [114, 166] on input "?@[DOMAIN_NAME]" at bounding box center [167, 172] width 118 height 12
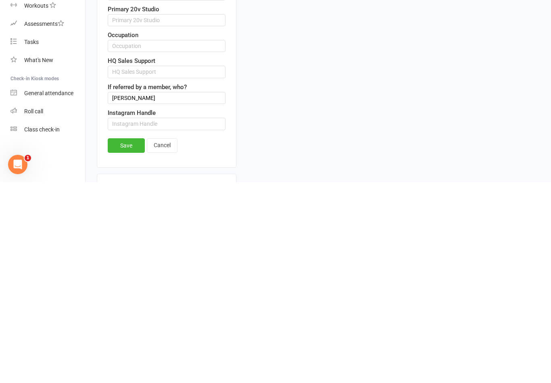
type input "W@[DOMAIN_NAME]"
click at [129, 339] on link "Save" at bounding box center [126, 346] width 37 height 15
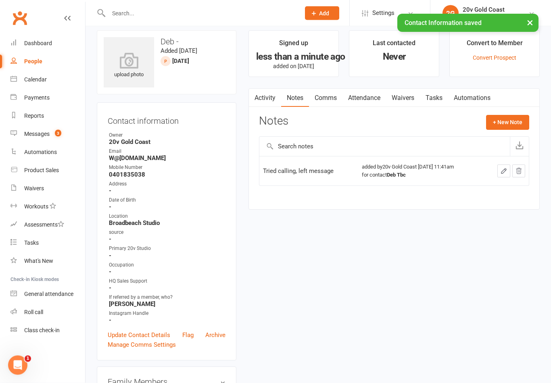
scroll to position [0, 0]
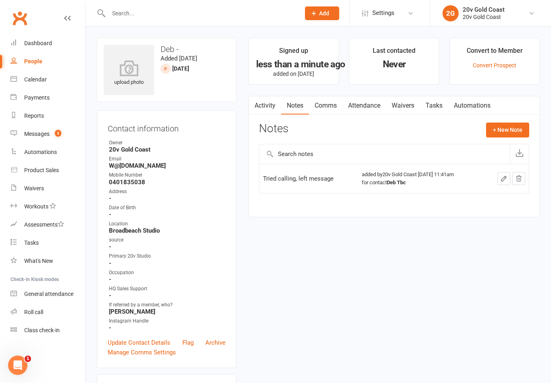
click at [54, 146] on link "Automations" at bounding box center [47, 152] width 75 height 18
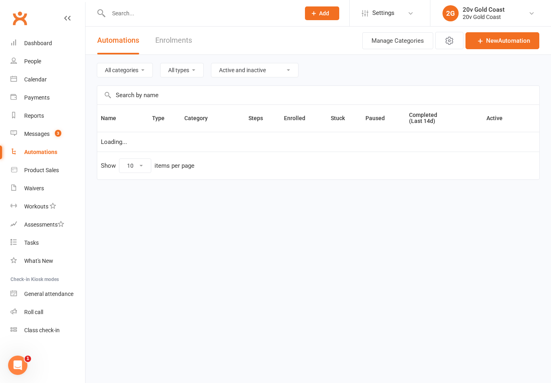
select select "100"
click at [41, 138] on link "Messages 3" at bounding box center [47, 134] width 75 height 18
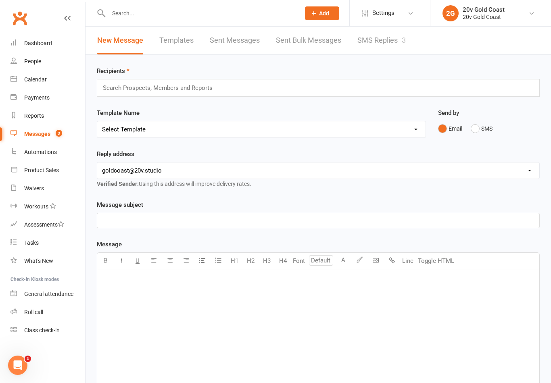
click at [386, 42] on link "SMS Replies 3" at bounding box center [381, 41] width 48 height 28
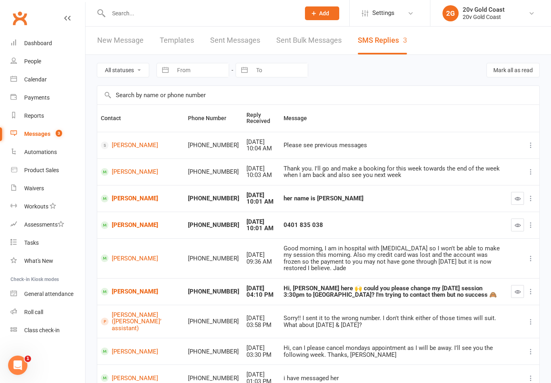
click at [130, 196] on link "[PERSON_NAME]" at bounding box center [141, 199] width 80 height 8
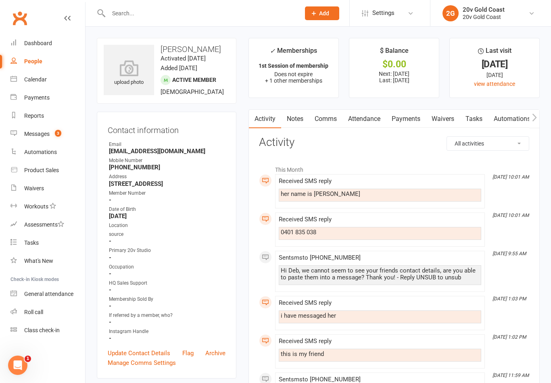
click at [335, 117] on link "Comms" at bounding box center [325, 119] width 33 height 19
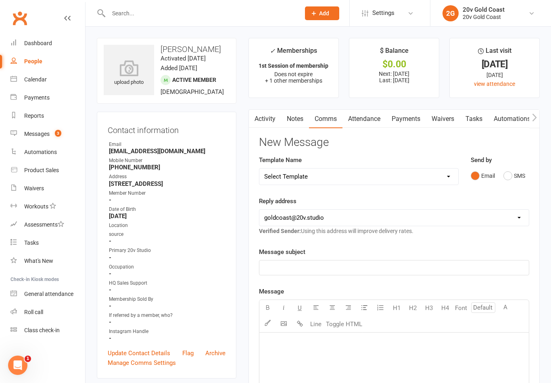
click at [515, 179] on button "SMS" at bounding box center [514, 175] width 22 height 15
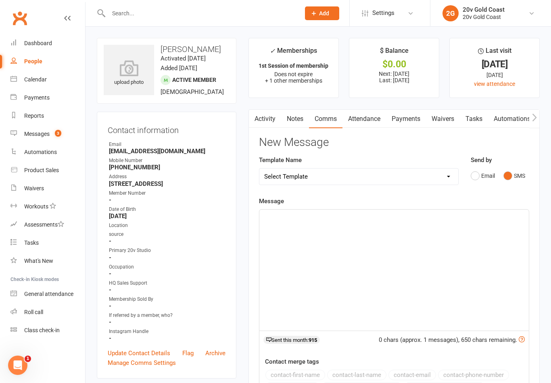
click at [404, 242] on div "﻿" at bounding box center [393, 270] width 269 height 121
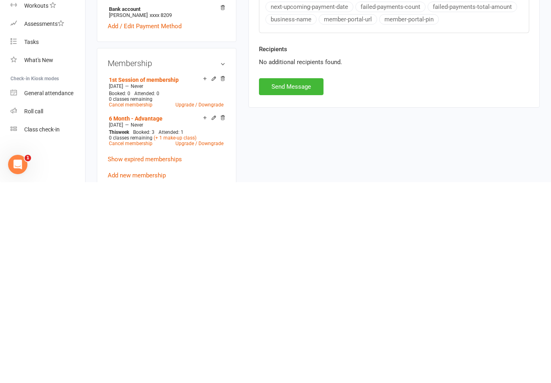
click at [309, 279] on button "Send Message" at bounding box center [291, 287] width 65 height 17
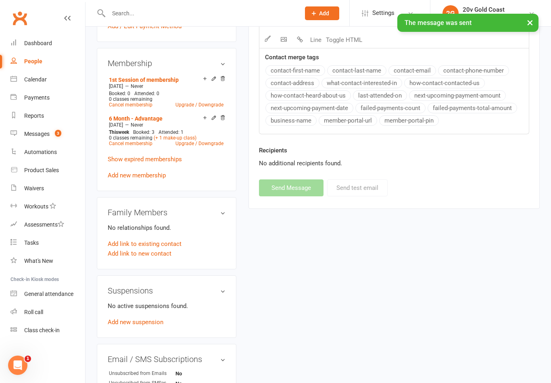
click at [65, 132] on link "Messages 3" at bounding box center [47, 134] width 75 height 18
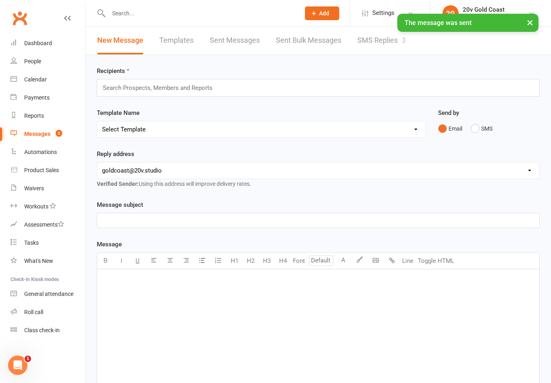
click at [382, 42] on link "SMS Replies 3" at bounding box center [381, 41] width 48 height 28
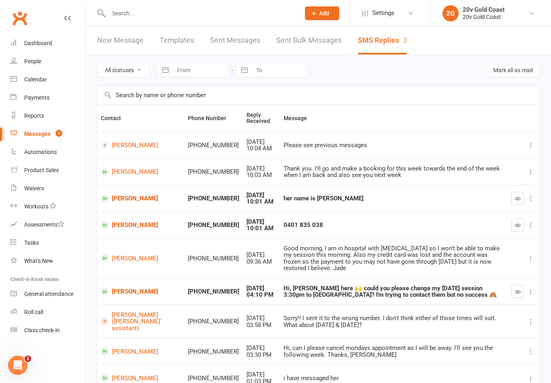
click at [512, 199] on button "button" at bounding box center [517, 198] width 13 height 13
click at [513, 226] on button "button" at bounding box center [517, 225] width 13 height 13
click at [514, 286] on button "button" at bounding box center [517, 291] width 13 height 13
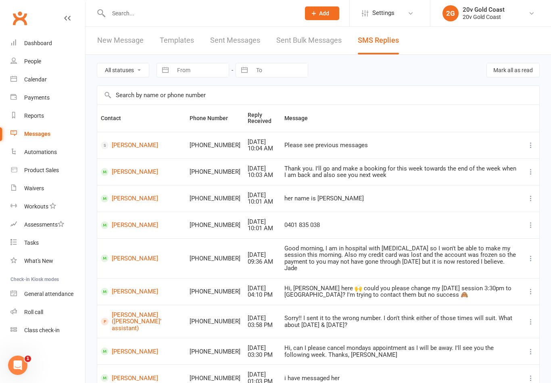
click at [142, 278] on td "[PERSON_NAME]" at bounding box center [141, 291] width 89 height 27
click at [132, 288] on link "[PERSON_NAME]" at bounding box center [141, 292] width 81 height 8
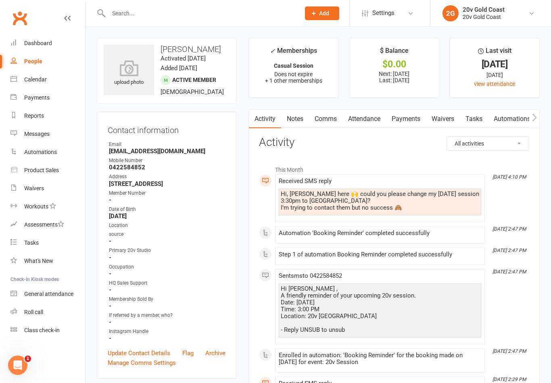
click at [338, 124] on link "Comms" at bounding box center [325, 119] width 33 height 19
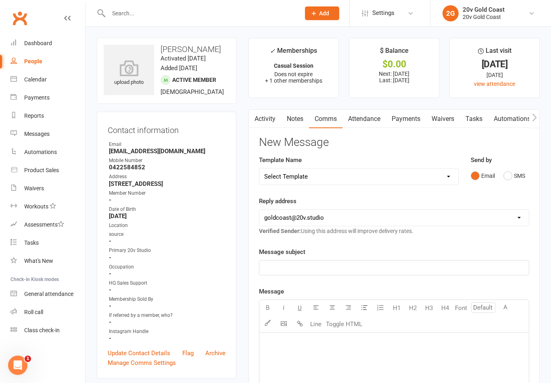
click at [514, 182] on button "SMS" at bounding box center [514, 175] width 22 height 15
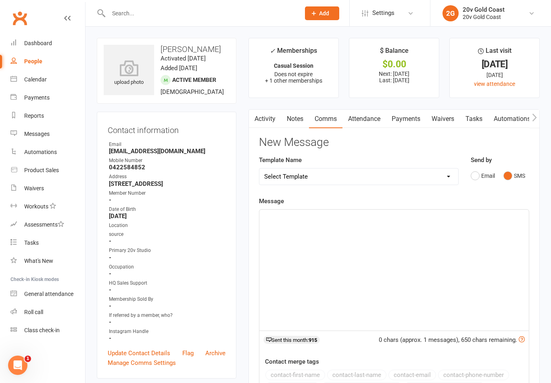
click at [407, 305] on div "﻿" at bounding box center [393, 270] width 269 height 121
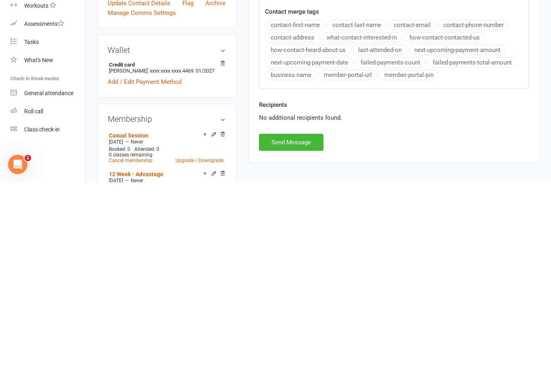
click at [329, 135] on div "New Message Template Name Select Template [SMS] 1st Call - Free Trial [SMS] 2nd…" at bounding box center [394, 169] width 270 height 365
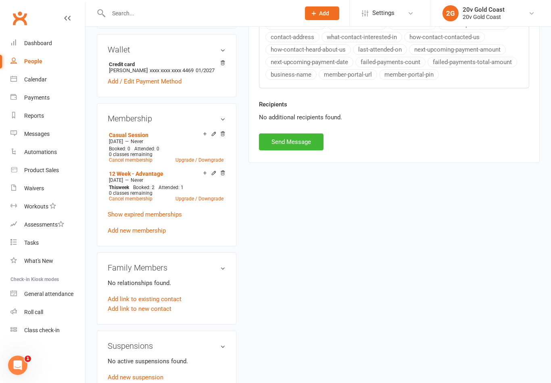
click at [321, 146] on button "Send Message" at bounding box center [291, 142] width 65 height 17
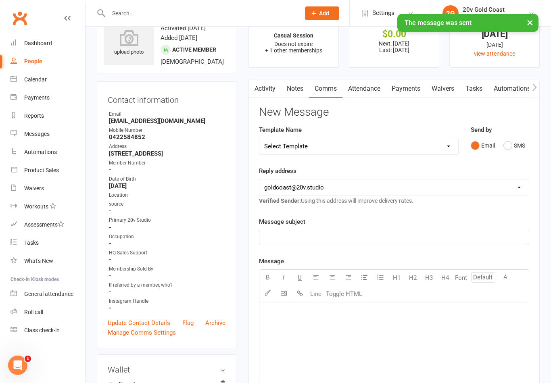
scroll to position [21, 0]
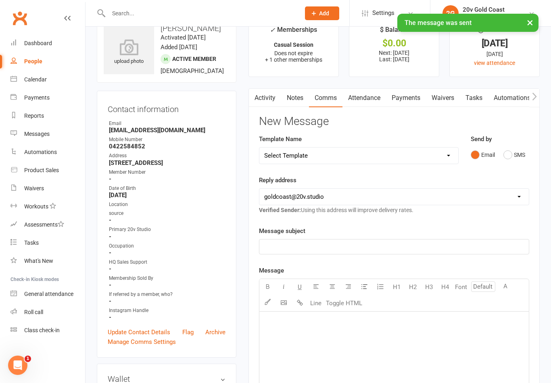
click at [40, 136] on div "Messages" at bounding box center [36, 134] width 25 height 6
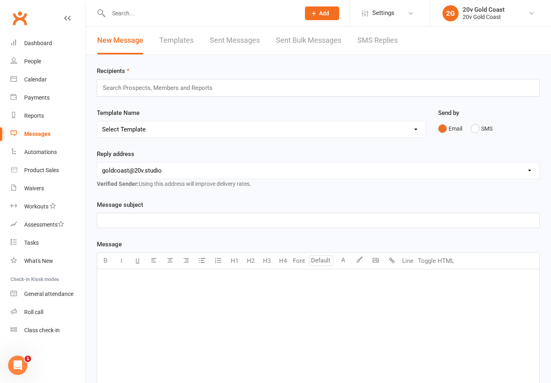
click at [374, 46] on link "SMS Replies" at bounding box center [377, 41] width 40 height 28
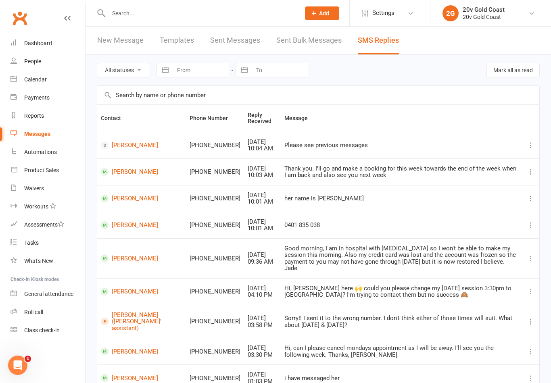
click at [38, 61] on div "People" at bounding box center [32, 61] width 17 height 6
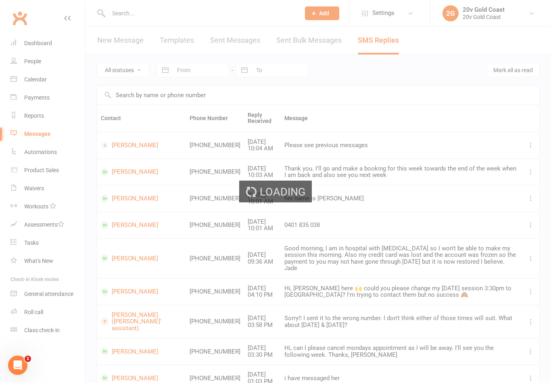
select select "100"
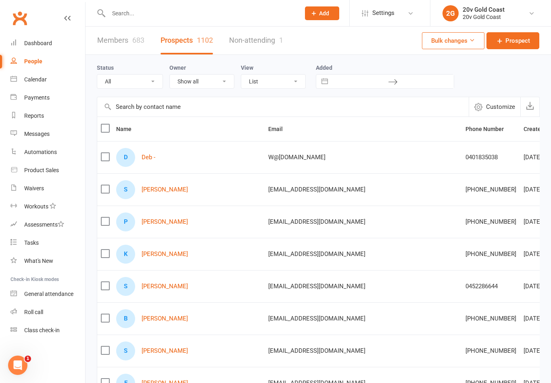
click at [146, 77] on select "All (No status set) (Invalid status) Parachute Referrals In Communication Call …" at bounding box center [129, 82] width 65 height 14
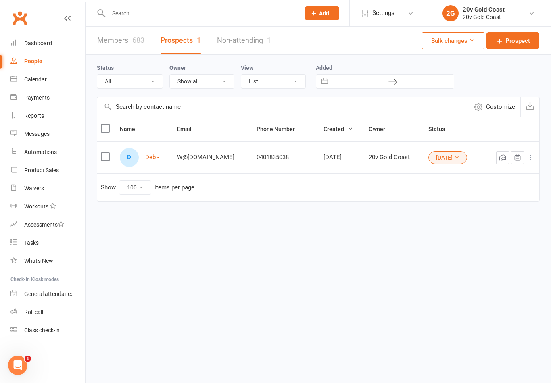
click at [151, 86] on select "All (No status set) (Invalid status) Parachute Referrals In Communication Call …" at bounding box center [129, 82] width 65 height 14
select select "[DATE]"
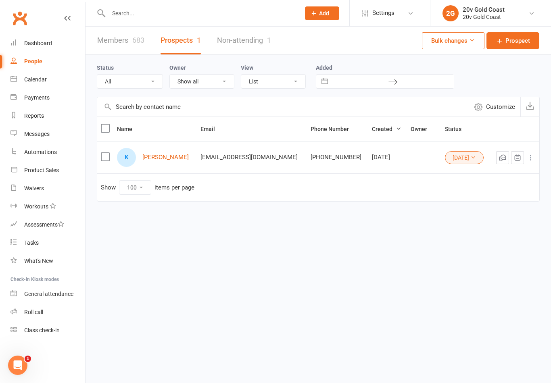
click at [166, 155] on link "[PERSON_NAME]" at bounding box center [165, 157] width 46 height 7
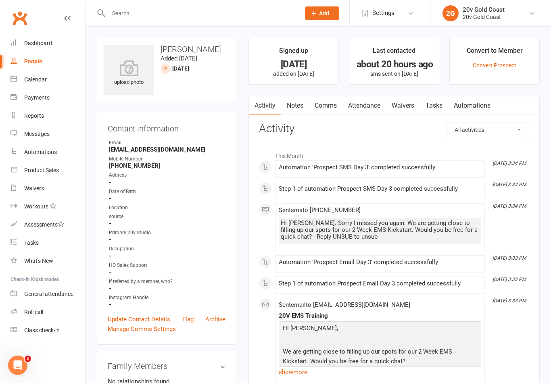
click at [286, 111] on link "Notes" at bounding box center [295, 105] width 28 height 19
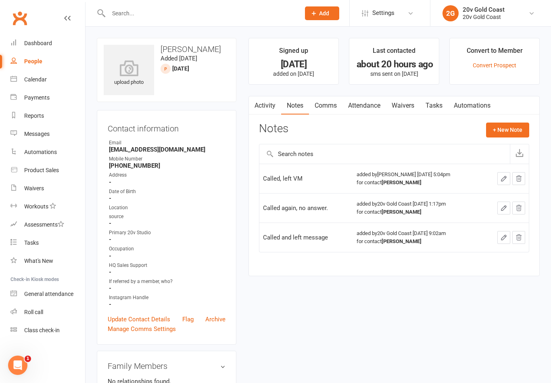
click at [507, 134] on button "+ New Note" at bounding box center [507, 130] width 43 height 15
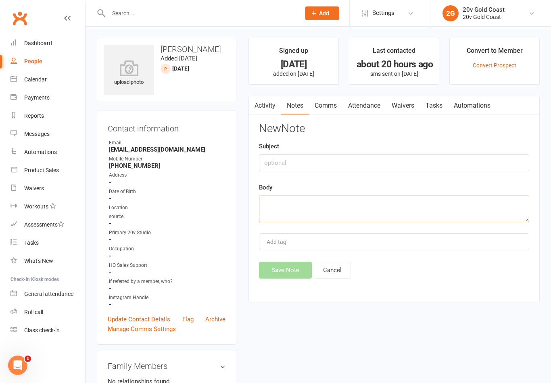
click at [398, 213] on textarea at bounding box center [394, 209] width 270 height 27
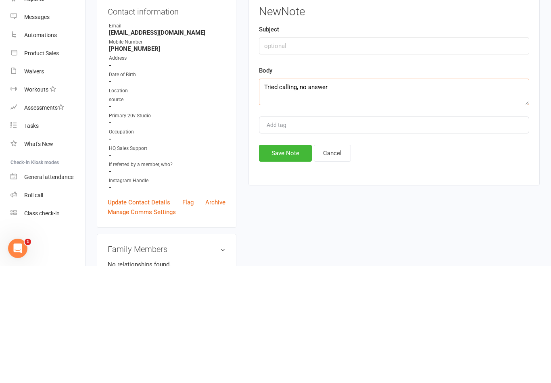
type textarea "Tried calling, no answer"
click at [284, 262] on button "Save Note" at bounding box center [285, 270] width 53 height 17
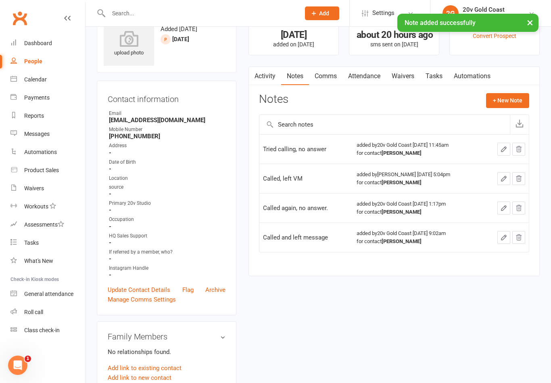
scroll to position [29, 0]
click at [36, 64] on div "People" at bounding box center [33, 61] width 18 height 6
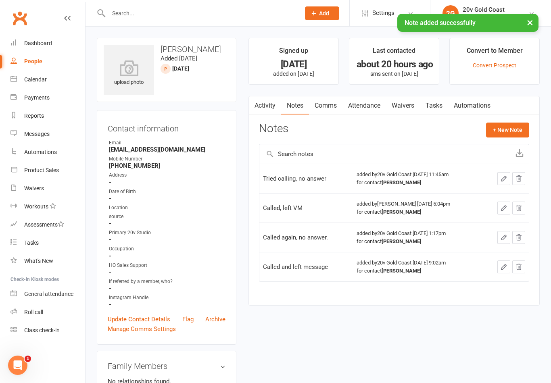
select select "100"
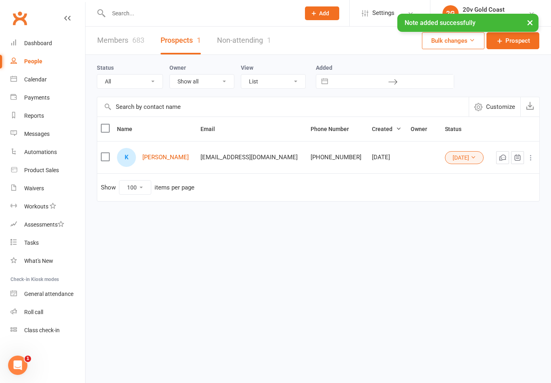
click at [133, 77] on select "All (No status set) (Invalid status) Parachute Referrals In Communication Call …" at bounding box center [129, 82] width 65 height 14
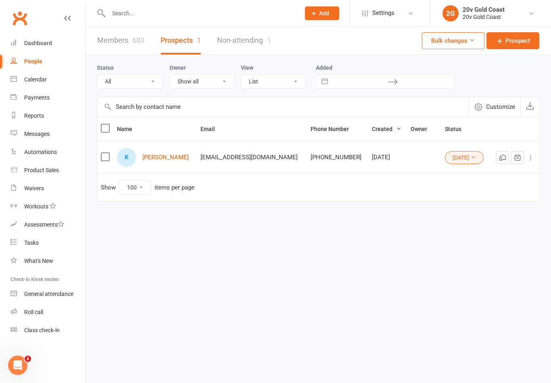
select select "[DATE]"
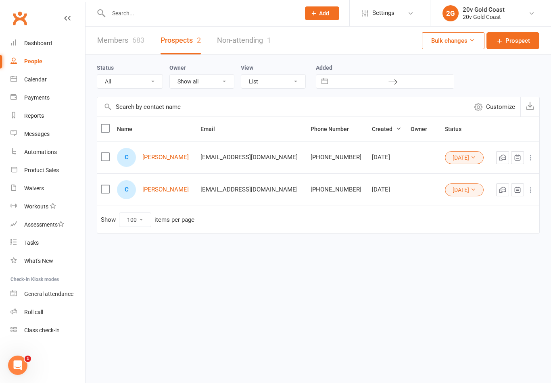
click at [157, 161] on link "[PERSON_NAME]" at bounding box center [165, 157] width 46 height 7
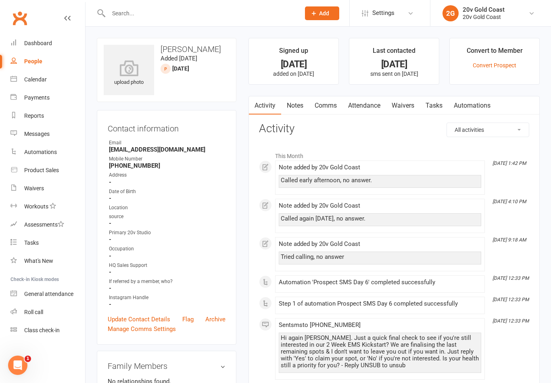
click at [304, 110] on link "Notes" at bounding box center [295, 105] width 28 height 19
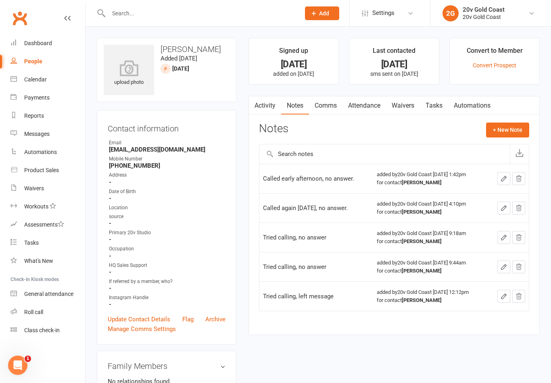
click at [501, 141] on div "Notes + New Note" at bounding box center [394, 133] width 270 height 21
click at [499, 136] on button "+ New Note" at bounding box center [507, 130] width 43 height 15
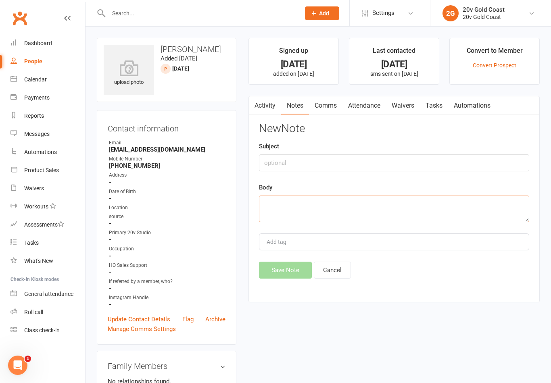
click at [366, 212] on textarea at bounding box center [394, 209] width 270 height 27
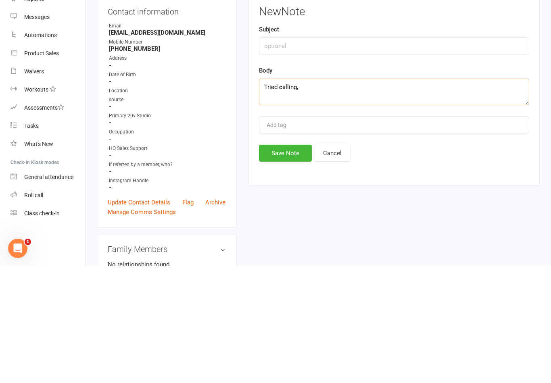
click at [276, 196] on textarea "Tried calling," at bounding box center [394, 209] width 270 height 27
click at [268, 196] on textarea "calling," at bounding box center [394, 209] width 270 height 27
click at [271, 196] on textarea "calling," at bounding box center [394, 209] width 270 height 27
click at [307, 196] on textarea "," at bounding box center [394, 209] width 270 height 27
type textarea ","
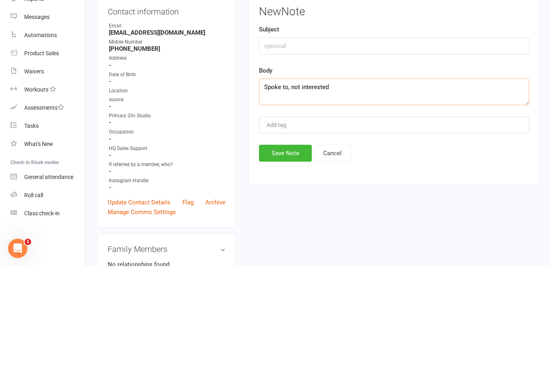
type textarea "Spoke to, not interested"
click at [291, 262] on button "Save Note" at bounding box center [285, 270] width 53 height 17
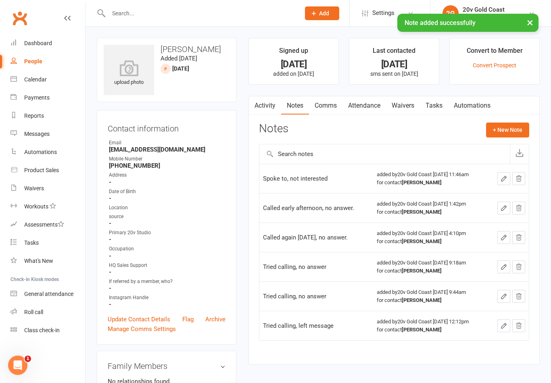
click at [266, 109] on link "Activity" at bounding box center [265, 105] width 32 height 19
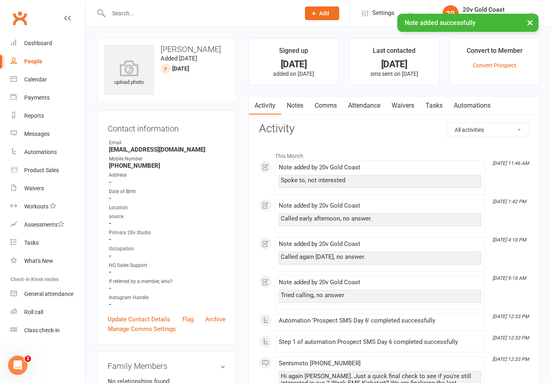
click at [34, 63] on div "People" at bounding box center [33, 61] width 18 height 6
select select "100"
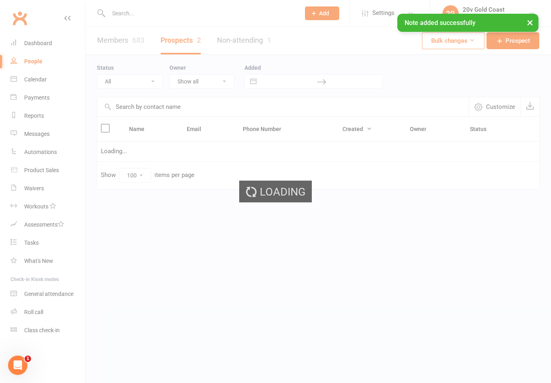
select select "[DATE]"
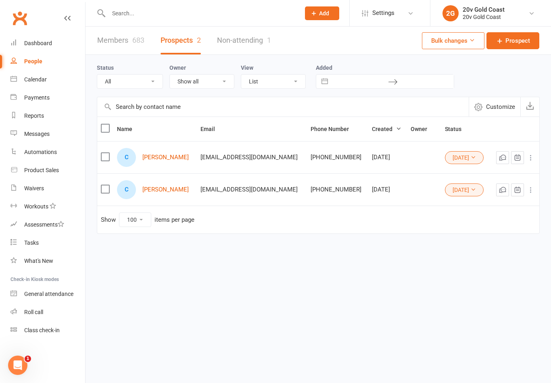
click at [462, 159] on button "[DATE]" at bounding box center [464, 157] width 39 height 13
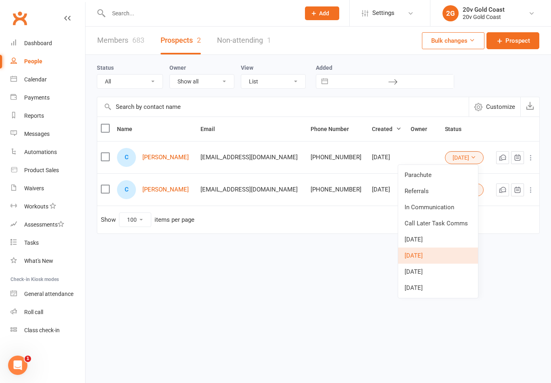
click at [437, 175] on link "Parachute" at bounding box center [438, 175] width 80 height 16
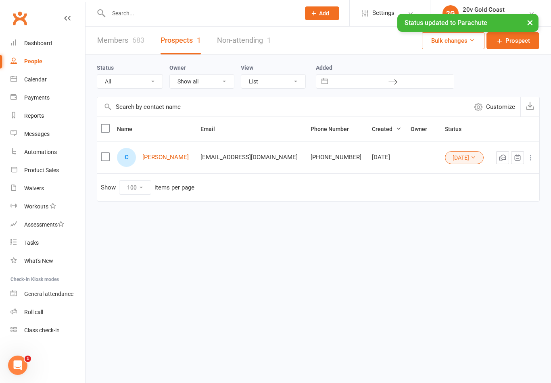
click at [161, 155] on link "[PERSON_NAME]" at bounding box center [165, 157] width 46 height 7
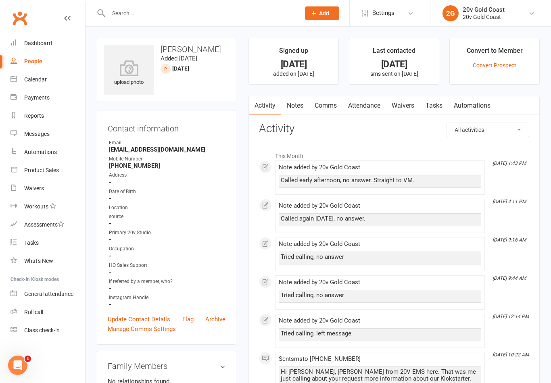
click at [294, 101] on link "Notes" at bounding box center [295, 105] width 28 height 19
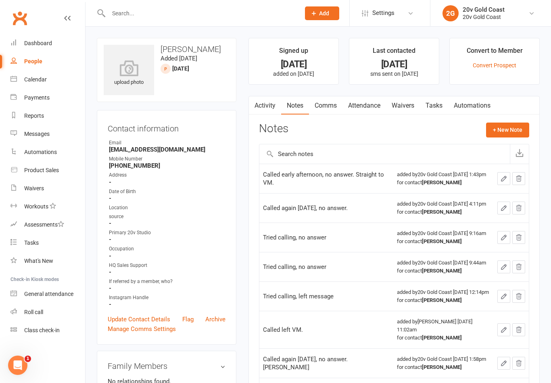
click at [499, 136] on button "+ New Note" at bounding box center [507, 130] width 43 height 15
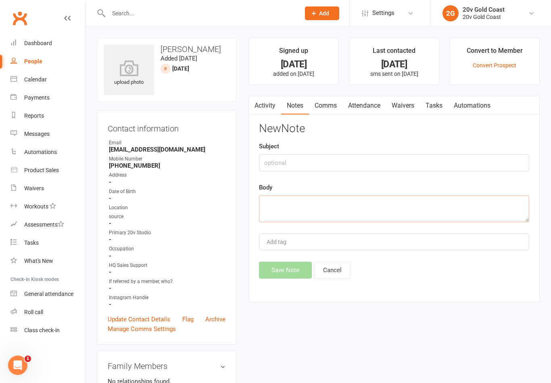
click at [384, 217] on textarea at bounding box center [394, 209] width 270 height 27
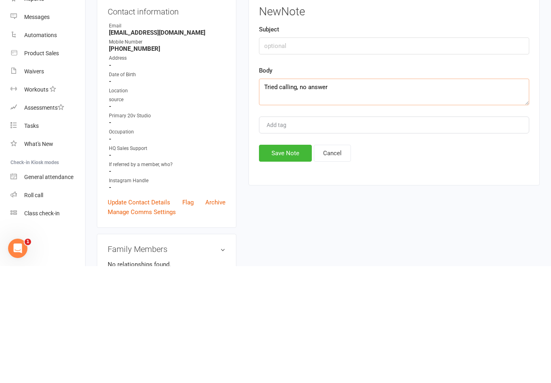
type textarea "Tried calling, no answer"
click at [286, 262] on button "Save Note" at bounding box center [285, 270] width 53 height 17
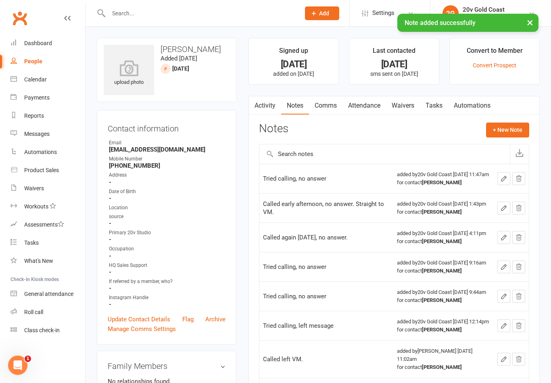
click at [40, 58] on div "People" at bounding box center [33, 61] width 18 height 6
select select "100"
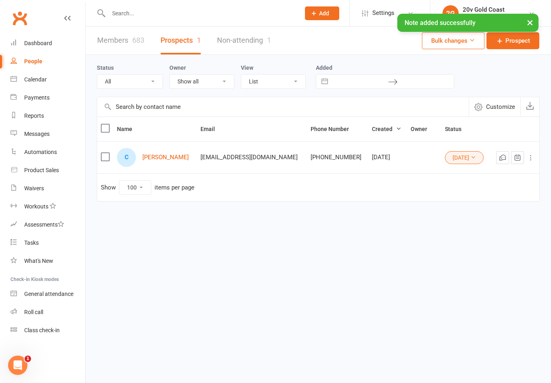
click at [157, 77] on select "All (No status set) (Invalid status) Parachute Referrals In Communication Call …" at bounding box center [129, 82] width 65 height 14
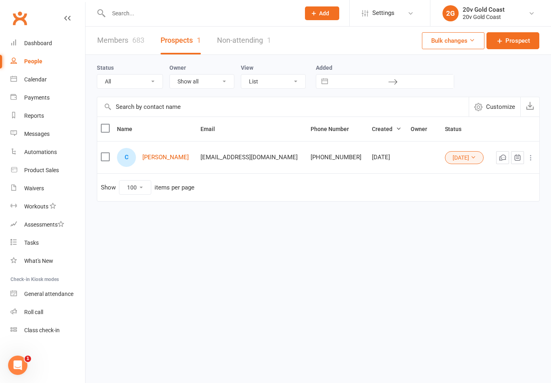
select select "[DATE]"
click at [166, 158] on link "[PERSON_NAME]" at bounding box center [165, 157] width 46 height 7
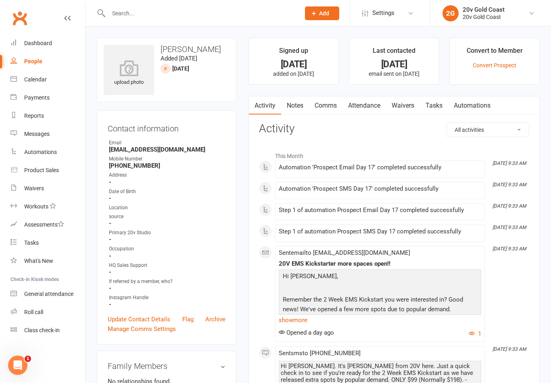
click at [292, 107] on link "Notes" at bounding box center [295, 105] width 28 height 19
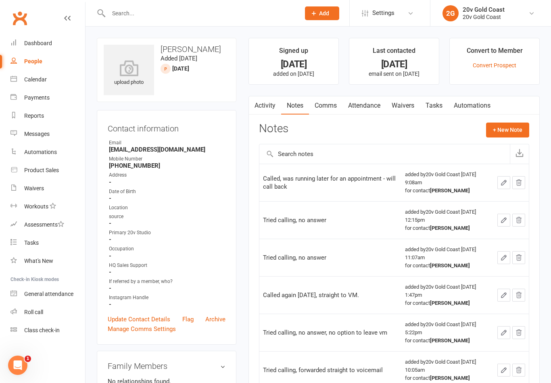
click at [516, 127] on button "+ New Note" at bounding box center [507, 130] width 43 height 15
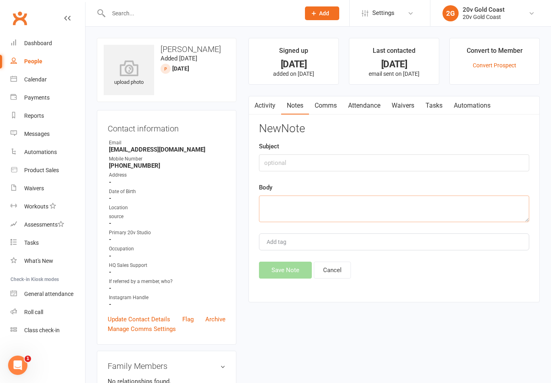
click at [410, 199] on textarea at bounding box center [394, 209] width 270 height 27
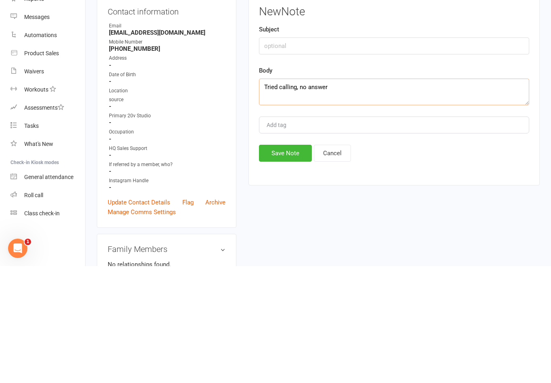
type textarea "Tried calling, no answer"
click at [296, 144] on div "New Note Subject Body Tried calling, no answer Add tag Save Note Cancel" at bounding box center [394, 201] width 270 height 156
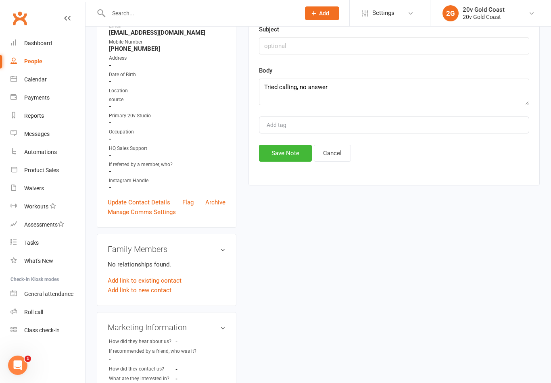
click at [298, 157] on button "Save Note" at bounding box center [285, 153] width 53 height 17
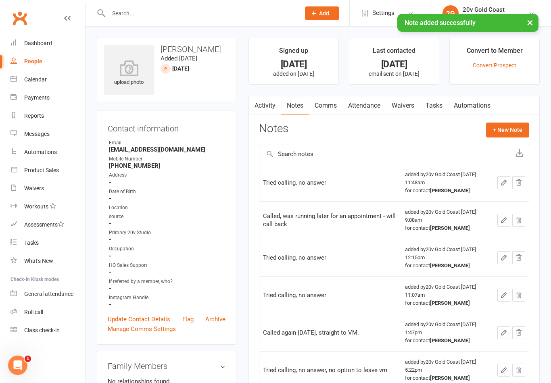
click at [39, 61] on div "People" at bounding box center [33, 61] width 18 height 6
select select "100"
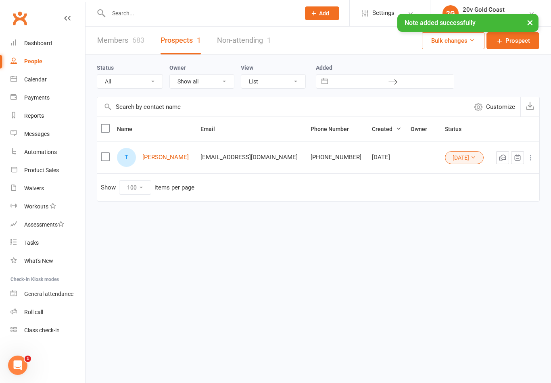
click at [122, 84] on select "All (No status set) (Invalid status) Parachute Referrals In Communication Call …" at bounding box center [129, 82] width 65 height 14
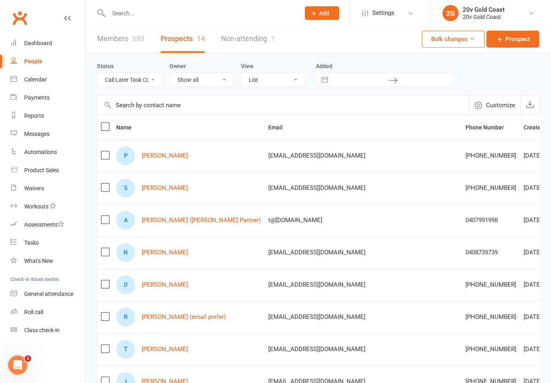
scroll to position [2, 0]
click at [133, 80] on select "All (No status set) (Invalid status) Parachute Referrals In Communication Call …" at bounding box center [129, 80] width 65 height 14
select select "In Communication"
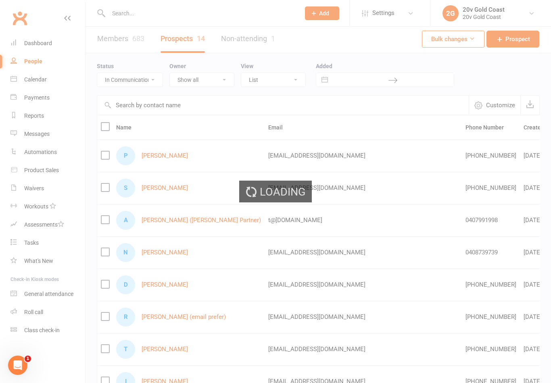
scroll to position [0, 0]
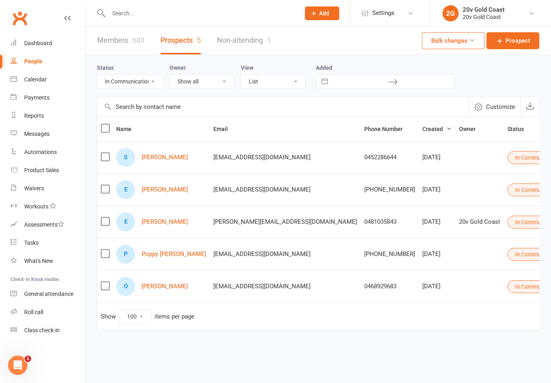
click at [163, 289] on link "[PERSON_NAME]" at bounding box center [165, 286] width 46 height 7
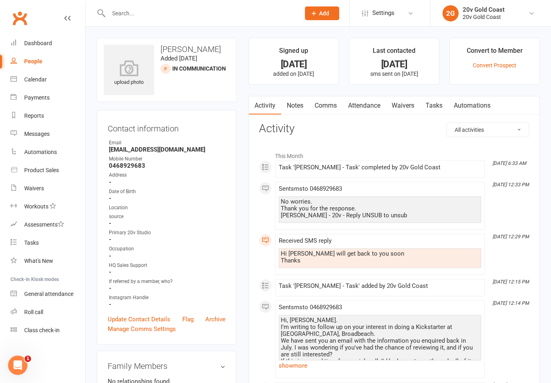
click at [30, 71] on link "Calendar" at bounding box center [47, 80] width 75 height 18
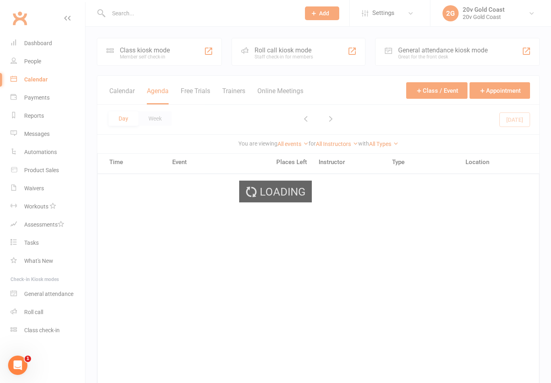
click at [31, 58] on div "Loading" at bounding box center [275, 191] width 551 height 383
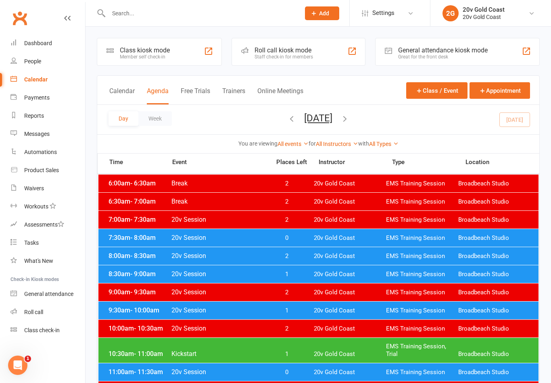
click at [35, 61] on div "People" at bounding box center [32, 61] width 17 height 6
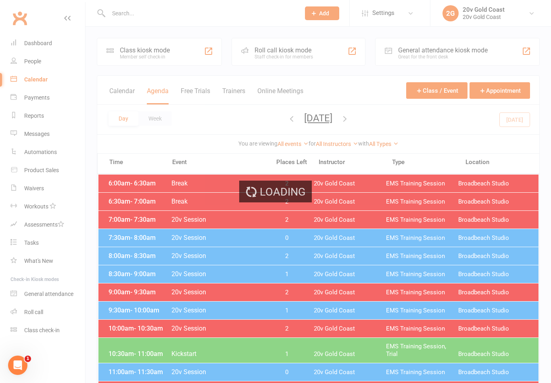
select select "100"
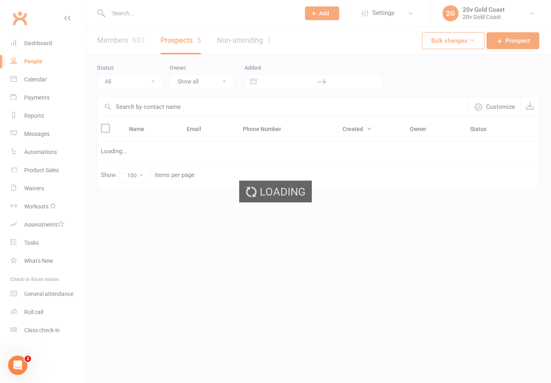
select select "In Communication"
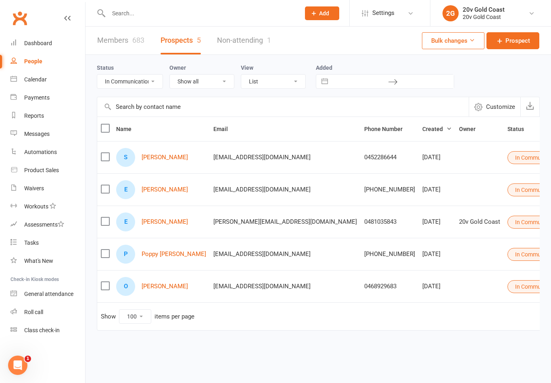
click at [147, 248] on div "P Poppy [PERSON_NAME]" at bounding box center [161, 254] width 90 height 19
click at [161, 255] on link "Poppy [PERSON_NAME]" at bounding box center [174, 254] width 65 height 7
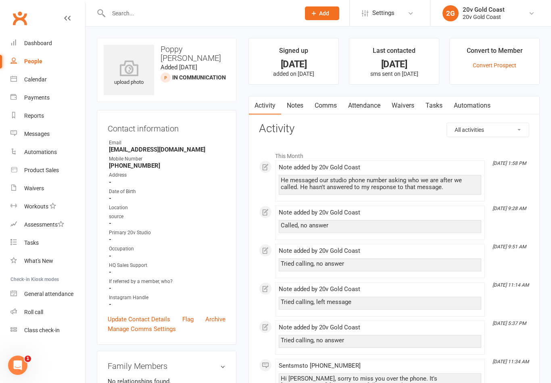
click at [42, 69] on link "People" at bounding box center [47, 61] width 75 height 18
select select "100"
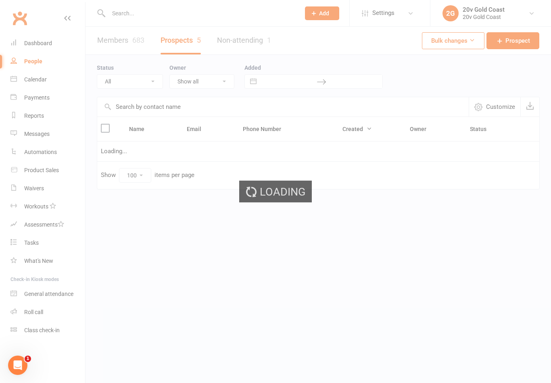
select select "In Communication"
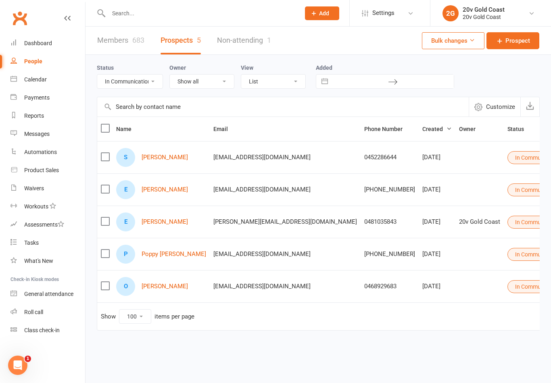
click at [155, 219] on link "[PERSON_NAME]" at bounding box center [165, 222] width 46 height 7
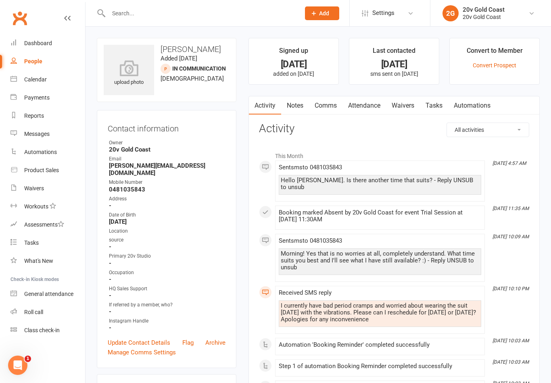
click at [32, 54] on link "People" at bounding box center [47, 61] width 75 height 18
select select "100"
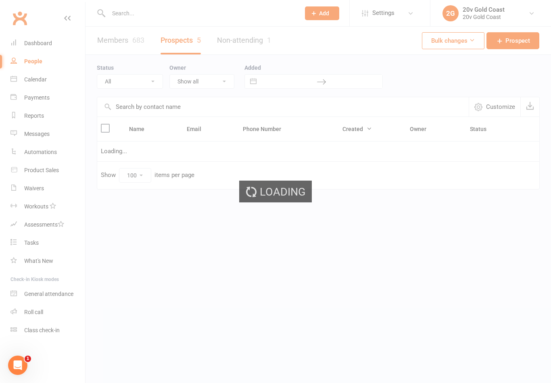
select select "In Communication"
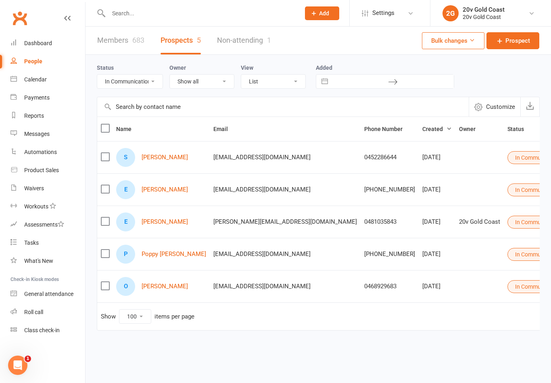
click at [151, 184] on div "E [PERSON_NAME]" at bounding box center [161, 189] width 90 height 19
click at [162, 186] on link "[PERSON_NAME]" at bounding box center [165, 189] width 46 height 7
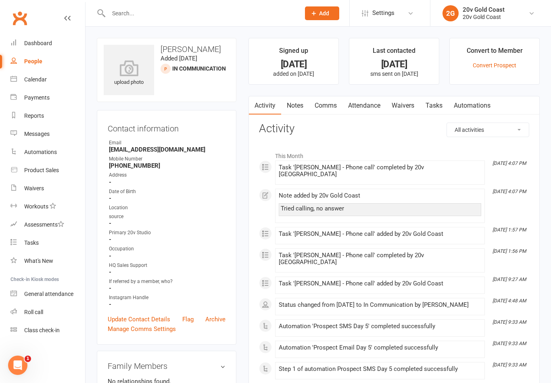
click at [293, 110] on link "Notes" at bounding box center [295, 105] width 28 height 19
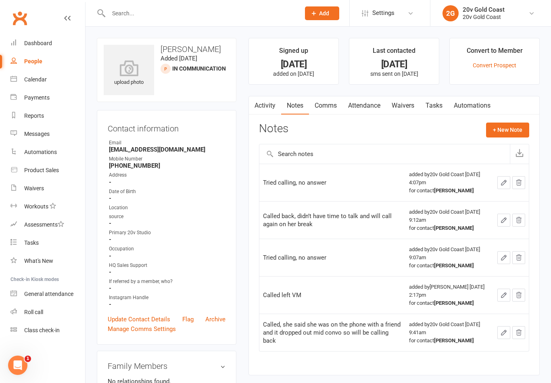
click at [510, 127] on button "+ New Note" at bounding box center [507, 130] width 43 height 15
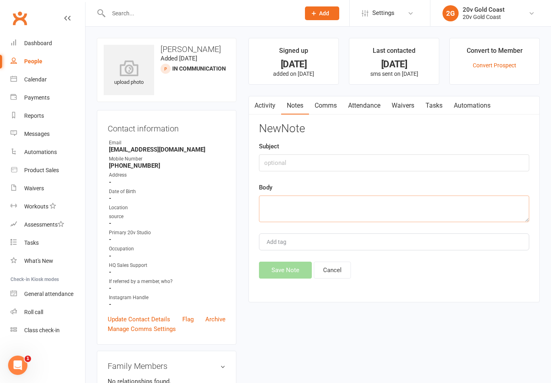
click at [416, 201] on textarea at bounding box center [394, 209] width 270 height 27
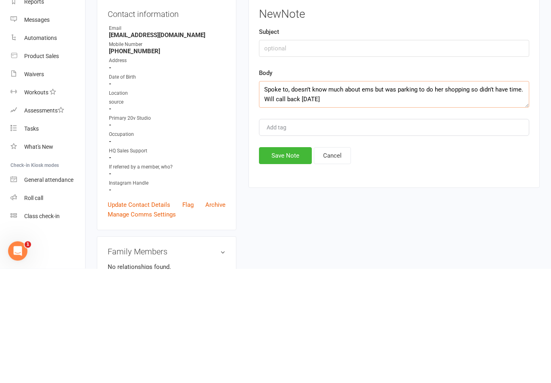
type textarea "Spoke to, doesn’t know much about ems but was parking to do her shopping so did…"
click at [293, 262] on button "Save Note" at bounding box center [285, 270] width 53 height 17
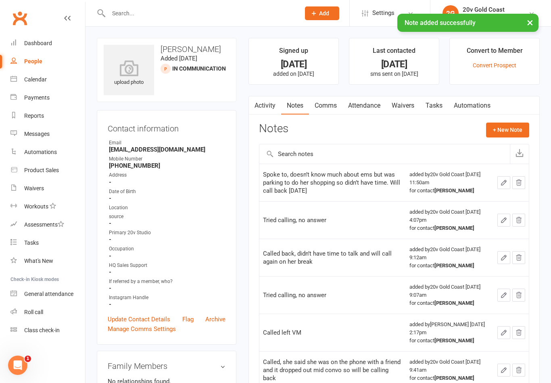
click at [445, 110] on link "Tasks" at bounding box center [434, 105] width 28 height 19
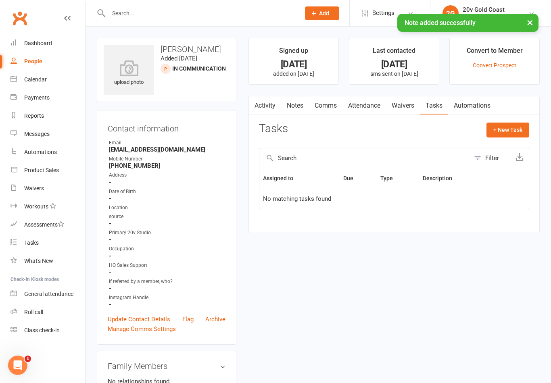
click at [507, 142] on div "Tasks + New Task Filter Assigned to Due Type Description No matching tasks found" at bounding box center [394, 172] width 270 height 98
click at [510, 135] on button "+ New Task" at bounding box center [508, 130] width 43 height 15
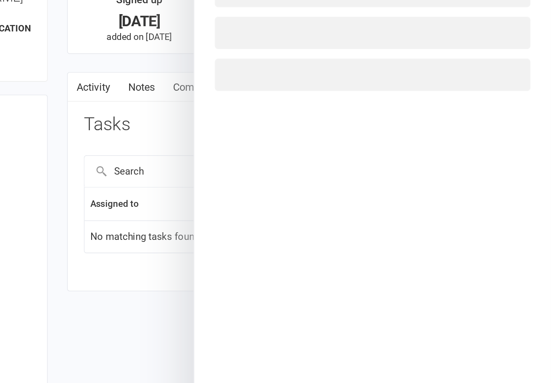
select select "45734"
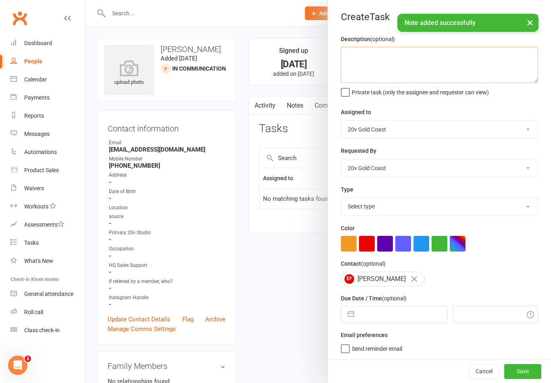
click at [449, 74] on textarea at bounding box center [439, 65] width 197 height 36
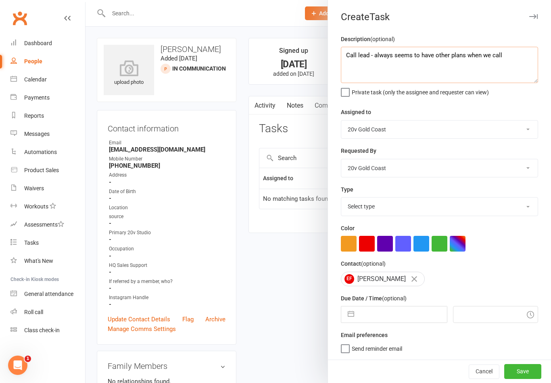
type textarea "Call lead - always seems to have other plans when we call"
click at [518, 114] on div "Assigned to [PERSON_NAME] [PERSON_NAME] 20v Gold Coast [PERSON_NAME] 20v HQ [PE…" at bounding box center [439, 122] width 197 height 31
click at [417, 223] on div "Description (optional) Call lead - always seems to have other plans when we cal…" at bounding box center [439, 197] width 223 height 326
click at [424, 205] on select "Select type Call to confirm trial Cancel down Cancel down [PERSON_NAME] and [PE…" at bounding box center [439, 207] width 196 height 18
select select "22375"
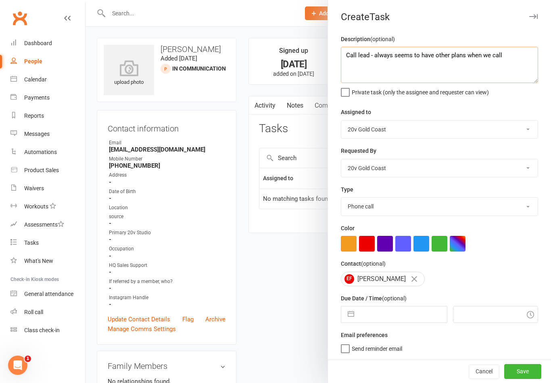
click at [520, 63] on textarea "Call lead - always seems to have other plans when we call" at bounding box center [439, 65] width 197 height 36
type textarea "Call lead"
click at [510, 108] on div "Assigned to [PERSON_NAME] [PERSON_NAME] 20v Gold Coast [PERSON_NAME] 20v HQ [PE…" at bounding box center [439, 122] width 197 height 31
click at [381, 320] on input "text" at bounding box center [402, 315] width 88 height 16
select select "6"
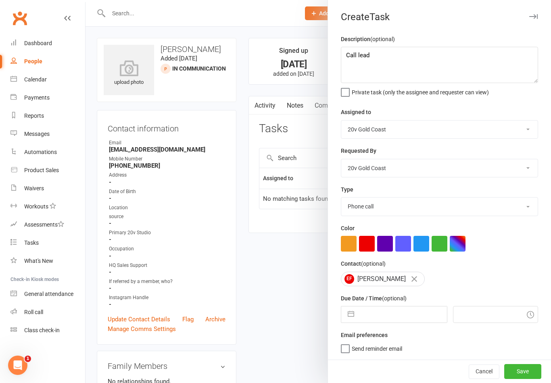
select select "2025"
select select "7"
select select "2025"
select select "8"
select select "2025"
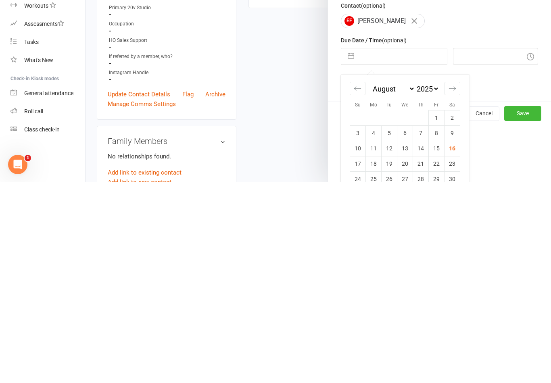
scroll to position [57, 0]
click at [367, 357] on td "18" at bounding box center [374, 364] width 16 height 15
type input "[DATE]"
type input "12:00pm"
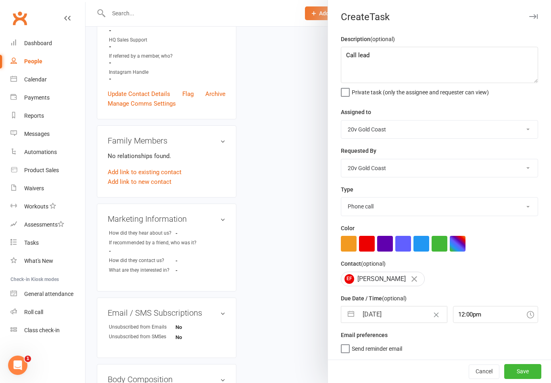
scroll to position [2, 0]
click at [522, 376] on button "Save" at bounding box center [522, 371] width 37 height 15
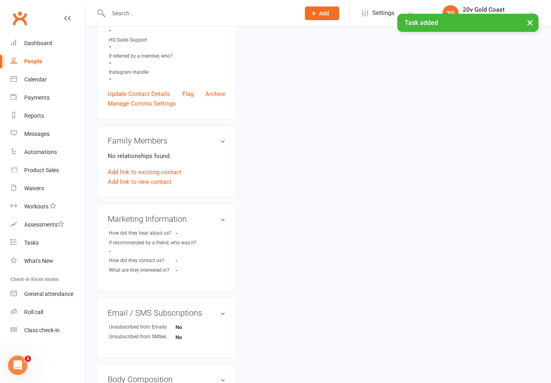
click at [26, 64] on div "People" at bounding box center [33, 61] width 18 height 6
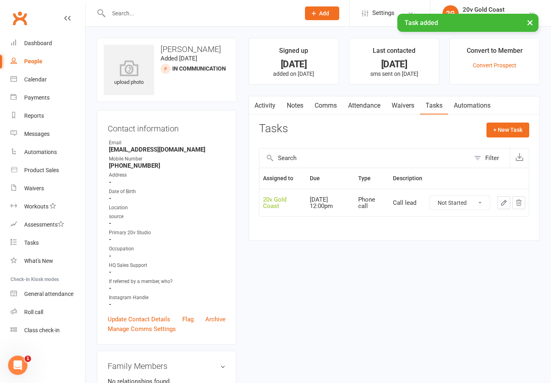
select select "100"
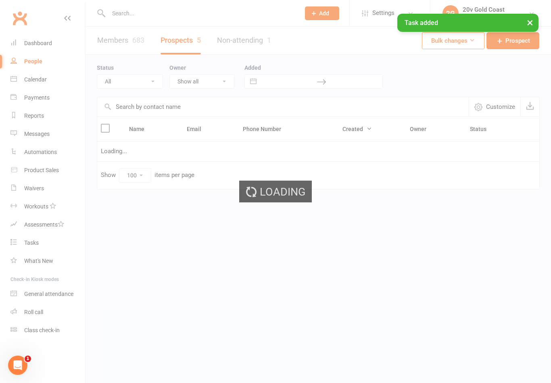
select select "In Communication"
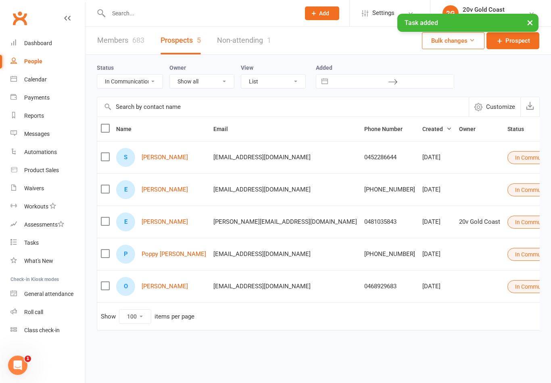
click at [161, 160] on link "[PERSON_NAME]" at bounding box center [165, 157] width 46 height 7
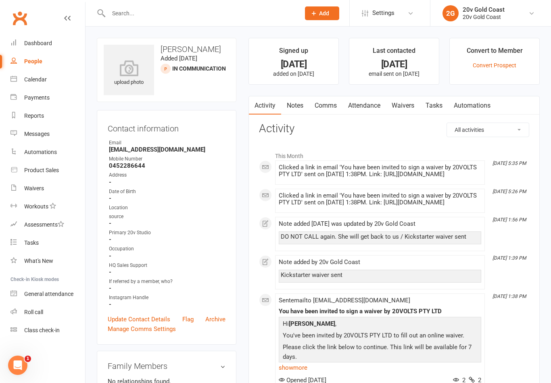
click at [292, 109] on link "Notes" at bounding box center [295, 105] width 28 height 19
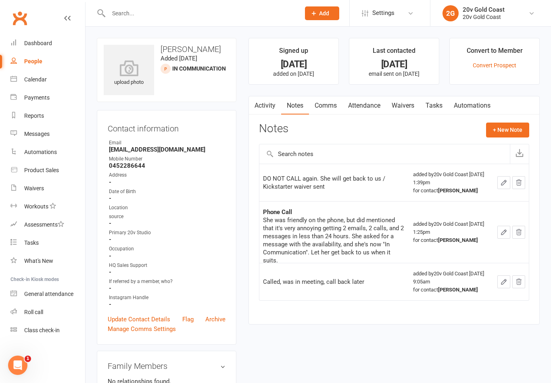
click at [40, 64] on div "People" at bounding box center [33, 61] width 18 height 6
select select "100"
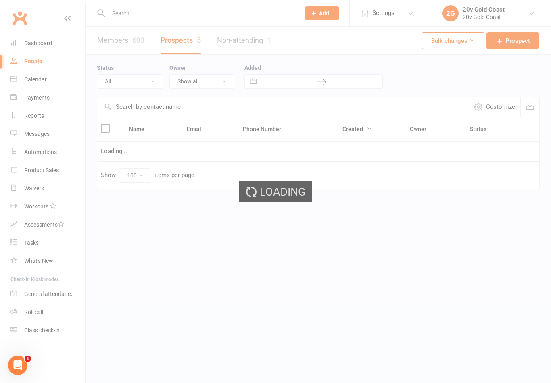
select select "In Communication"
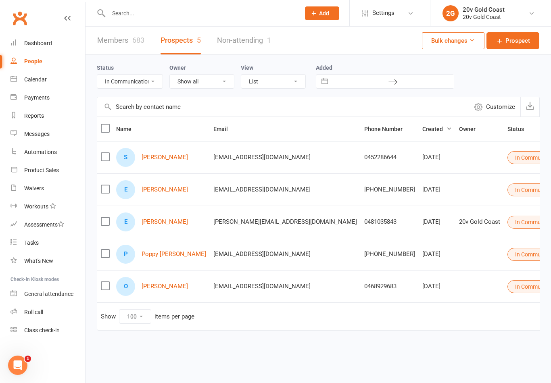
click at [58, 80] on link "Calendar" at bounding box center [47, 80] width 75 height 18
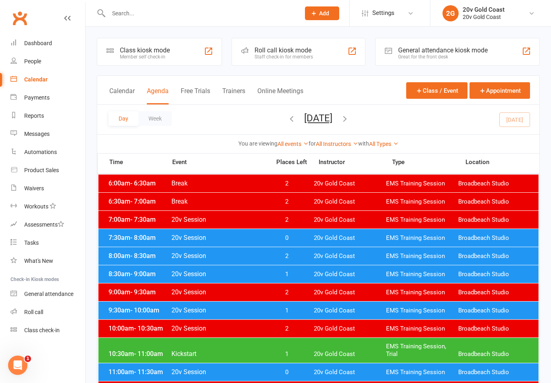
click at [332, 123] on button "[DATE]" at bounding box center [318, 118] width 28 height 11
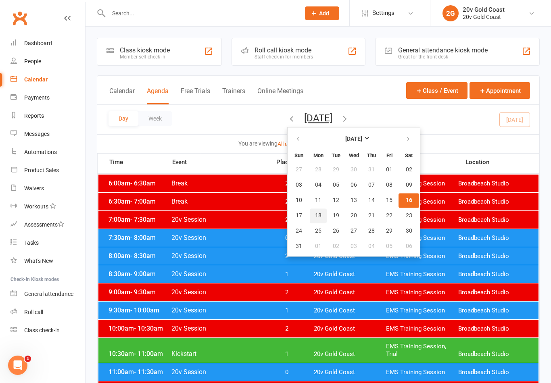
click at [315, 217] on span "18" at bounding box center [318, 216] width 6 height 6
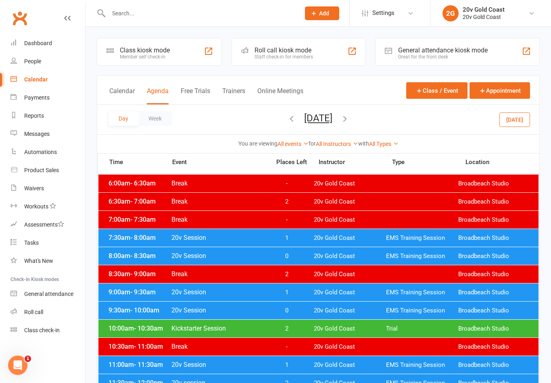
click at [316, 248] on div "8:00am - 8:30am 20v Session 0 20v Gold Coast EMS Training Session Broadbeach St…" at bounding box center [318, 256] width 440 height 18
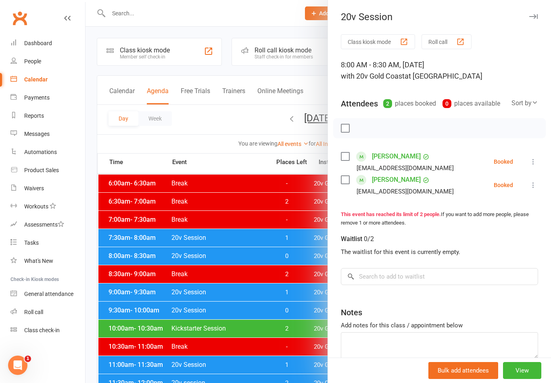
click at [294, 242] on div at bounding box center [319, 191] width 466 height 383
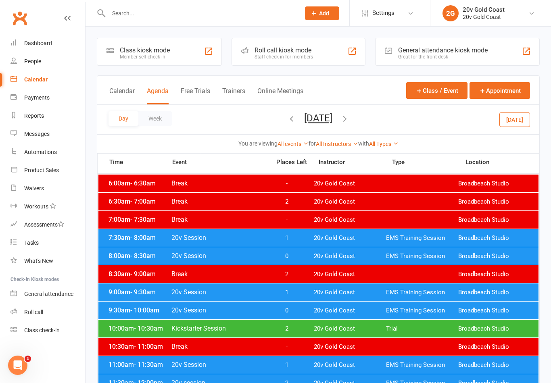
click at [349, 235] on span "20v Gold Coast" at bounding box center [350, 238] width 72 height 8
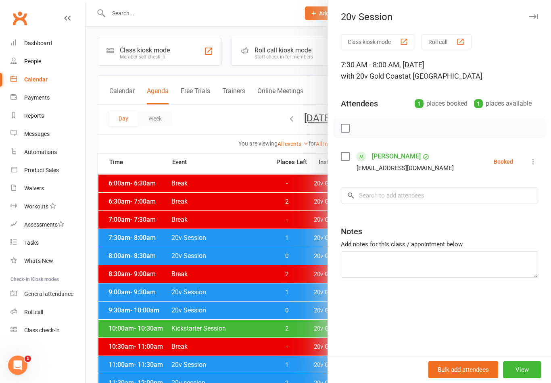
click at [269, 248] on div at bounding box center [319, 191] width 466 height 383
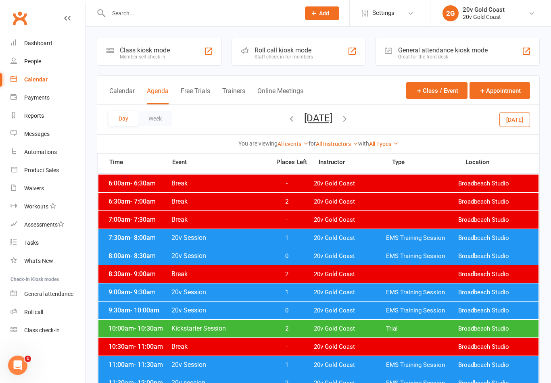
click at [283, 254] on span "0" at bounding box center [286, 257] width 42 height 8
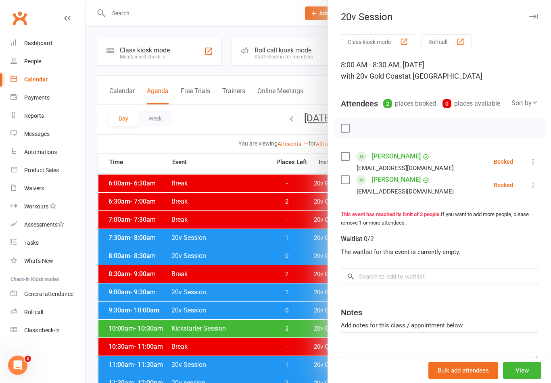
click at [278, 296] on div at bounding box center [319, 191] width 466 height 383
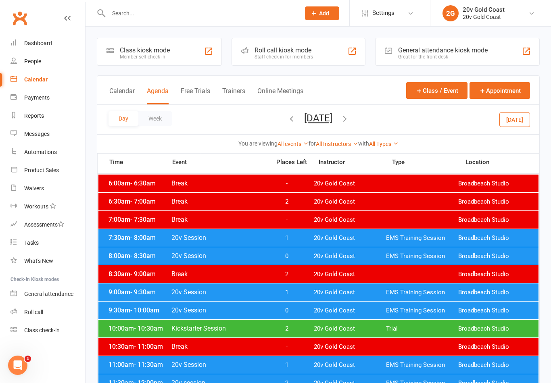
click at [292, 293] on span "1" at bounding box center [286, 293] width 42 height 8
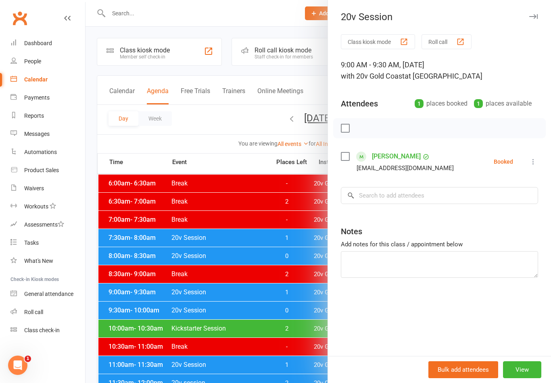
click at [301, 309] on div at bounding box center [319, 191] width 466 height 383
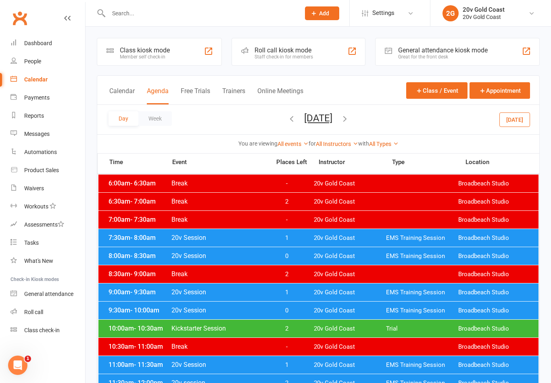
click at [308, 310] on div "9:30am - 10:00am 20v Session 0 20v Gold Coast EMS Training Session Broadbeach S…" at bounding box center [318, 311] width 440 height 18
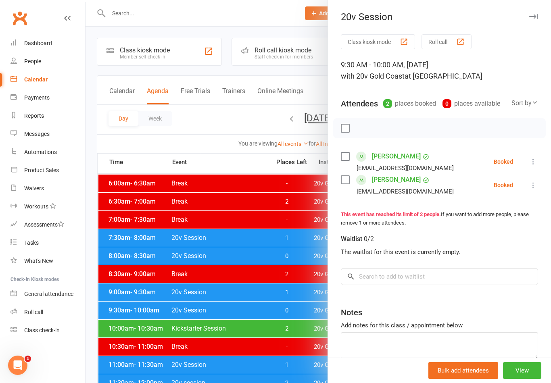
click at [270, 352] on div at bounding box center [319, 191] width 466 height 383
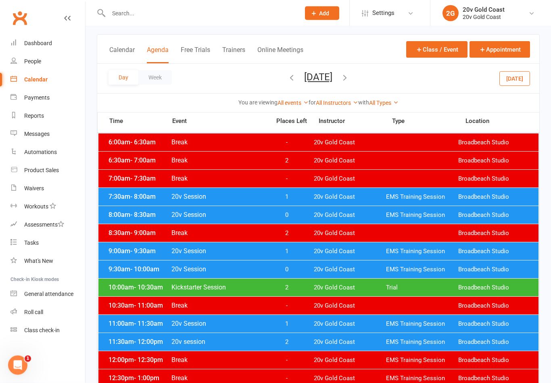
scroll to position [43, 0]
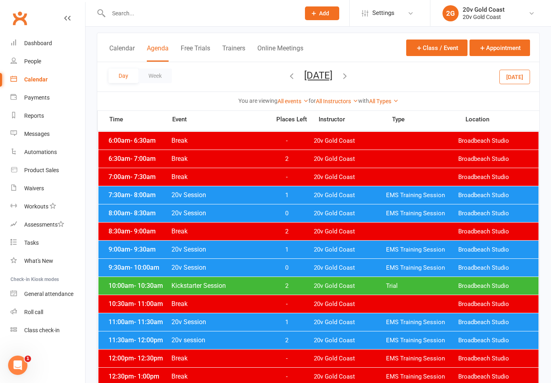
click at [320, 316] on div "11:00am - 11:30am 20v Session 1 20v Gold Coast EMS Training Session Broadbeach …" at bounding box center [318, 322] width 440 height 18
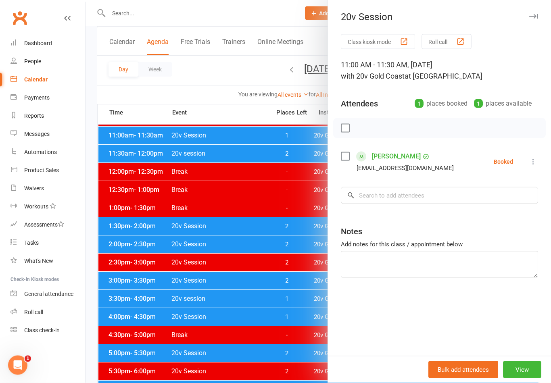
scroll to position [230, 0]
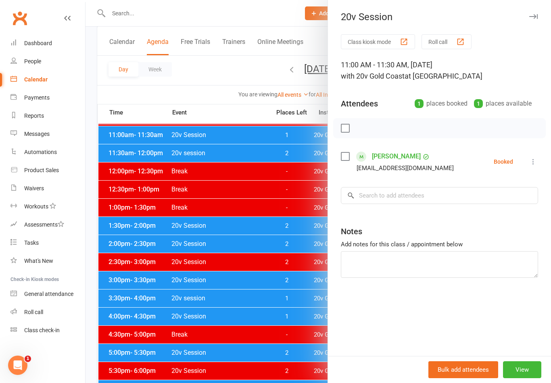
click at [295, 298] on div at bounding box center [319, 191] width 466 height 383
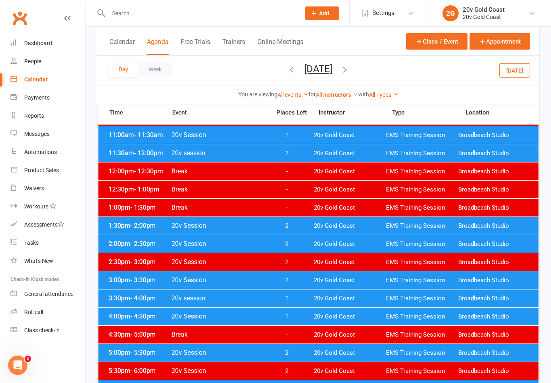
click at [300, 300] on span "1" at bounding box center [286, 299] width 42 height 8
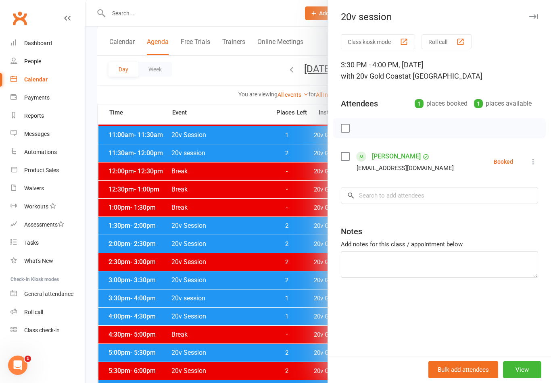
click at [296, 328] on div at bounding box center [319, 191] width 466 height 383
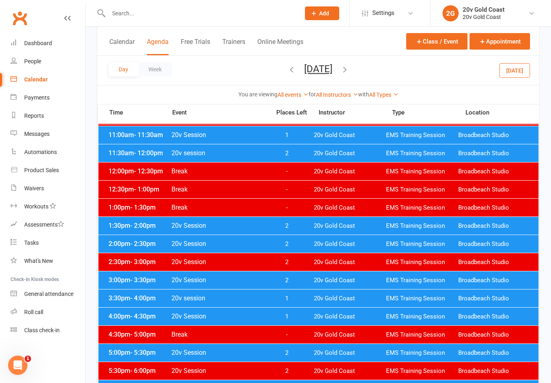
click at [300, 318] on span "1" at bounding box center [286, 317] width 42 height 8
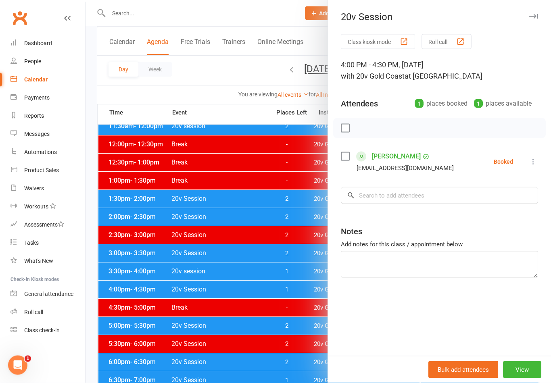
click at [299, 343] on div at bounding box center [319, 191] width 466 height 383
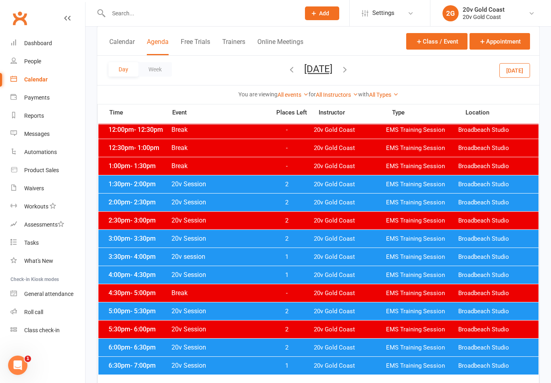
scroll to position [279, 0]
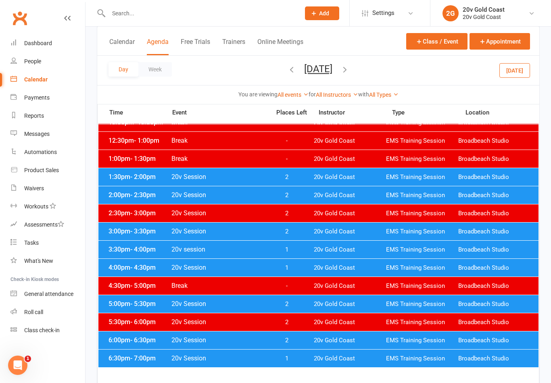
click at [307, 356] on span "1" at bounding box center [286, 359] width 42 height 8
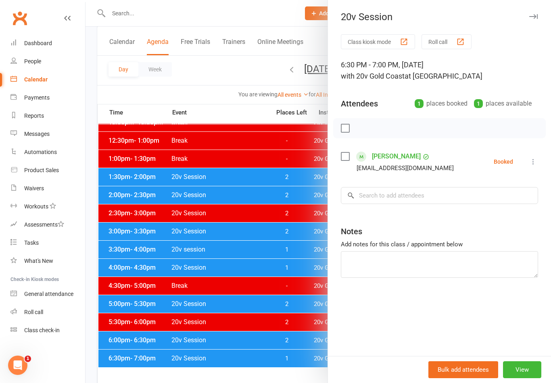
click at [260, 324] on div at bounding box center [319, 191] width 466 height 383
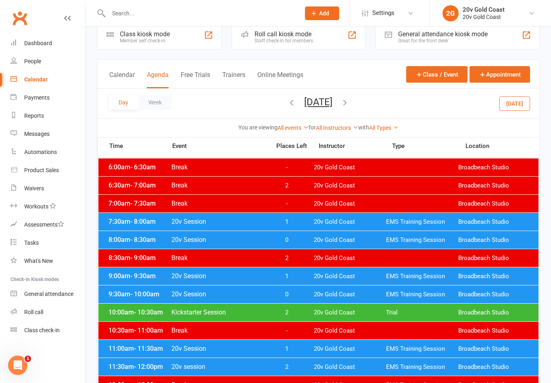
scroll to position [0, 0]
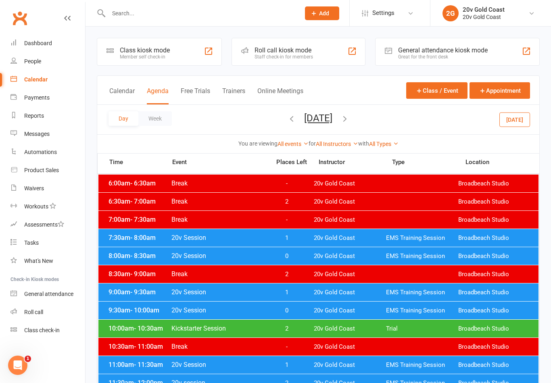
click at [522, 117] on button "[DATE]" at bounding box center [514, 119] width 31 height 15
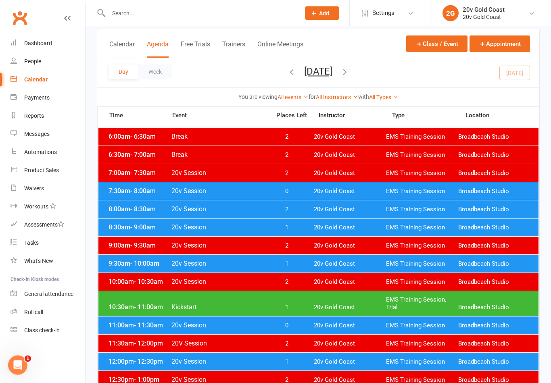
scroll to position [47, 0]
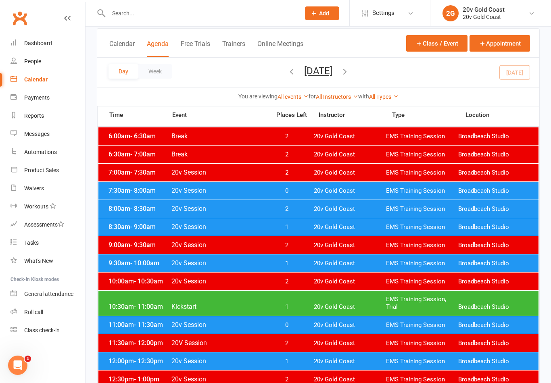
click at [474, 191] on span "Broadbeach Studio" at bounding box center [494, 191] width 72 height 8
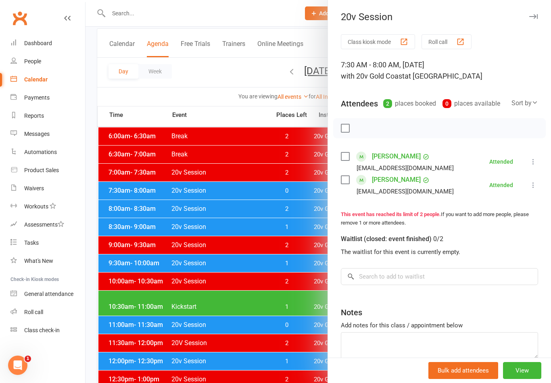
click at [282, 285] on div at bounding box center [319, 191] width 466 height 383
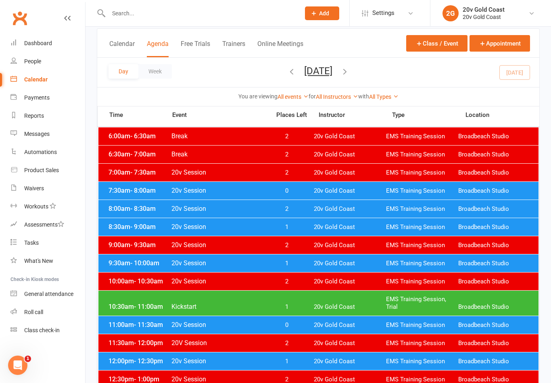
click at [308, 206] on span "2" at bounding box center [286, 209] width 42 height 8
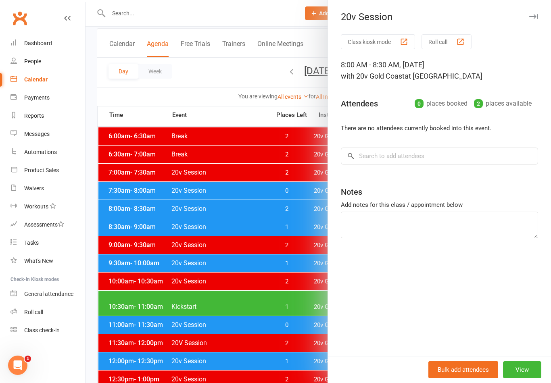
click at [270, 226] on div at bounding box center [319, 191] width 466 height 383
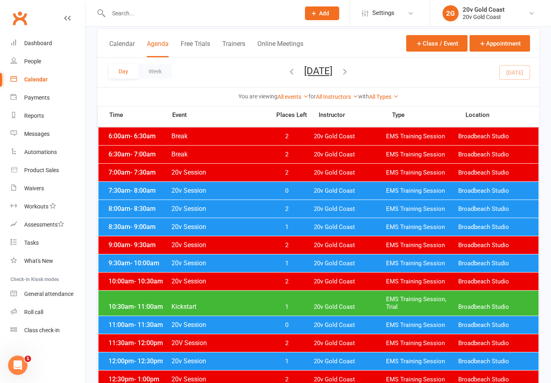
click at [277, 223] on div "8:30am - 9:00am 20v Session 1 20v Gold Coast EMS Training Session Broadbeach St…" at bounding box center [318, 227] width 440 height 18
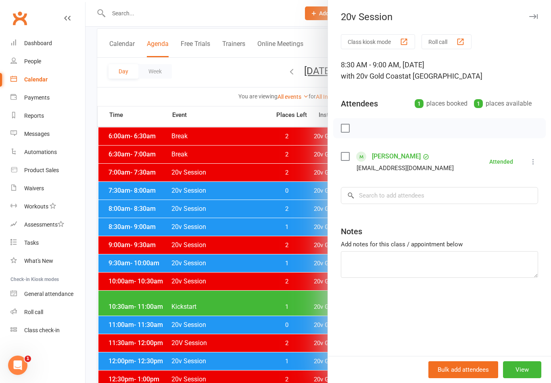
click at [268, 265] on div at bounding box center [319, 191] width 466 height 383
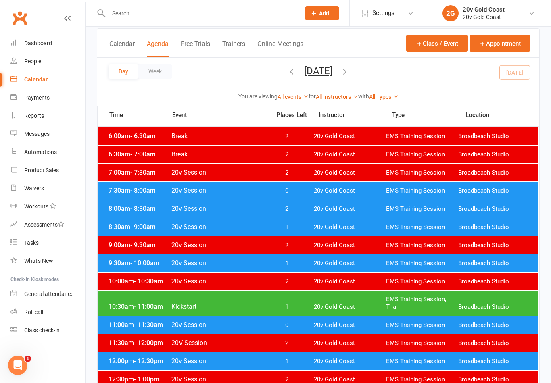
click at [275, 261] on span "1" at bounding box center [286, 264] width 42 height 8
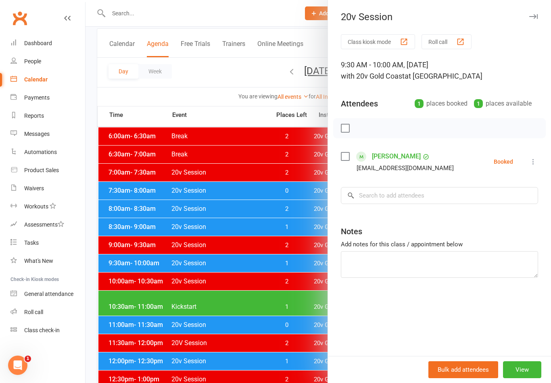
click at [537, 158] on icon at bounding box center [533, 162] width 8 height 8
click at [501, 208] on link "Check in" at bounding box center [494, 210] width 87 height 16
click at [306, 301] on div at bounding box center [319, 191] width 466 height 383
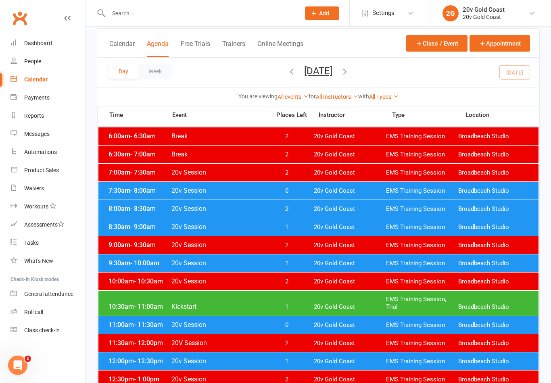
click at [305, 298] on div "10:30am - 11:00am Kickstart 1 20v Gold Coast EMS Training Session, Trial Broadb…" at bounding box center [318, 303] width 440 height 25
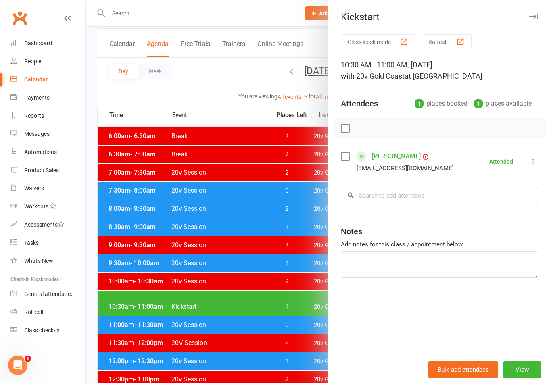
click at [293, 336] on div at bounding box center [319, 191] width 466 height 383
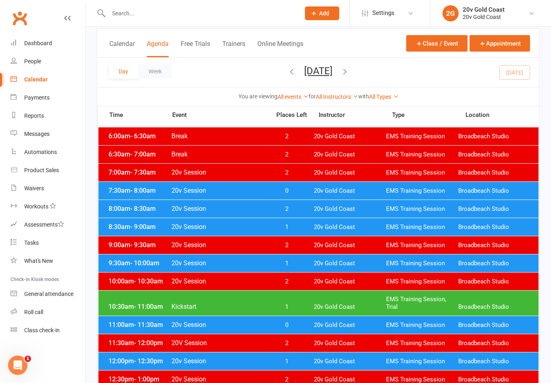
click at [297, 327] on span "0" at bounding box center [286, 326] width 42 height 8
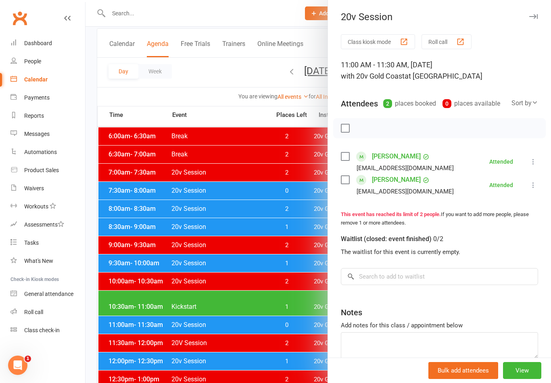
click at [284, 347] on div at bounding box center [319, 191] width 466 height 383
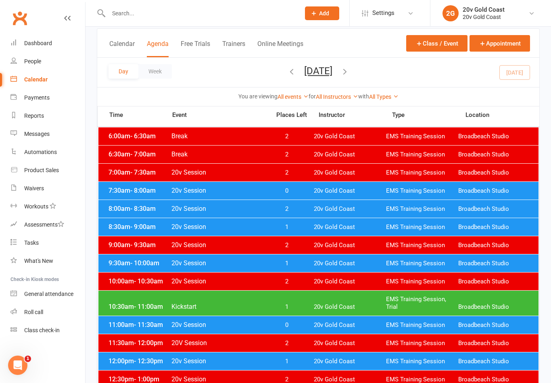
click at [280, 360] on span "1" at bounding box center [286, 362] width 42 height 8
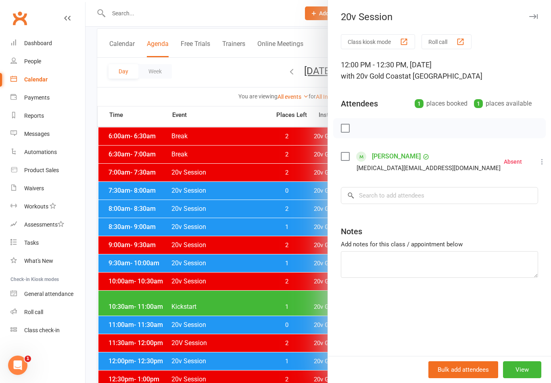
click at [272, 337] on div at bounding box center [319, 191] width 466 height 383
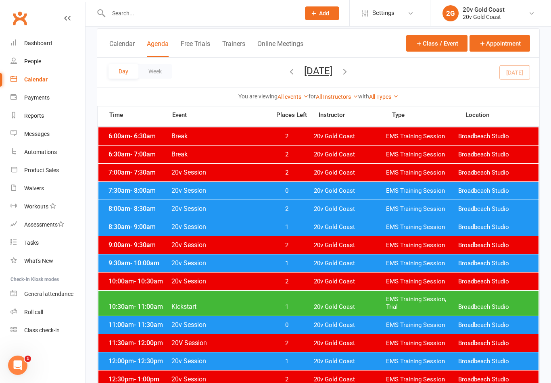
scroll to position [0, 0]
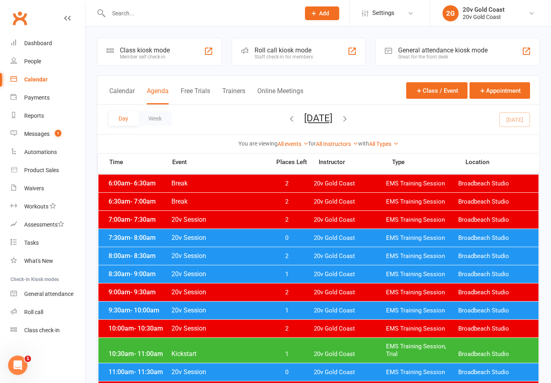
click at [48, 142] on link "Messages 1" at bounding box center [47, 134] width 75 height 18
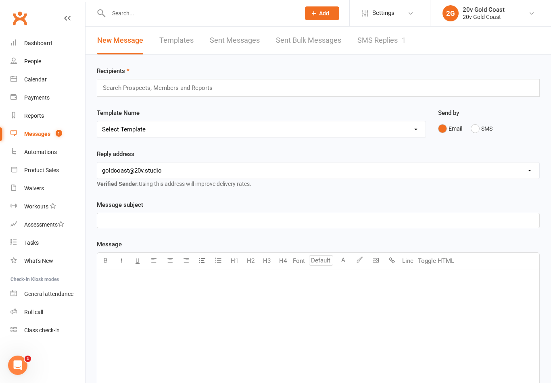
click at [384, 31] on link "SMS Replies 1" at bounding box center [381, 41] width 48 height 28
